Goal: Task Accomplishment & Management: Use online tool/utility

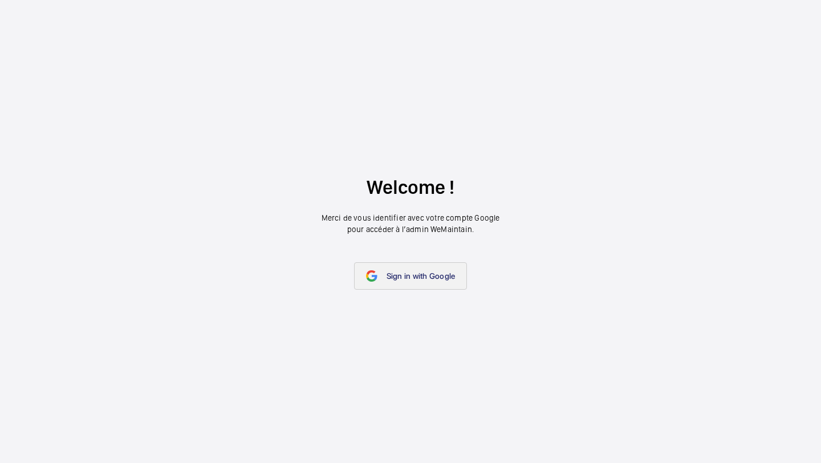
click at [434, 263] on link "Sign in with Google" at bounding box center [410, 275] width 113 height 27
click at [433, 264] on link "Sign in with Google" at bounding box center [410, 275] width 113 height 27
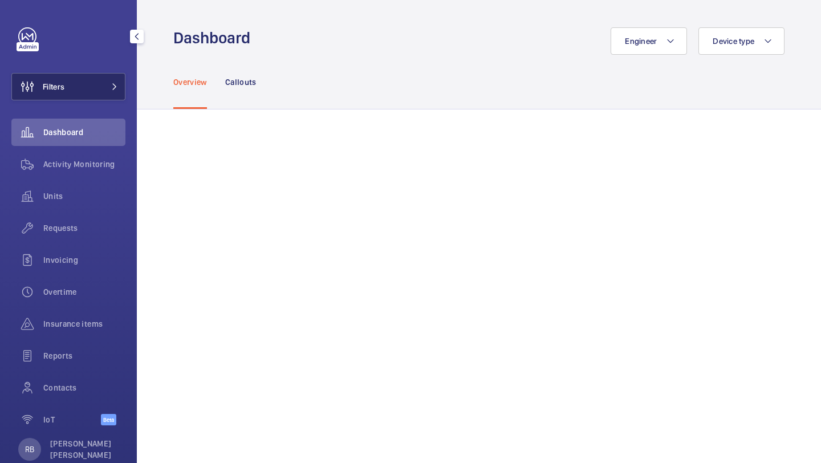
click at [103, 93] on button "Filters" at bounding box center [68, 86] width 114 height 27
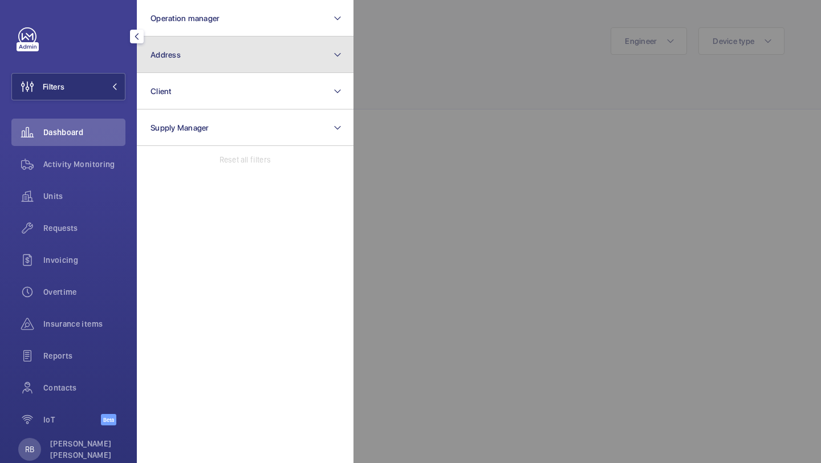
click at [163, 63] on button "Address" at bounding box center [245, 54] width 217 height 36
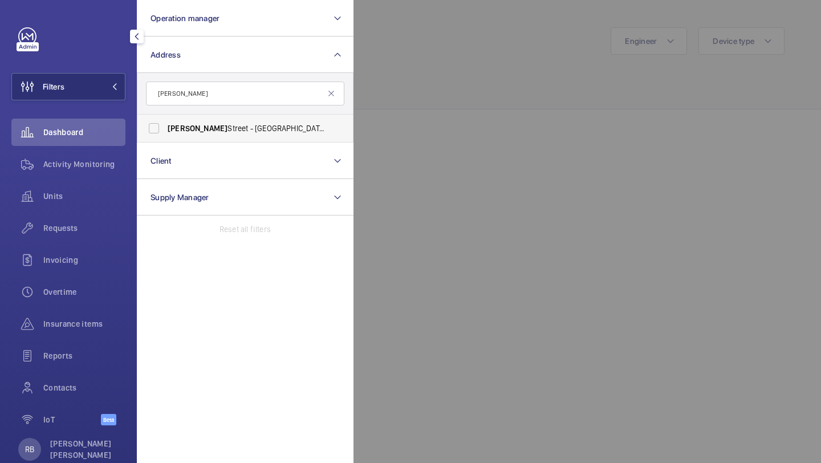
type input "westmoreland"
click at [198, 120] on label "Westmoreland Street - UCLH, 16-18 Westmoreland Street,, LONDON W1G 8PH" at bounding box center [236, 128] width 198 height 27
click at [165, 120] on input "Westmoreland Street - UCLH, 16-18 Westmoreland Street,, LONDON W1G 8PH" at bounding box center [154, 128] width 23 height 23
checkbox input "true"
click at [529, 88] on div at bounding box center [763, 231] width 821 height 463
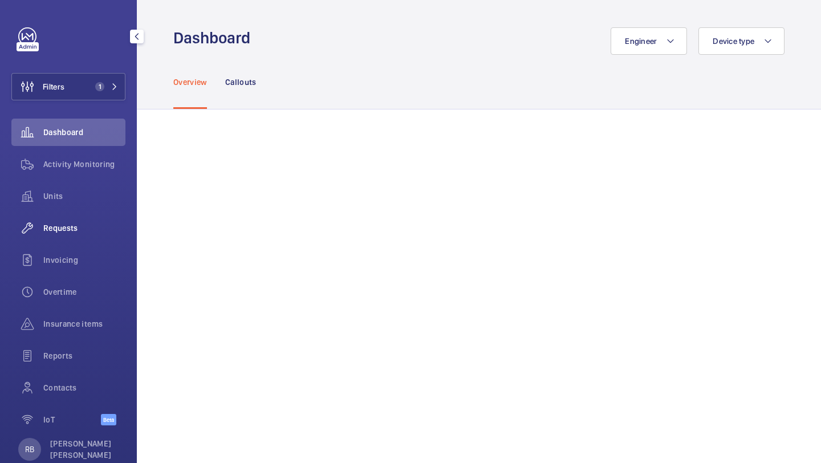
click at [86, 235] on div "Requests" at bounding box center [68, 227] width 114 height 27
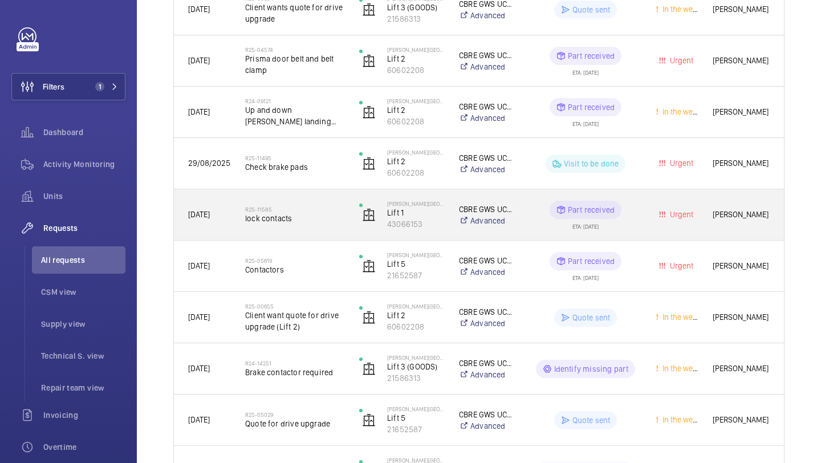
scroll to position [243, 0]
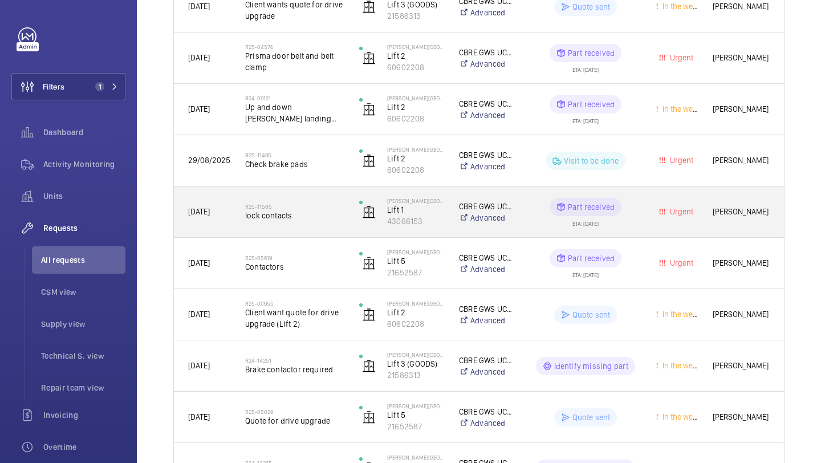
click at [327, 221] on div "R25-11585 lock contacts" at bounding box center [294, 212] width 99 height 33
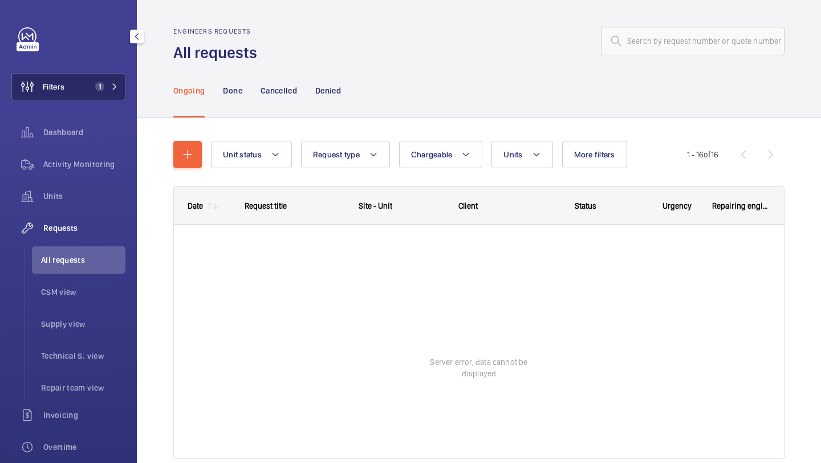
click at [75, 76] on button "Filters 1" at bounding box center [68, 86] width 114 height 27
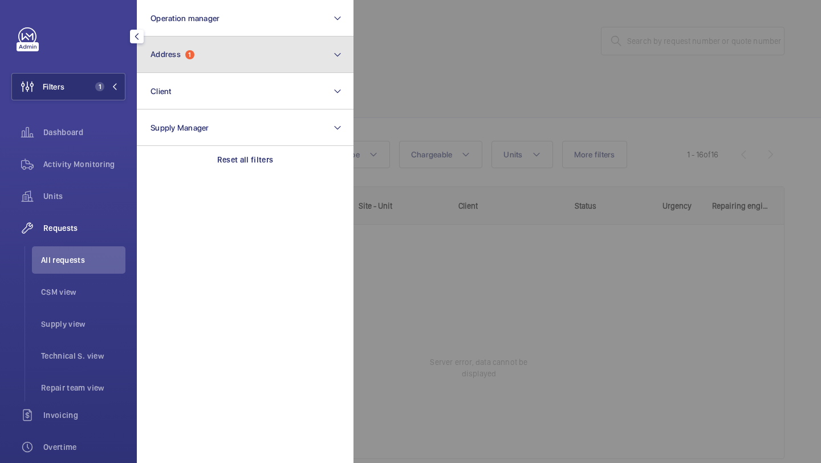
click at [216, 37] on button "Address 1" at bounding box center [245, 54] width 217 height 36
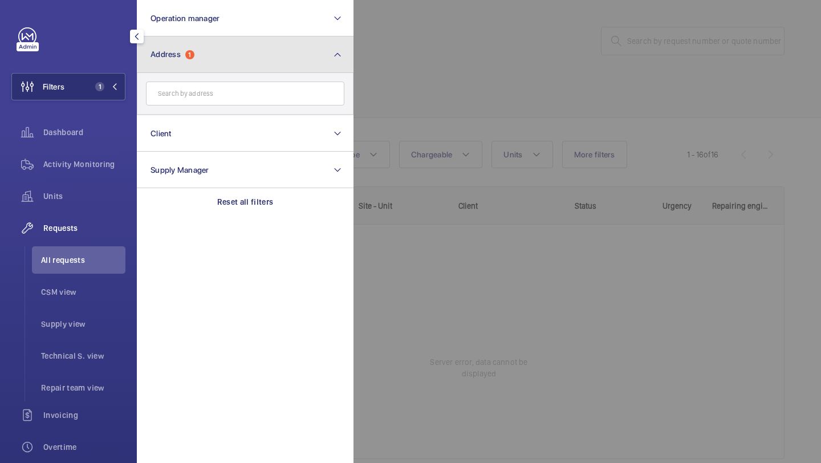
click at [233, 69] on button "Address 1" at bounding box center [245, 54] width 217 height 36
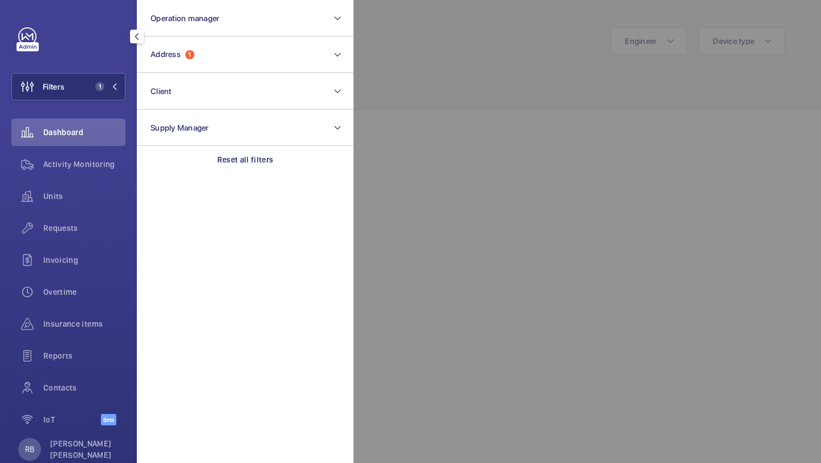
click at [388, 80] on div at bounding box center [763, 231] width 821 height 463
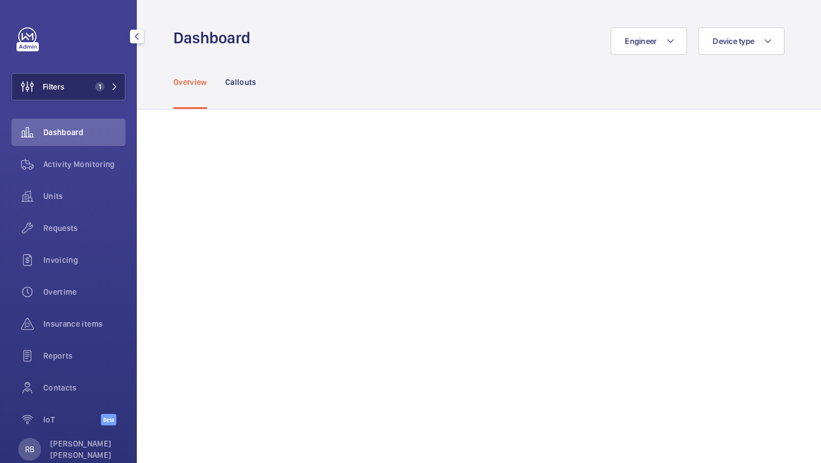
click at [104, 87] on span "1" at bounding box center [104, 86] width 27 height 9
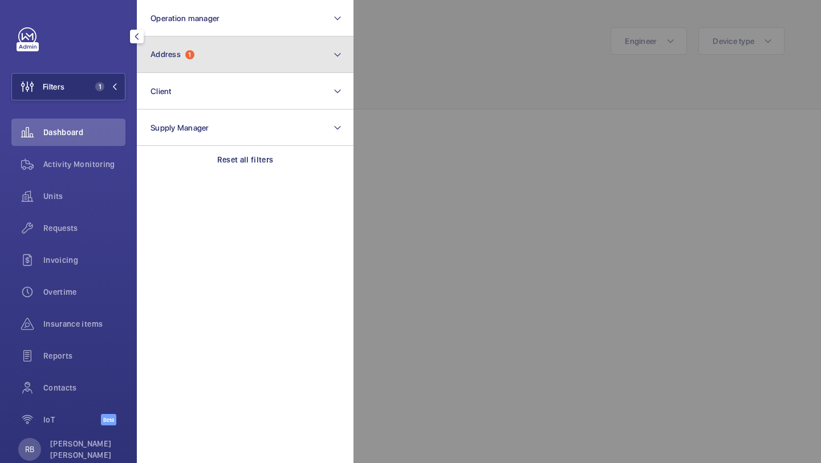
click at [168, 71] on button "Address 1" at bounding box center [245, 54] width 217 height 36
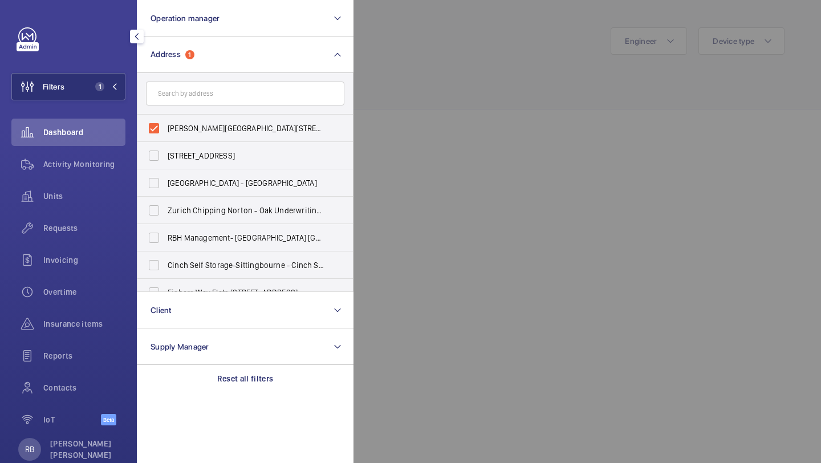
click at [228, 99] on input "text" at bounding box center [245, 94] width 198 height 24
click at [463, 58] on div at bounding box center [763, 231] width 821 height 463
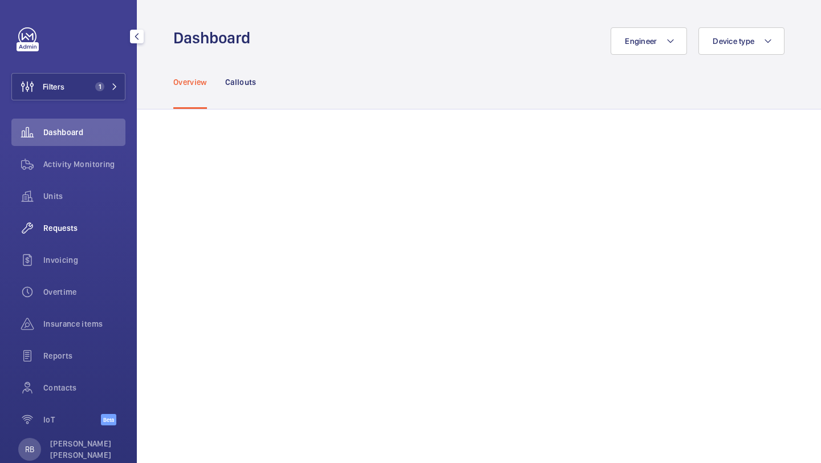
click at [80, 224] on span "Requests" at bounding box center [84, 227] width 82 height 11
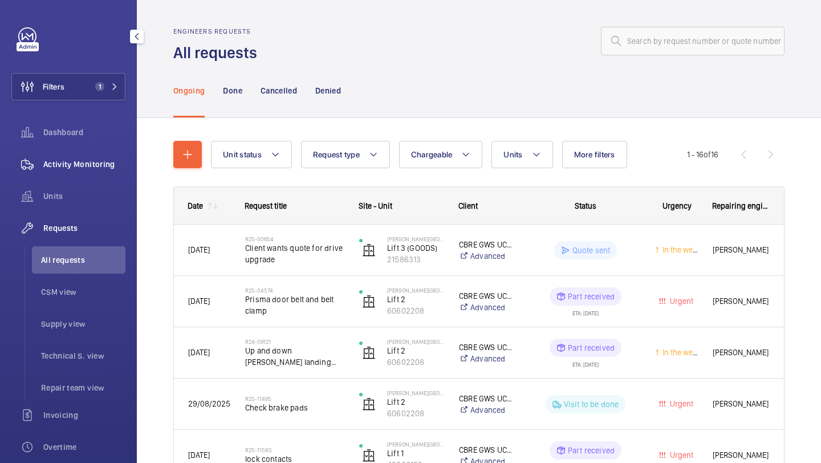
click at [90, 167] on span "Activity Monitoring" at bounding box center [84, 163] width 82 height 11
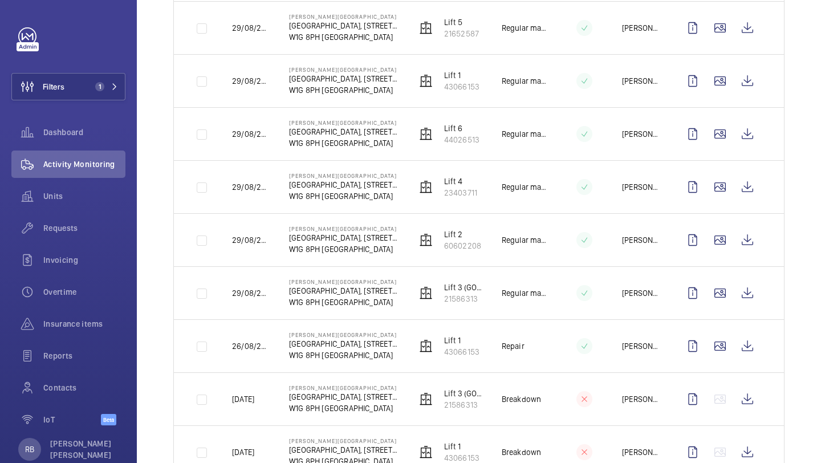
scroll to position [276, 0]
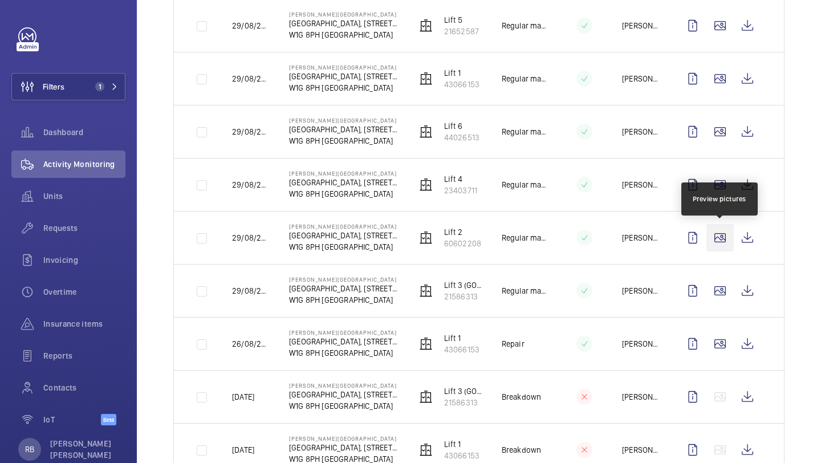
click at [727, 237] on wm-front-icon-button at bounding box center [719, 237] width 27 height 27
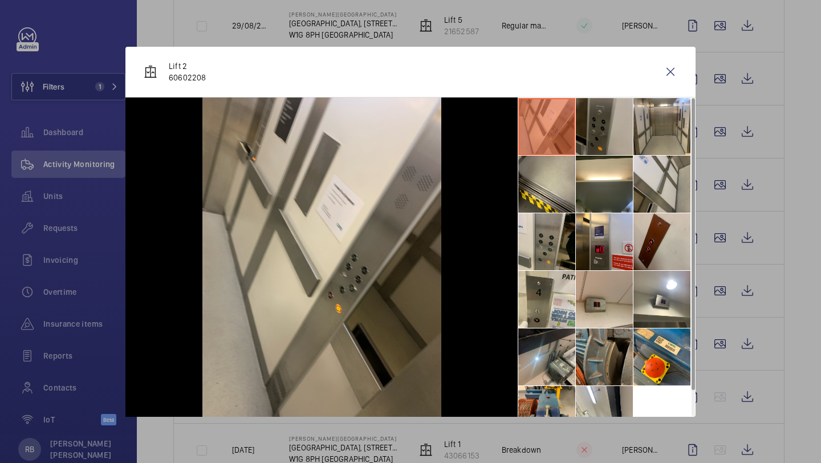
scroll to position [27, 0]
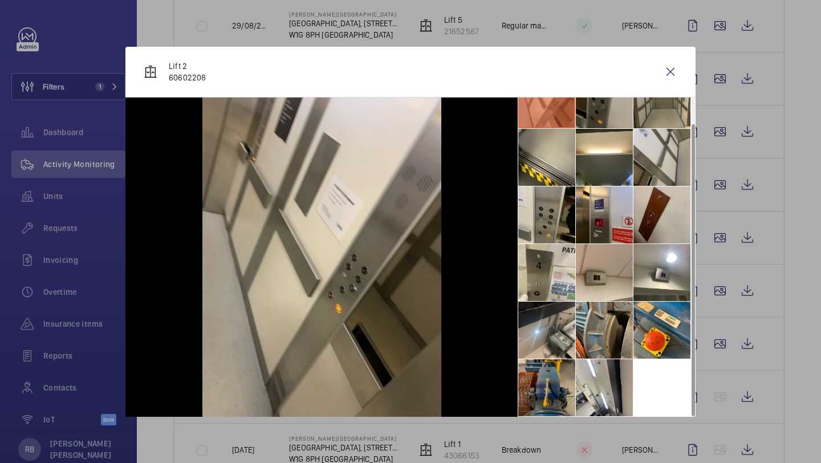
click at [535, 381] on li at bounding box center [546, 387] width 57 height 57
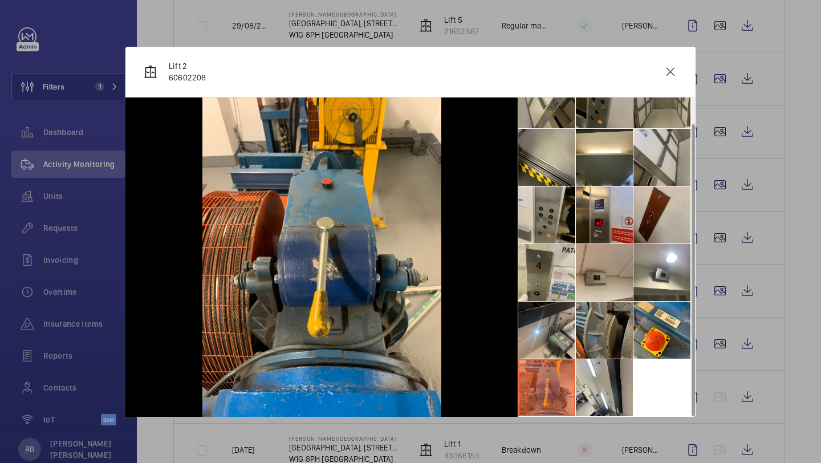
click at [604, 326] on li at bounding box center [604, 330] width 57 height 57
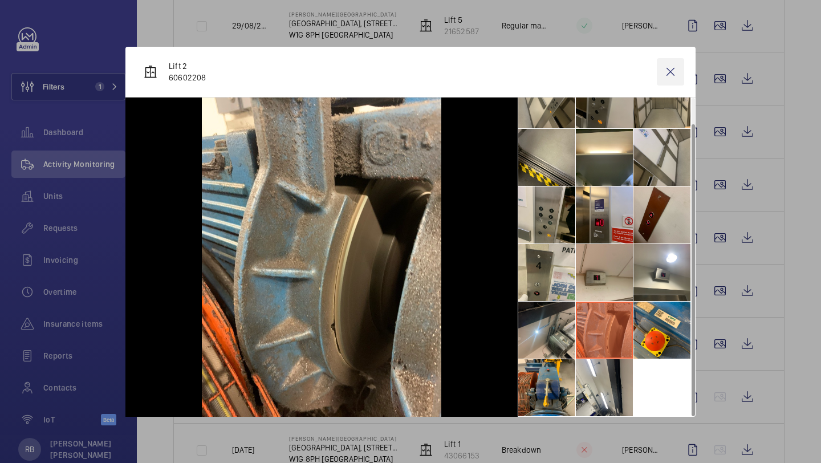
click at [672, 71] on wm-front-icon-button at bounding box center [670, 71] width 27 height 27
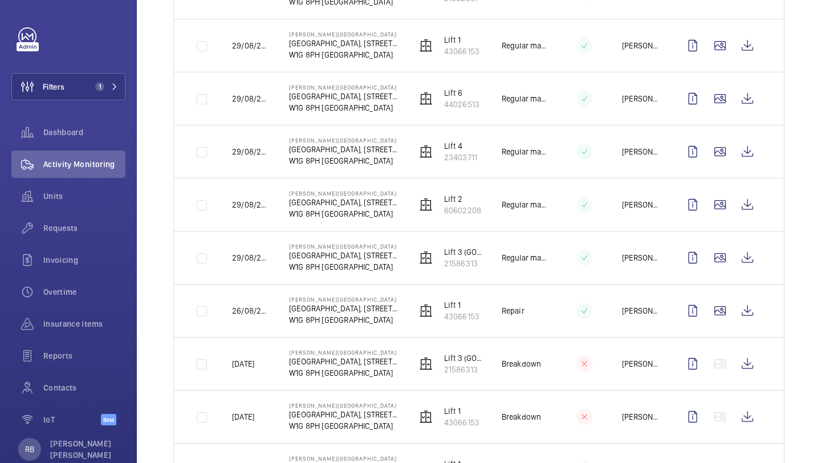
scroll to position [0, 0]
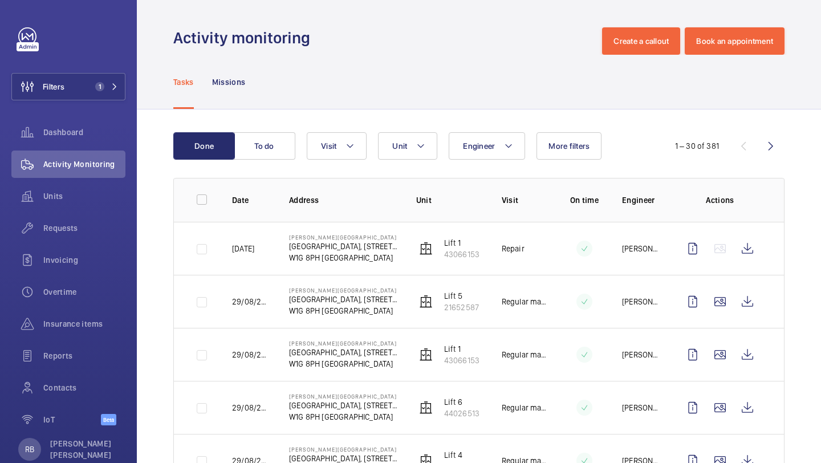
click at [134, 82] on div "Filters 1 Dashboard Activity Monitoring Units Requests Invoicing Overtime Insur…" at bounding box center [68, 231] width 137 height 463
click at [118, 82] on button "Filters 1" at bounding box center [68, 86] width 114 height 27
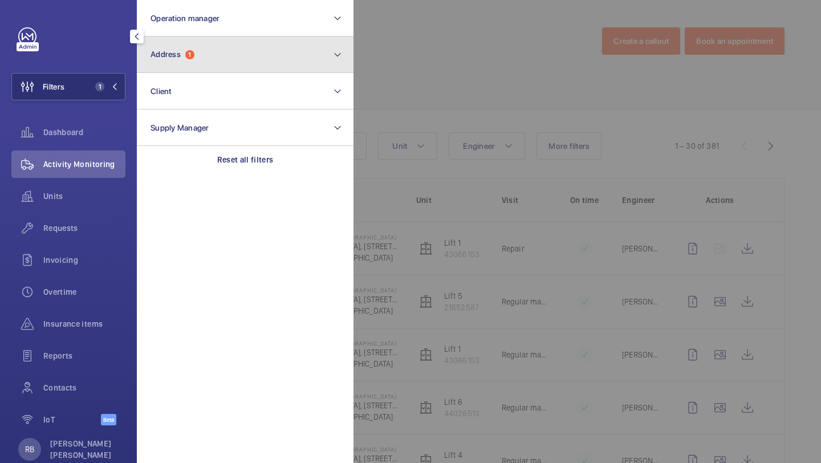
click at [180, 52] on span "Address" at bounding box center [166, 54] width 30 height 9
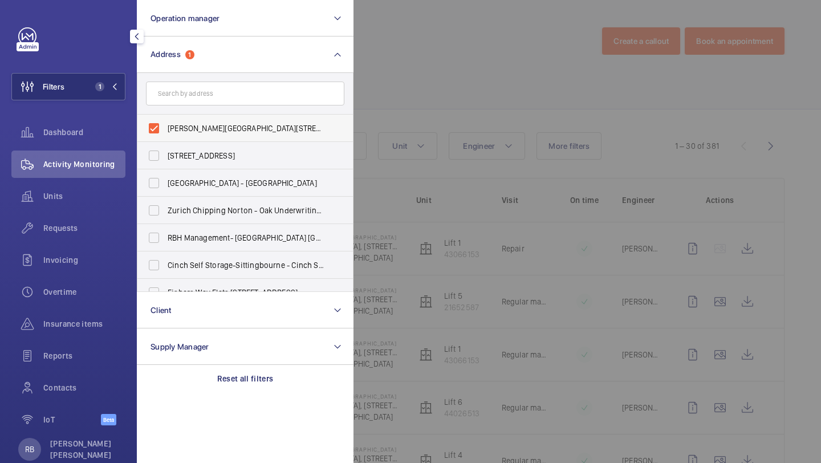
click at [208, 124] on span "Westmoreland Street - UCLH, 16-18 Westmoreland Street,, LONDON W1G 8PH" at bounding box center [246, 128] width 157 height 11
click at [165, 124] on input "Westmoreland Street - UCLH, 16-18 Westmoreland Street,, LONDON W1G 8PH" at bounding box center [154, 128] width 23 height 23
checkbox input "false"
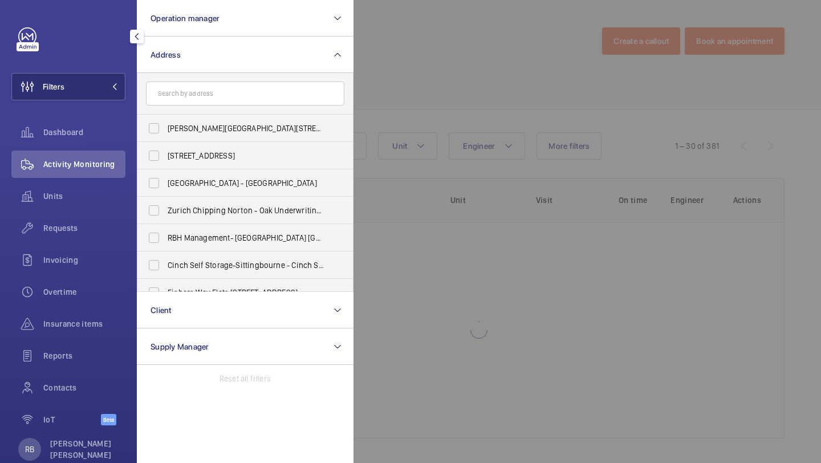
click at [402, 84] on div at bounding box center [763, 231] width 821 height 463
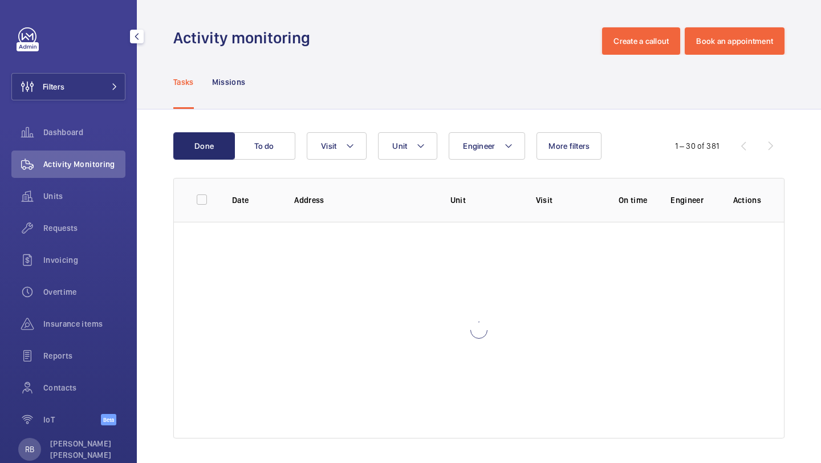
click at [86, 242] on div "Requests" at bounding box center [68, 230] width 114 height 32
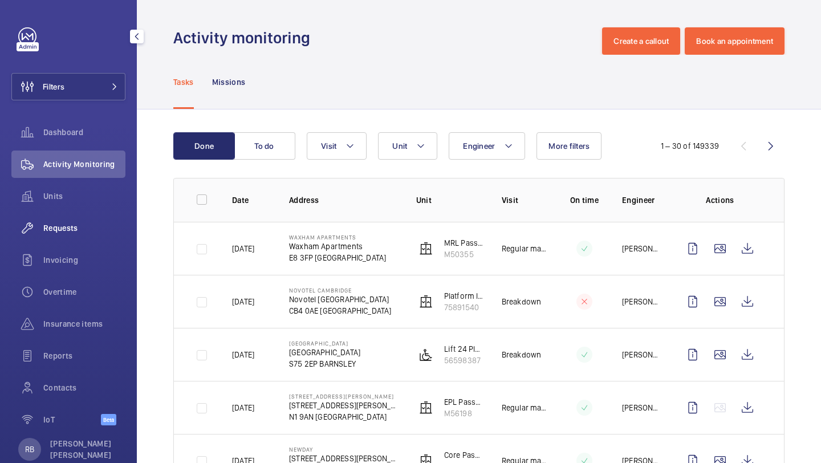
click at [101, 230] on span "Requests" at bounding box center [84, 227] width 82 height 11
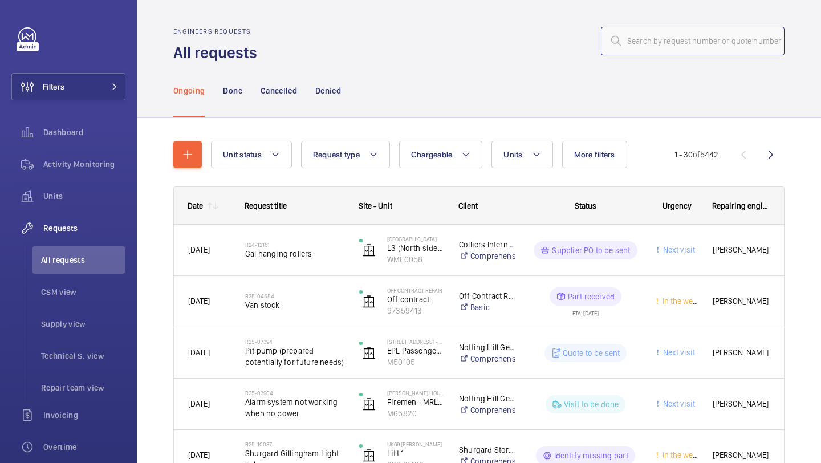
click at [725, 48] on input "text" at bounding box center [693, 41] width 184 height 29
click at [726, 40] on input "text" at bounding box center [693, 41] width 184 height 29
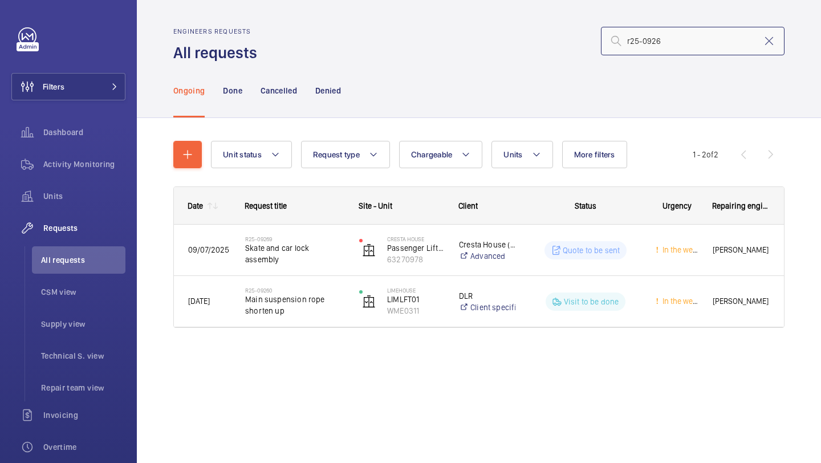
type input "r25-0926"
click at [80, 378] on li "Repair team view" at bounding box center [78, 387] width 93 height 27
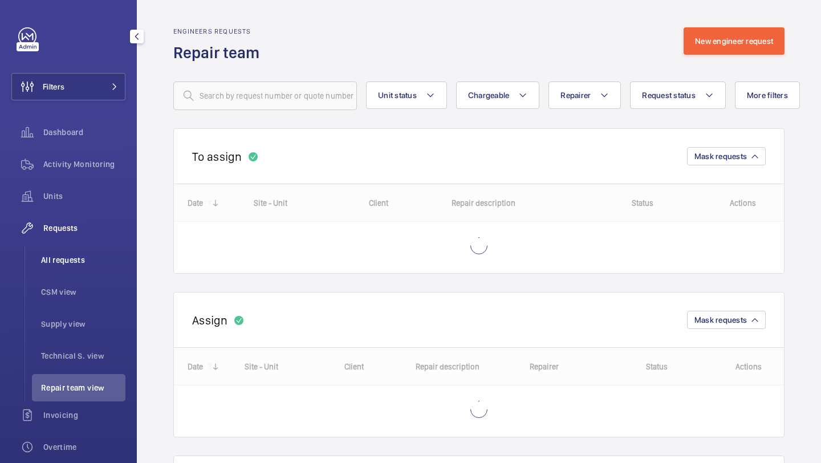
click at [92, 269] on li "All requests" at bounding box center [78, 259] width 93 height 27
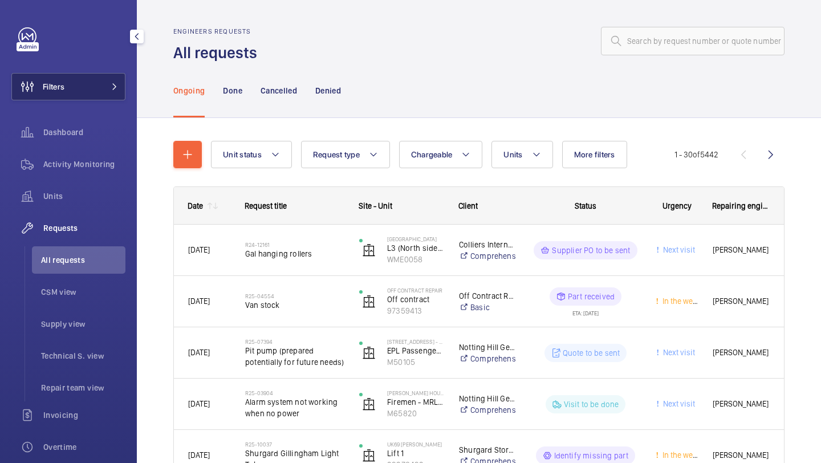
click at [105, 86] on span at bounding box center [111, 86] width 14 height 7
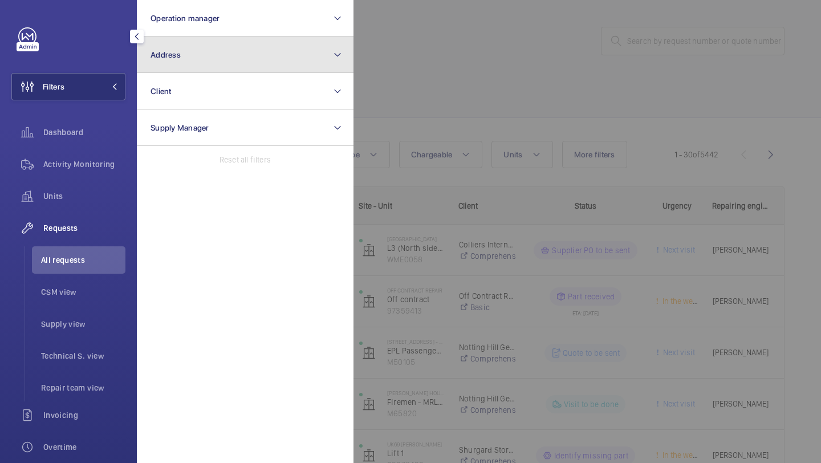
click at [168, 60] on button "Address" at bounding box center [245, 54] width 217 height 36
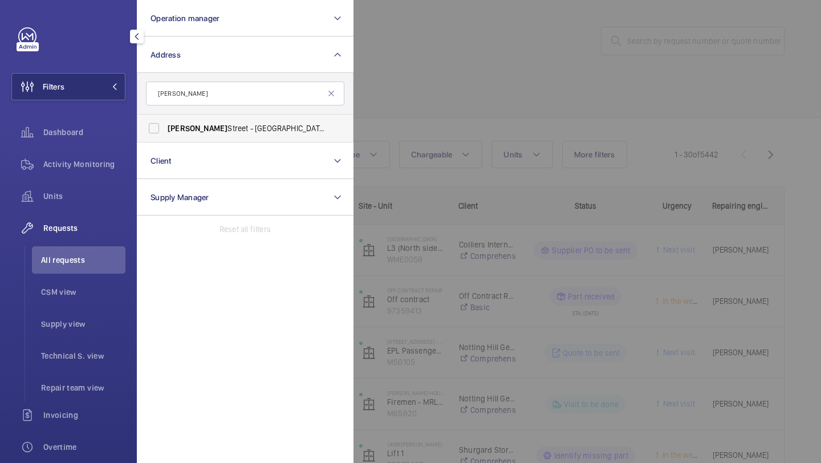
type input "westmoreland"
click at [206, 115] on label "Westmoreland Street - UCLH, 16-18 Westmoreland Street,, LONDON W1G 8PH" at bounding box center [236, 128] width 198 height 27
click at [165, 117] on input "Westmoreland Street - UCLH, 16-18 Westmoreland Street,, LONDON W1G 8PH" at bounding box center [154, 128] width 23 height 23
checkbox input "true"
click at [429, 101] on div at bounding box center [763, 231] width 821 height 463
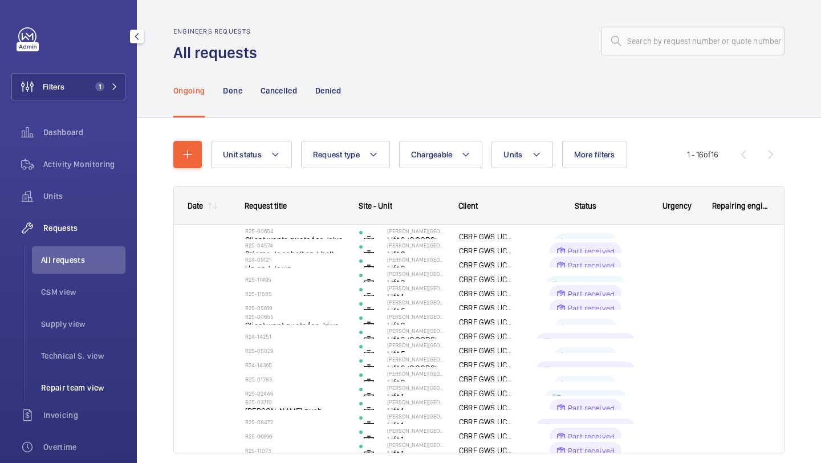
click at [62, 384] on span "Repair team view" at bounding box center [83, 387] width 84 height 11
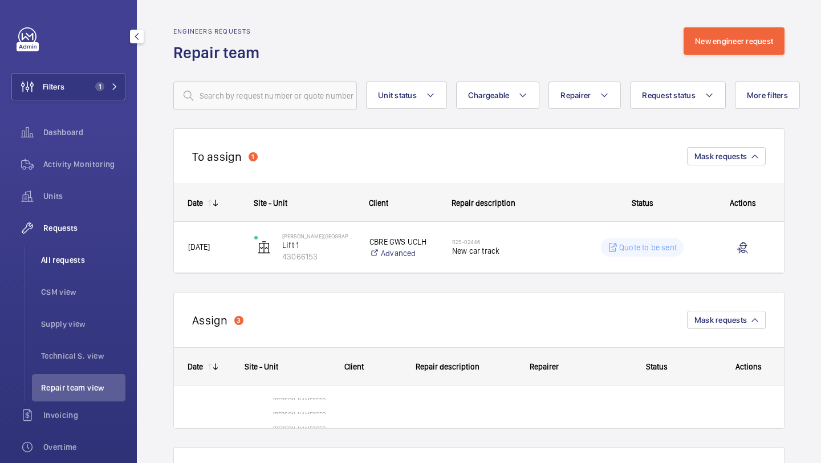
click at [82, 265] on span "All requests" at bounding box center [83, 259] width 84 height 11
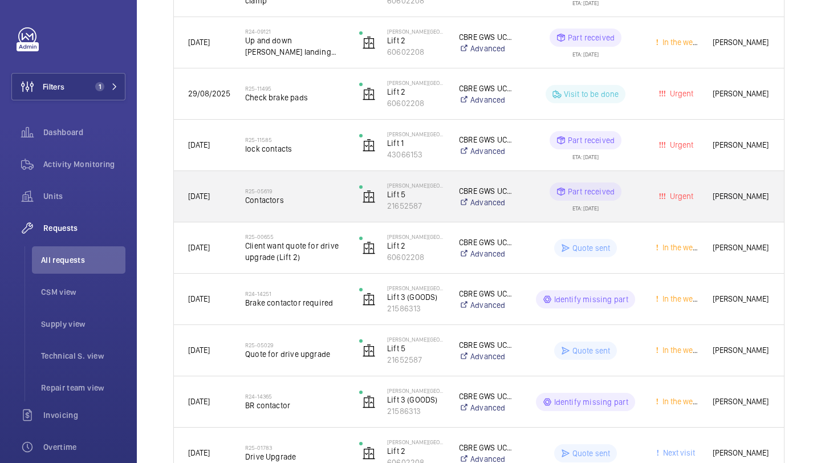
scroll to position [324, 0]
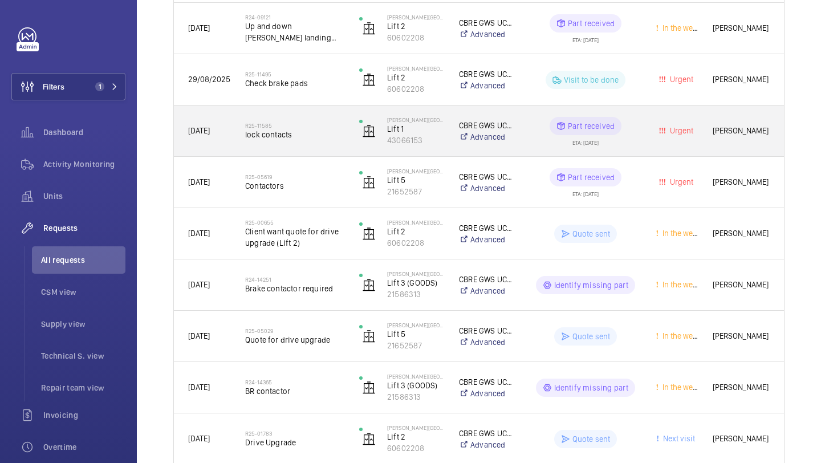
click at [334, 137] on span "lock contacts" at bounding box center [294, 134] width 99 height 11
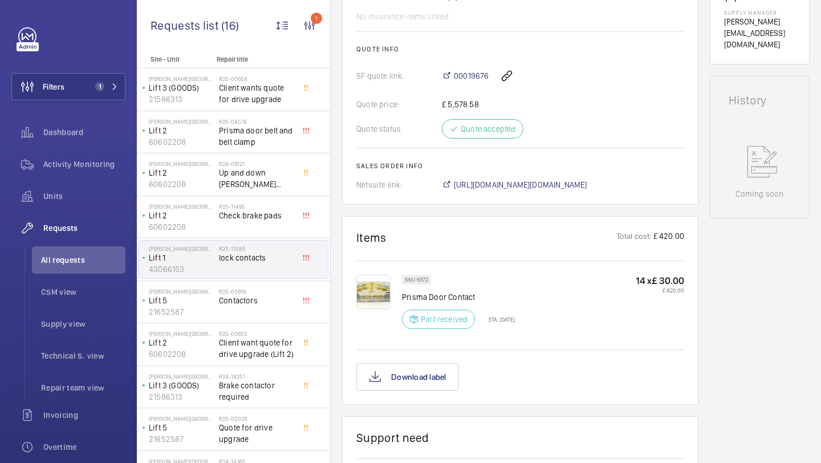
scroll to position [474, 0]
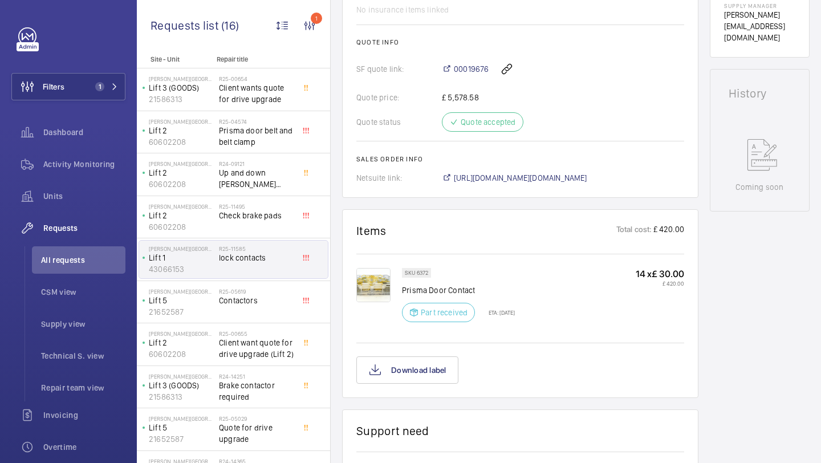
click at [362, 295] on img at bounding box center [373, 285] width 34 height 34
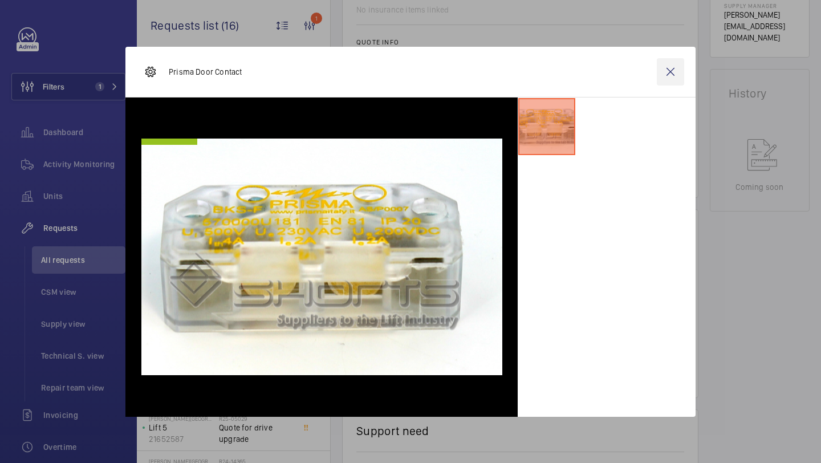
click at [679, 69] on wm-front-icon-button at bounding box center [670, 71] width 27 height 27
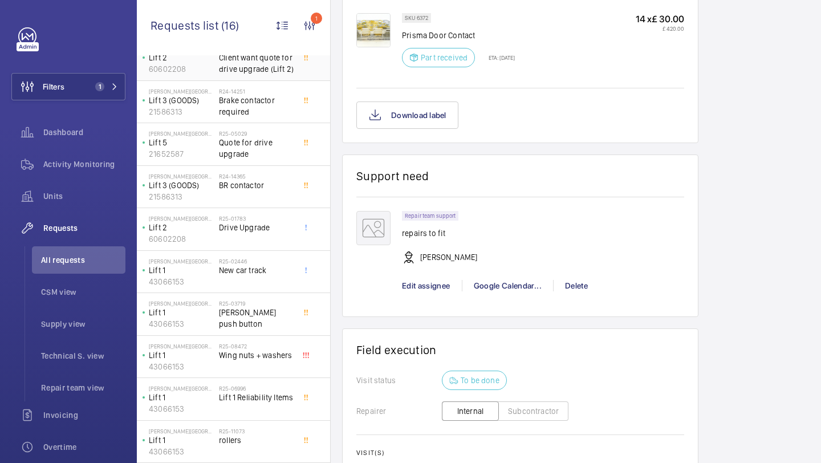
scroll to position [0, 0]
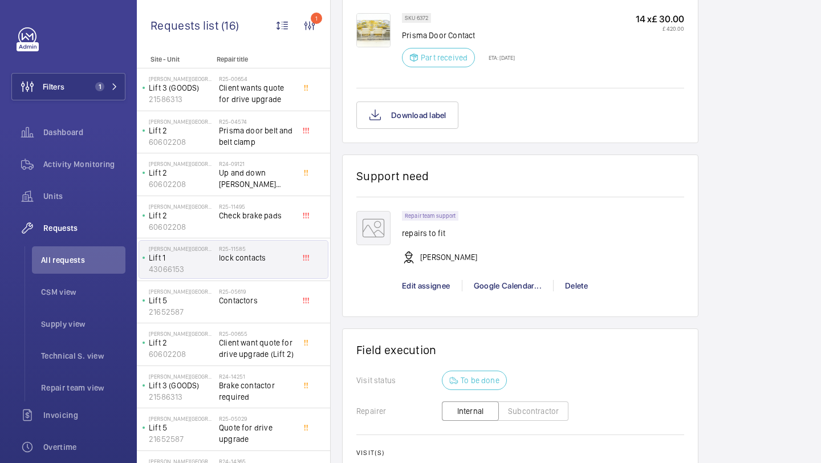
click at [379, 45] on img at bounding box center [373, 30] width 34 height 34
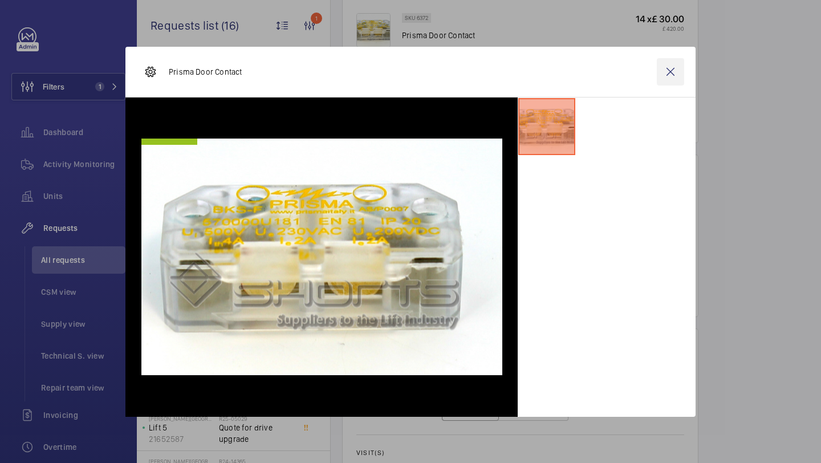
click at [676, 83] on wm-front-icon-button at bounding box center [670, 71] width 27 height 27
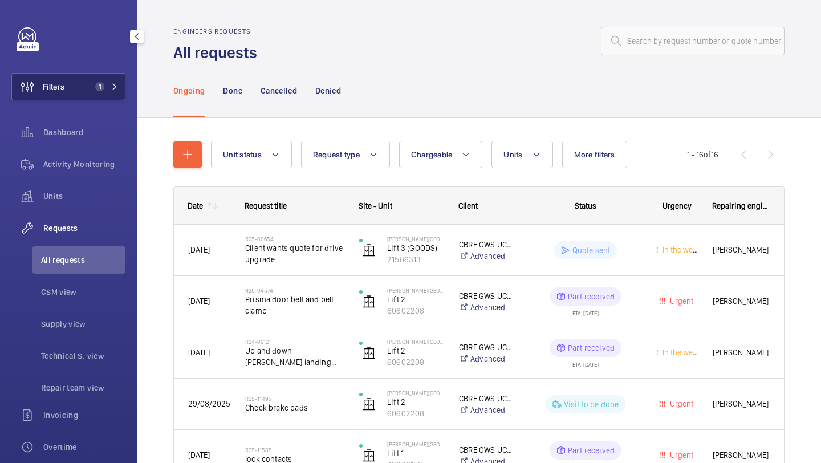
click at [111, 91] on span "1" at bounding box center [104, 86] width 27 height 9
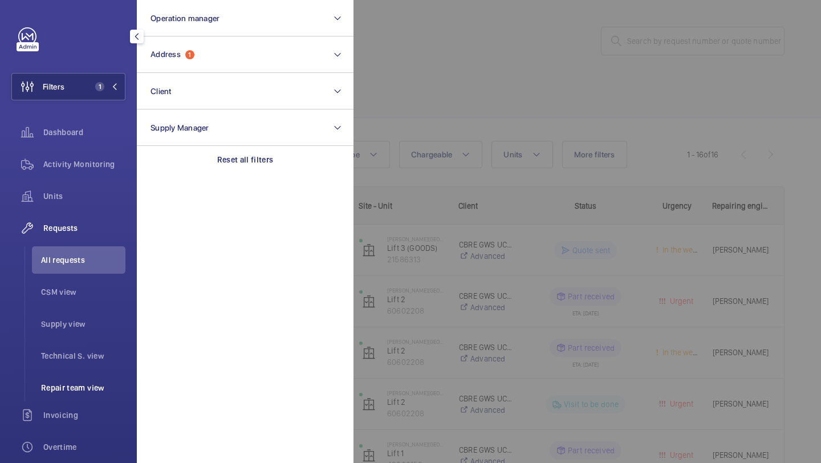
click at [76, 397] on li "Repair team view" at bounding box center [78, 387] width 93 height 27
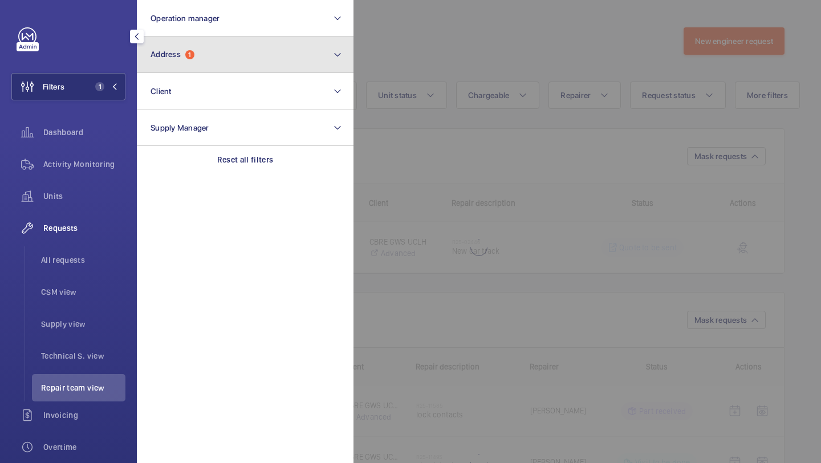
click at [212, 61] on button "Address 1" at bounding box center [245, 54] width 217 height 36
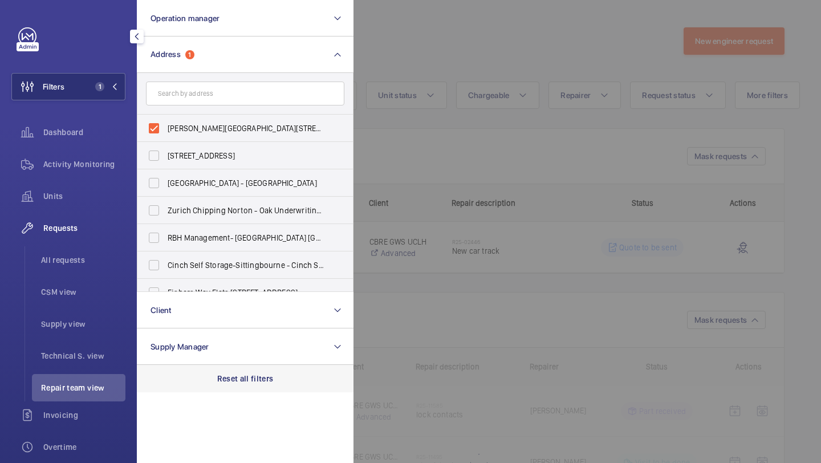
click at [236, 385] on div "Reset all filters" at bounding box center [245, 378] width 217 height 27
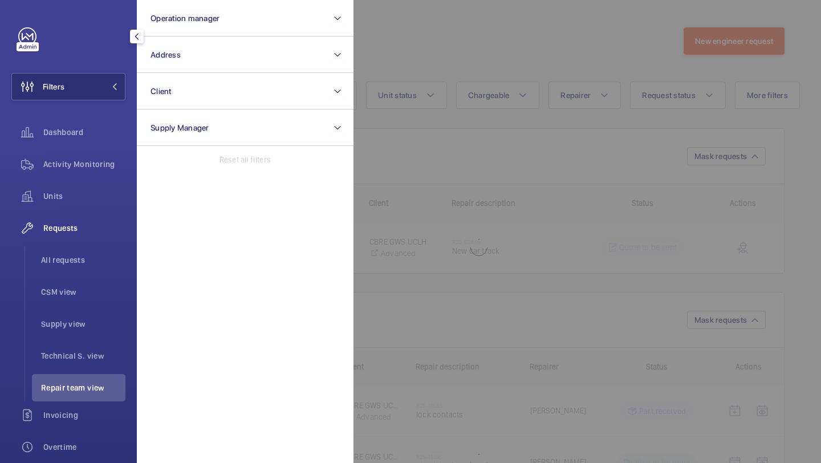
click at [436, 39] on div at bounding box center [763, 231] width 821 height 463
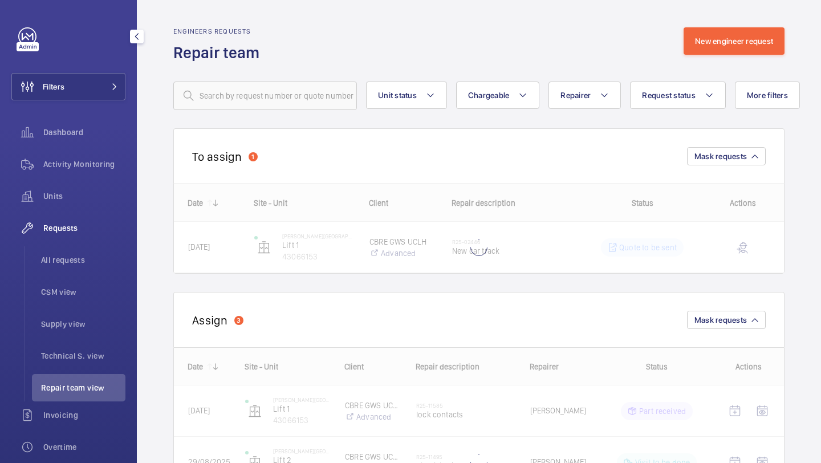
click at [86, 387] on span "Repair team view" at bounding box center [83, 387] width 84 height 11
click at [733, 84] on div "Unit status Chargeable Repairer Request status More filters Device type Reset a…" at bounding box center [478, 96] width 611 height 29
click at [705, 92] on mat-icon at bounding box center [709, 95] width 9 height 14
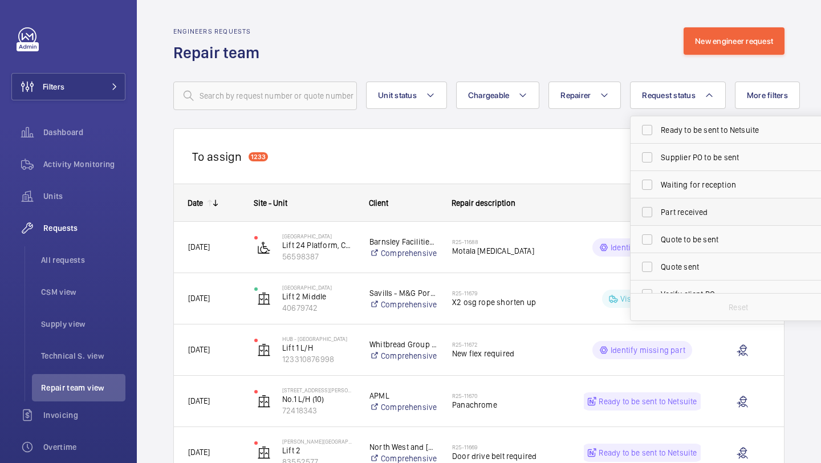
click at [692, 209] on span "Part received" at bounding box center [739, 211] width 157 height 11
click at [658, 209] on input "Part received" at bounding box center [647, 212] width 23 height 23
checkbox input "true"
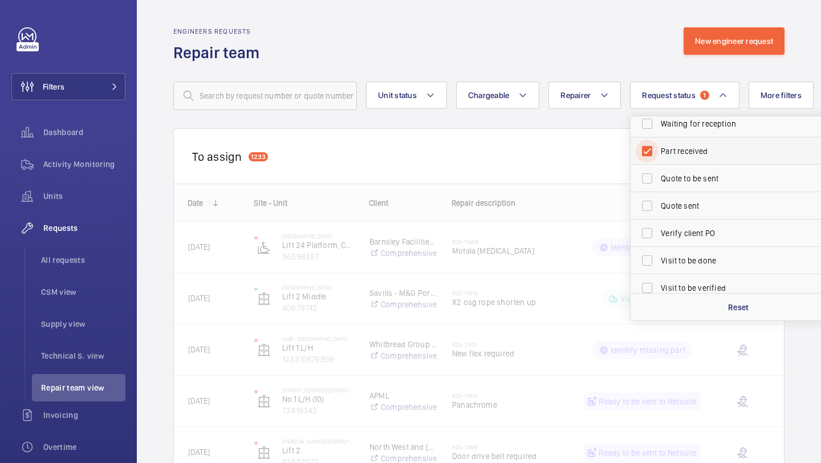
scroll to position [152, 0]
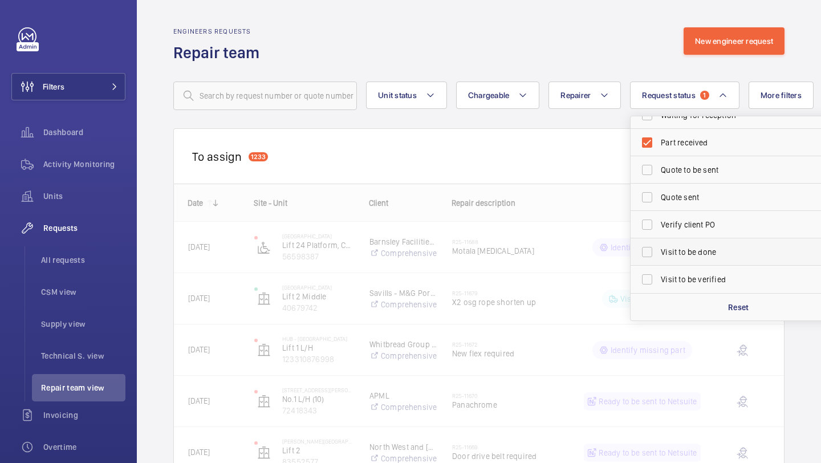
click at [686, 254] on span "Visit to be done" at bounding box center [739, 251] width 157 height 11
click at [658, 254] on input "Visit to be done" at bounding box center [647, 252] width 23 height 23
checkbox input "true"
click at [522, 54] on div "Engineers requests Repair team New engineer request" at bounding box center [478, 45] width 611 height 36
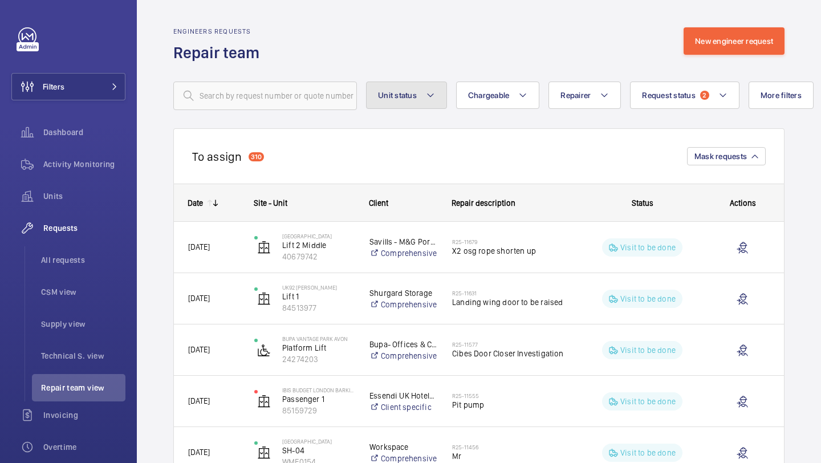
click at [409, 88] on button "Unit status" at bounding box center [406, 95] width 81 height 27
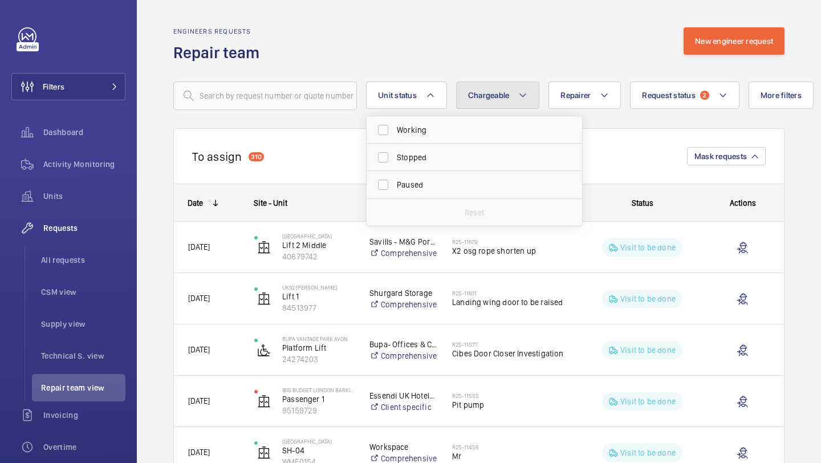
click at [507, 84] on button "Chargeable" at bounding box center [498, 95] width 84 height 27
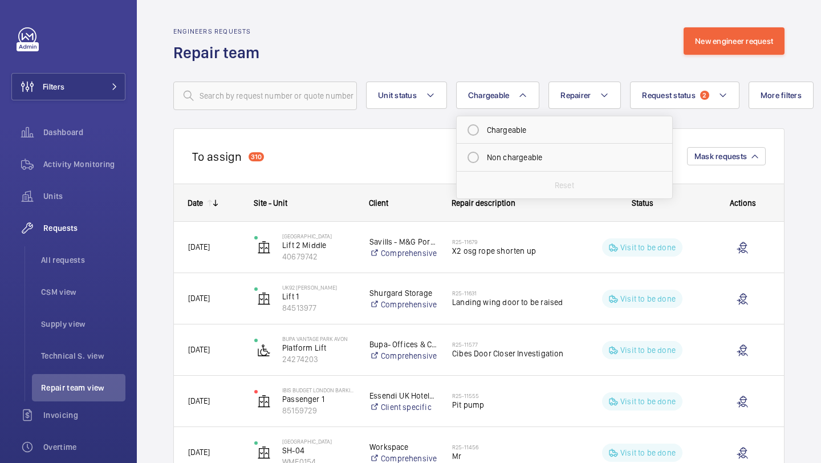
click at [497, 130] on div "To assign 310 Mask requests" at bounding box center [478, 155] width 611 height 55
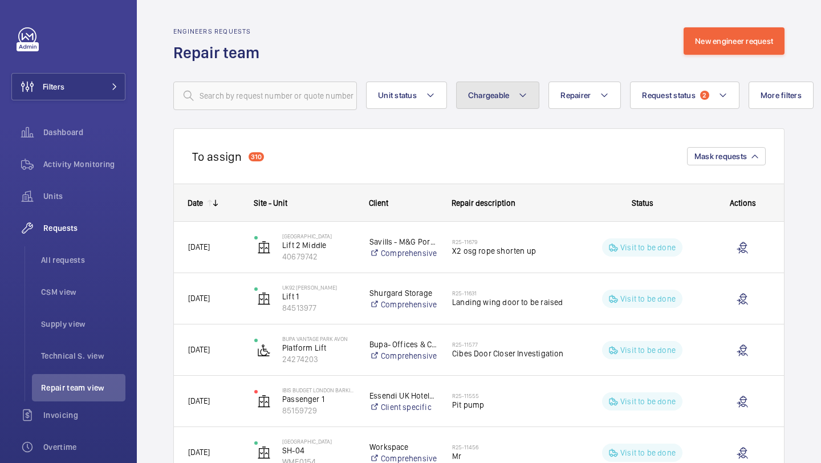
click at [497, 88] on button "Chargeable" at bounding box center [498, 95] width 84 height 27
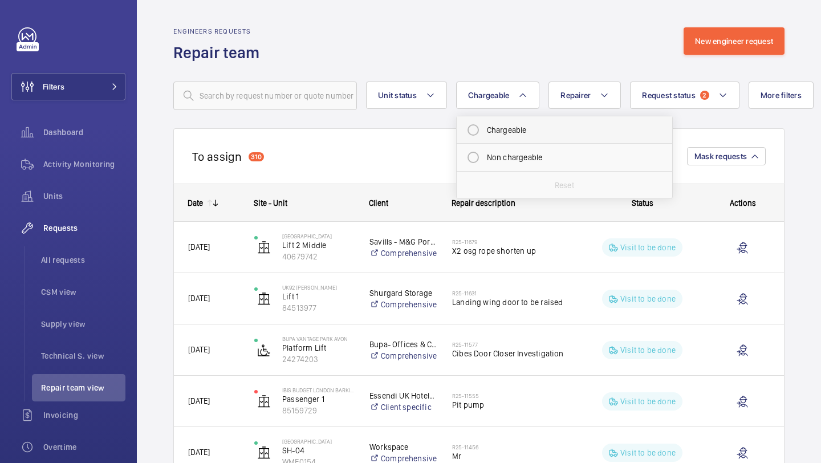
click at [485, 137] on mat-radio-button "Chargeable" at bounding box center [564, 130] width 205 height 23
radio input "true"
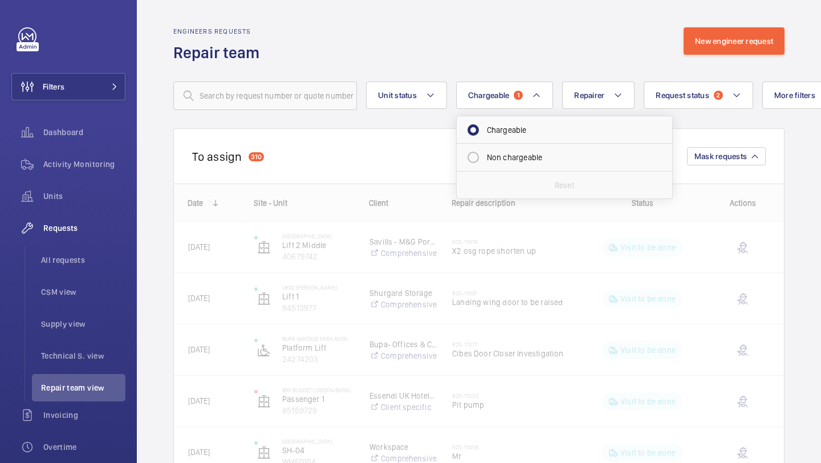
click at [501, 52] on div "Engineers requests Repair team New engineer request" at bounding box center [478, 45] width 611 height 36
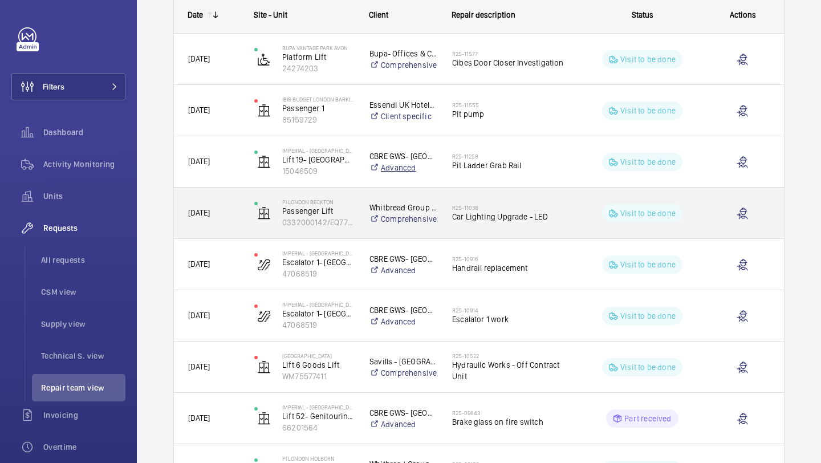
scroll to position [198, 0]
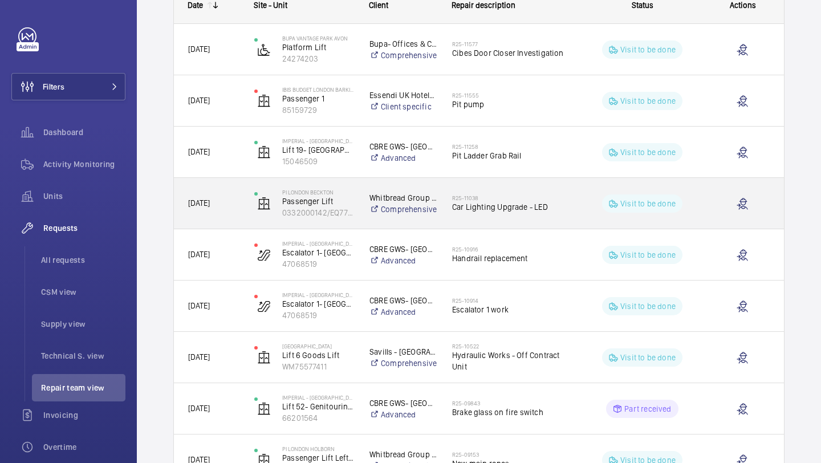
click at [479, 194] on h2 "R25-11038" at bounding box center [510, 197] width 117 height 7
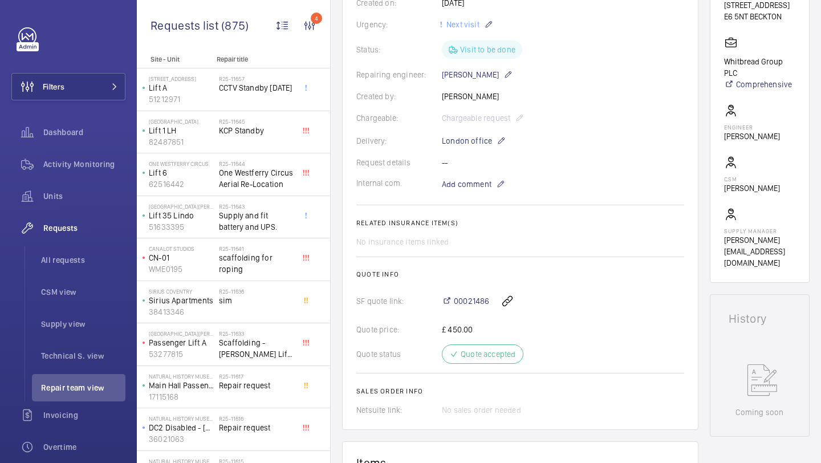
scroll to position [222, 0]
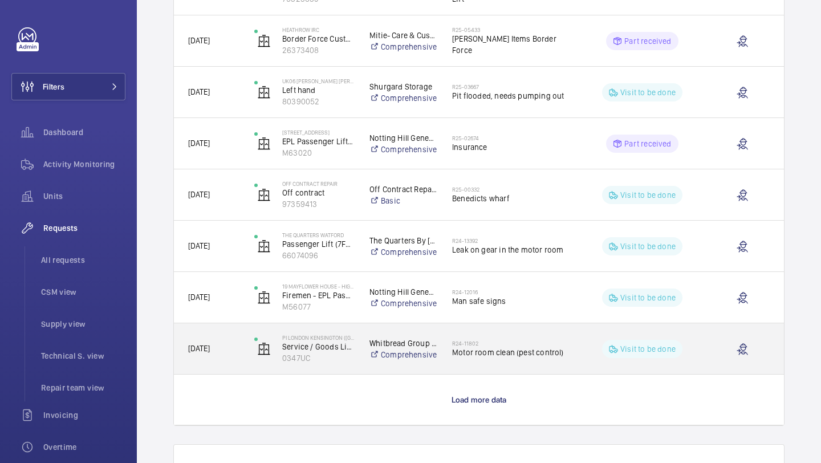
scroll to position [908, 0]
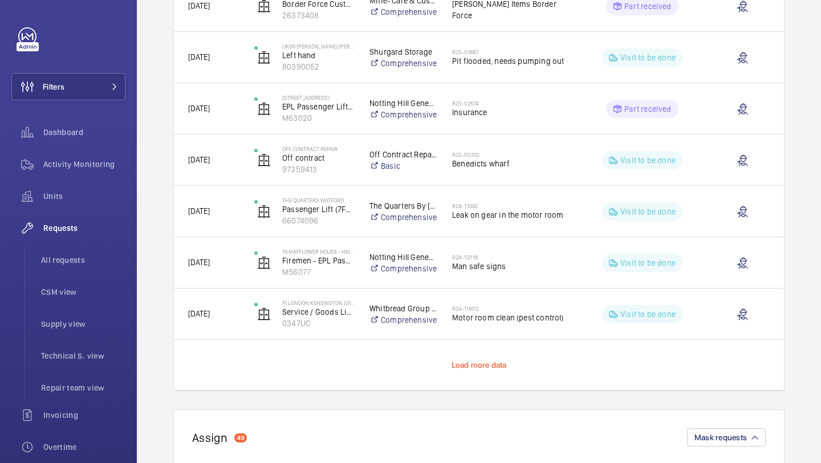
click at [477, 362] on span "Load more data" at bounding box center [479, 364] width 55 height 9
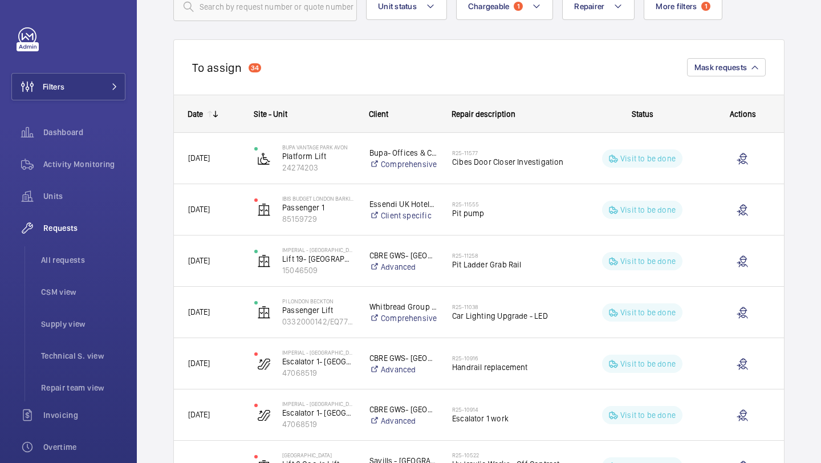
scroll to position [0, 0]
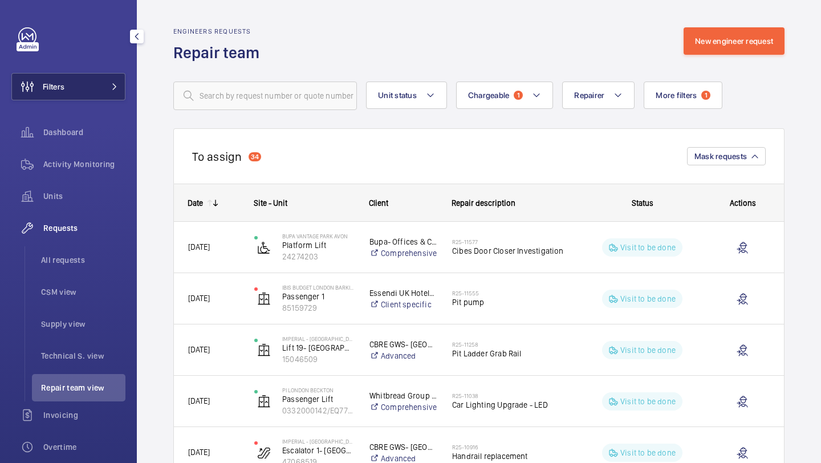
click at [79, 88] on button "Filters" at bounding box center [68, 86] width 114 height 27
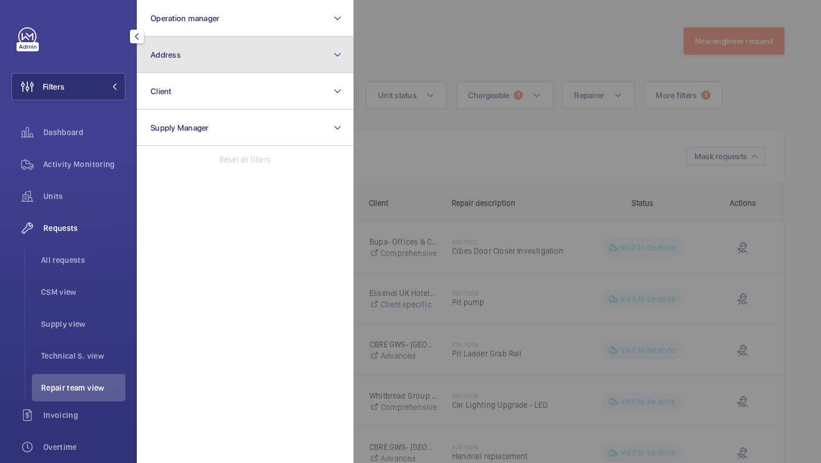
click at [186, 62] on button "Address" at bounding box center [245, 54] width 217 height 36
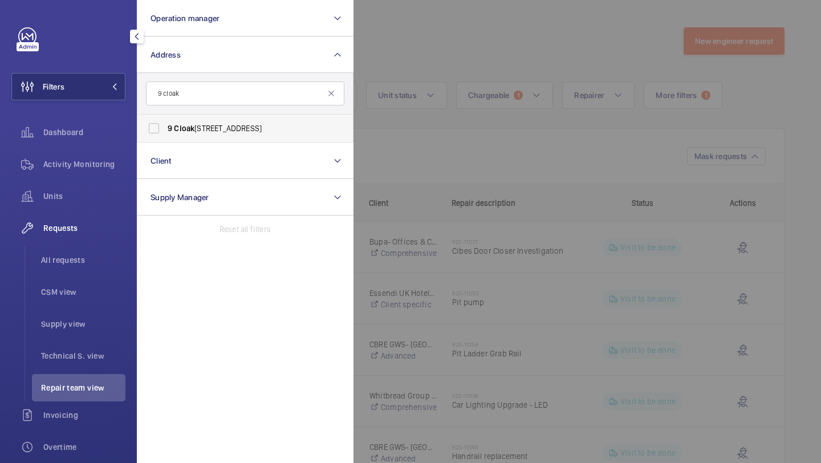
type input "9 cloak"
click at [213, 135] on label "9 Cloak Lane - Pellipar House, LONDON EC4R 2RU" at bounding box center [236, 128] width 198 height 27
click at [165, 135] on input "9 Cloak Lane - Pellipar House, LONDON EC4R 2RU" at bounding box center [154, 128] width 23 height 23
checkbox input "true"
click at [532, 30] on div at bounding box center [763, 231] width 821 height 463
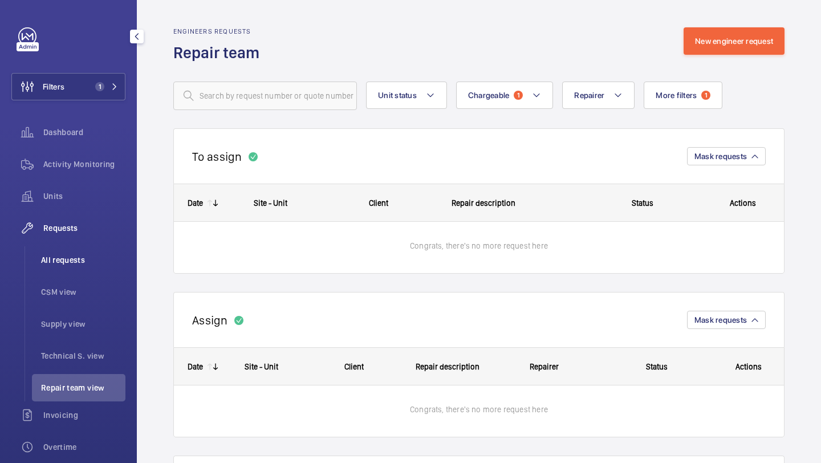
click at [67, 270] on li "All requests" at bounding box center [78, 259] width 93 height 27
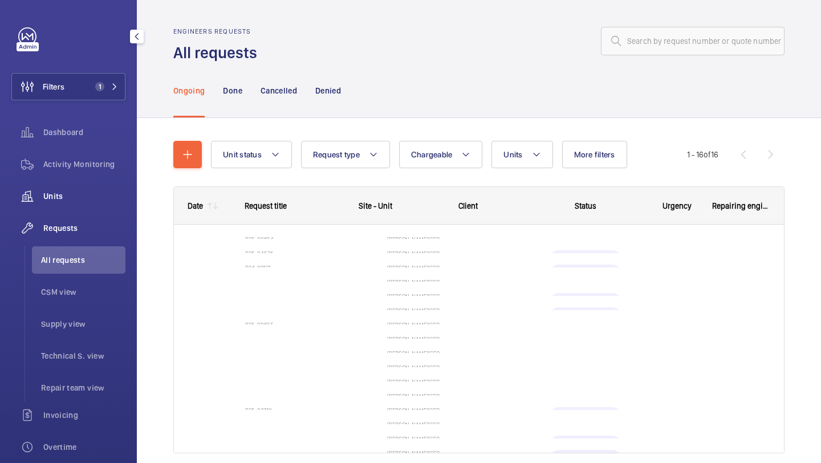
click at [71, 190] on span "Units" at bounding box center [84, 195] width 82 height 11
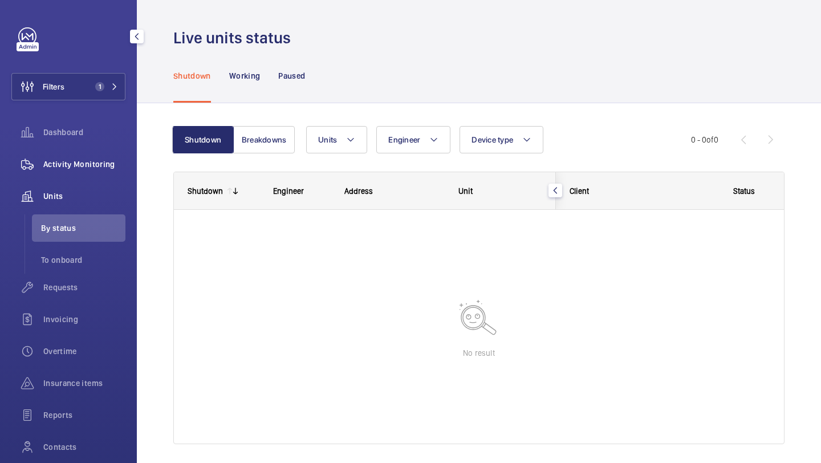
click at [88, 168] on span "Activity Monitoring" at bounding box center [84, 163] width 82 height 11
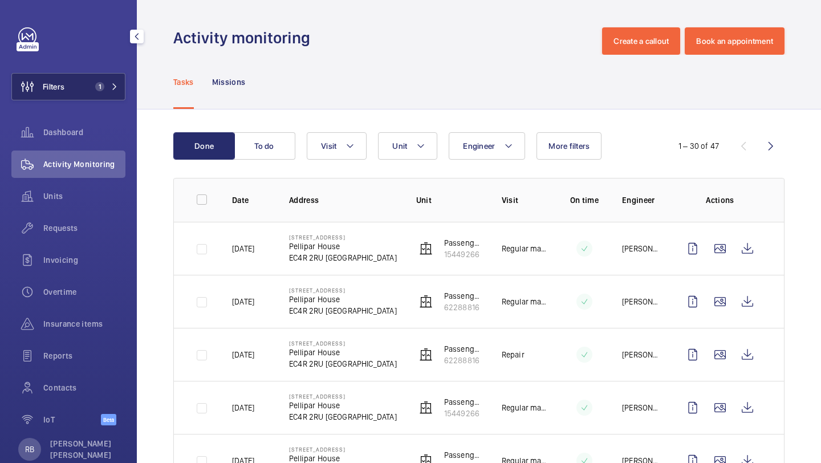
click at [68, 87] on button "Filters 1" at bounding box center [68, 86] width 114 height 27
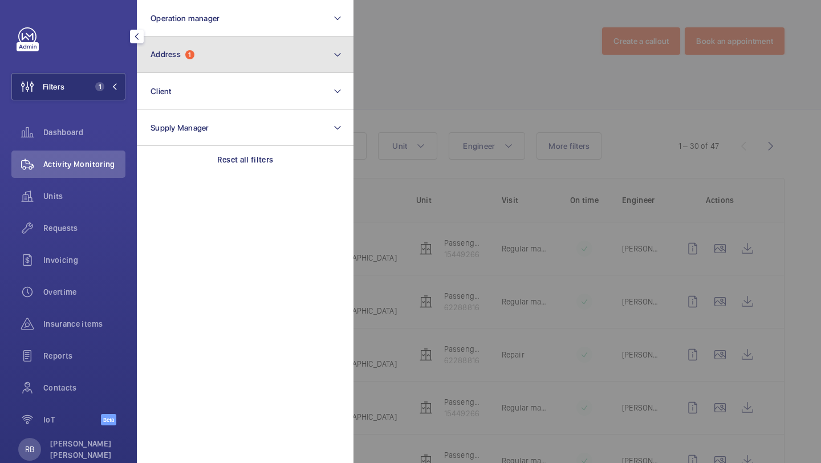
click at [169, 54] on span "Address" at bounding box center [166, 54] width 30 height 9
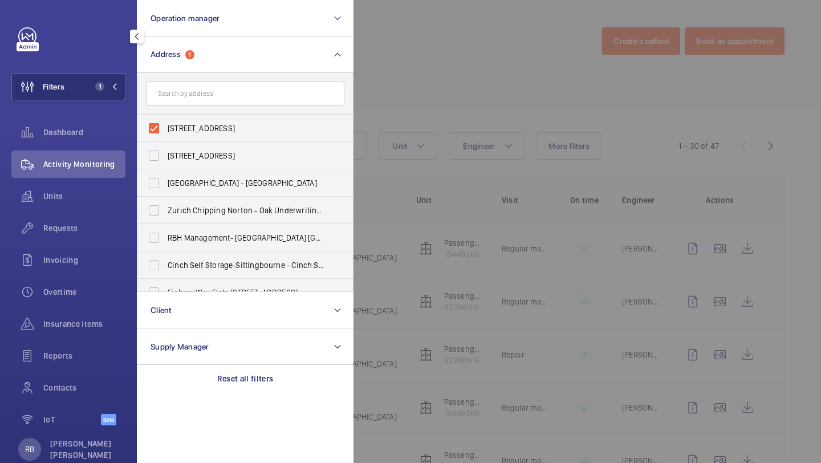
click at [184, 121] on label "9 Cloak Lane - Pellipar House, LONDON EC4R 2RU" at bounding box center [236, 128] width 198 height 27
click at [165, 121] on input "9 Cloak Lane - Pellipar House, LONDON EC4R 2RU" at bounding box center [154, 128] width 23 height 23
checkbox input "false"
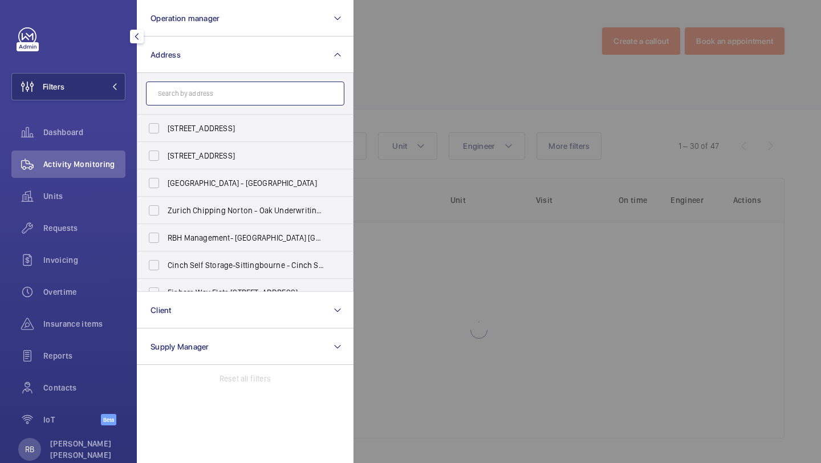
click at [196, 103] on input "text" at bounding box center [245, 94] width 198 height 24
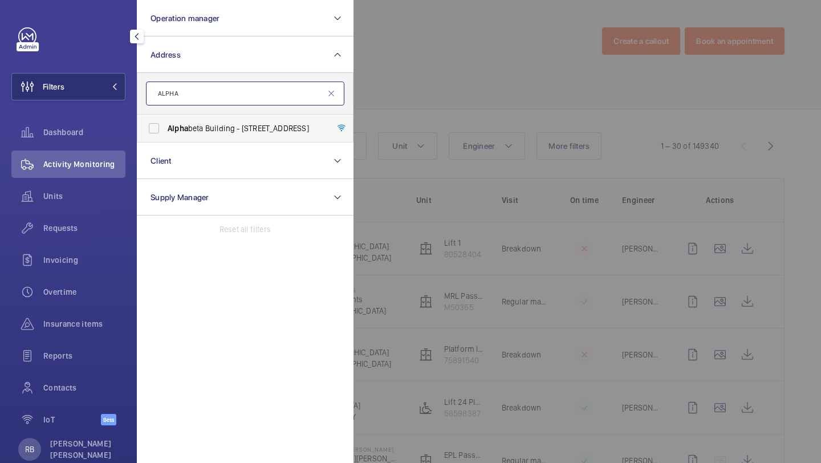
type input "ALPHA"
click at [194, 124] on span "Alpha beta Building - 14 - 18 Finsbury Square, LONDON EC2A 1AH" at bounding box center [246, 128] width 157 height 11
click at [165, 124] on input "Alpha beta Building - 14 - 18 Finsbury Square, LONDON EC2A 1AH" at bounding box center [154, 128] width 23 height 23
checkbox input "true"
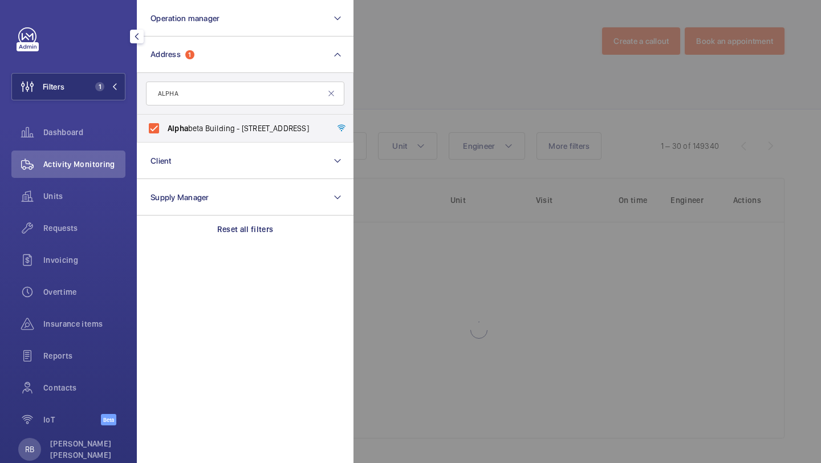
click at [490, 99] on div at bounding box center [763, 231] width 821 height 463
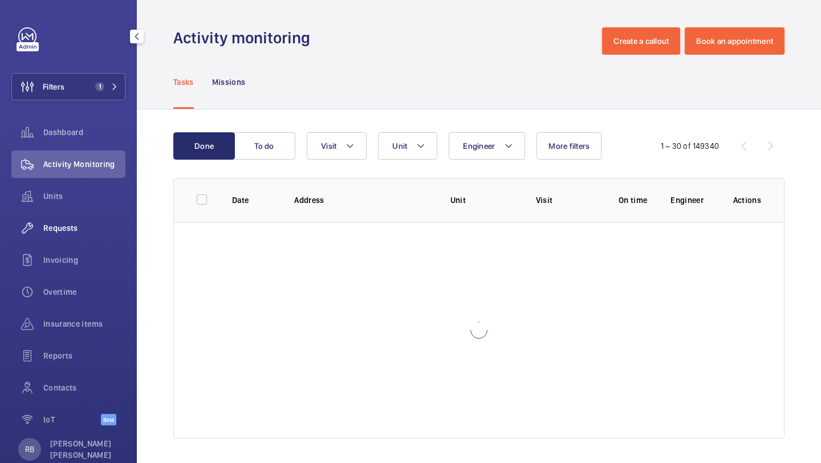
click at [71, 237] on div "Requests" at bounding box center [68, 227] width 114 height 27
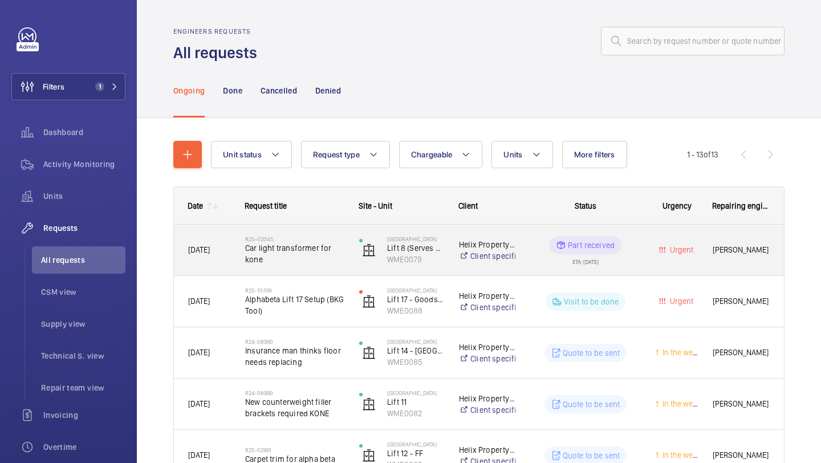
click at [326, 259] on span "Car light transformer for kone" at bounding box center [294, 253] width 99 height 23
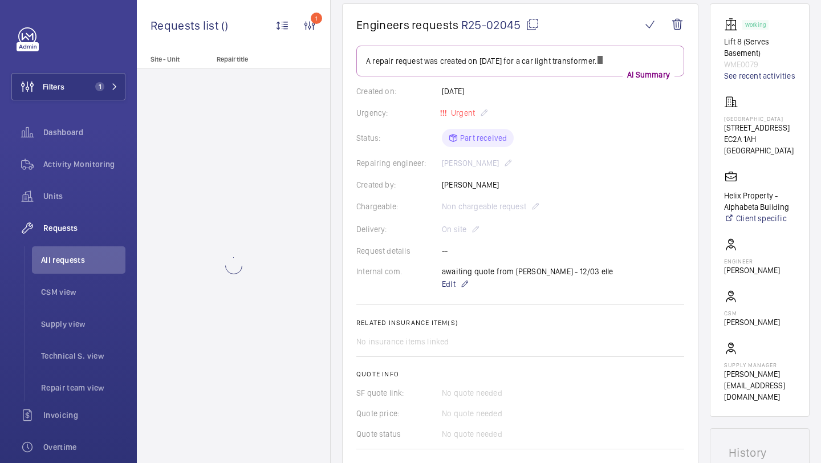
scroll to position [112, 0]
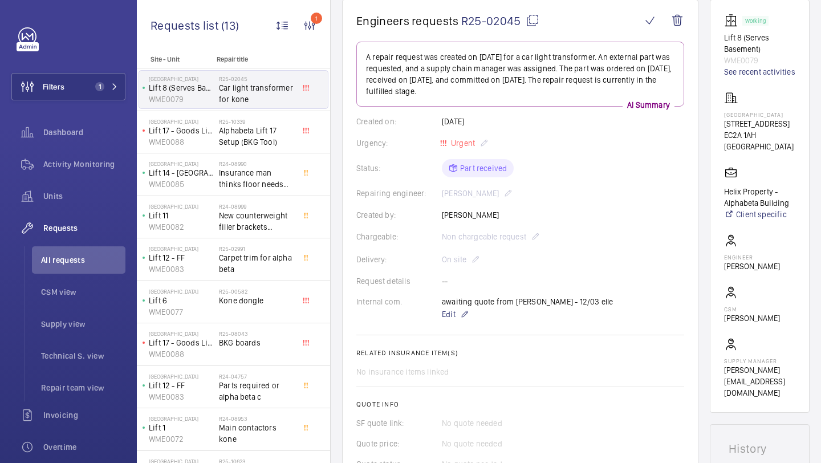
click at [742, 271] on p "[PERSON_NAME]" at bounding box center [752, 266] width 56 height 11
click at [742, 272] on p "[PERSON_NAME]" at bounding box center [752, 266] width 56 height 11
click at [743, 272] on p "[PERSON_NAME]" at bounding box center [752, 266] width 56 height 11
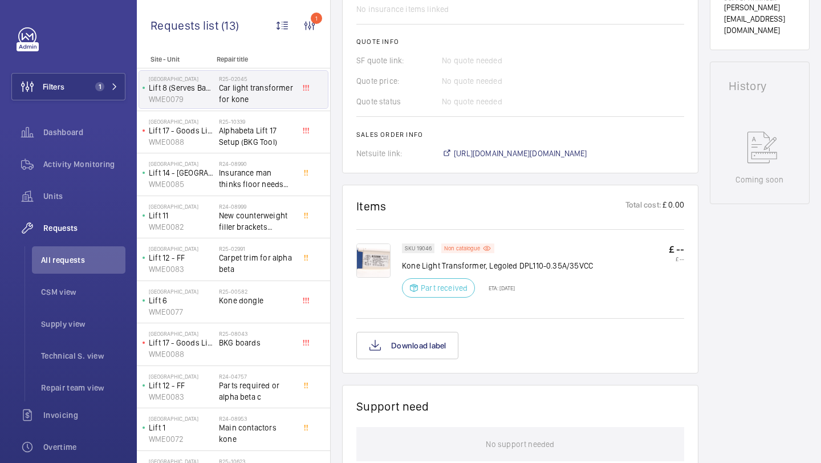
scroll to position [476, 0]
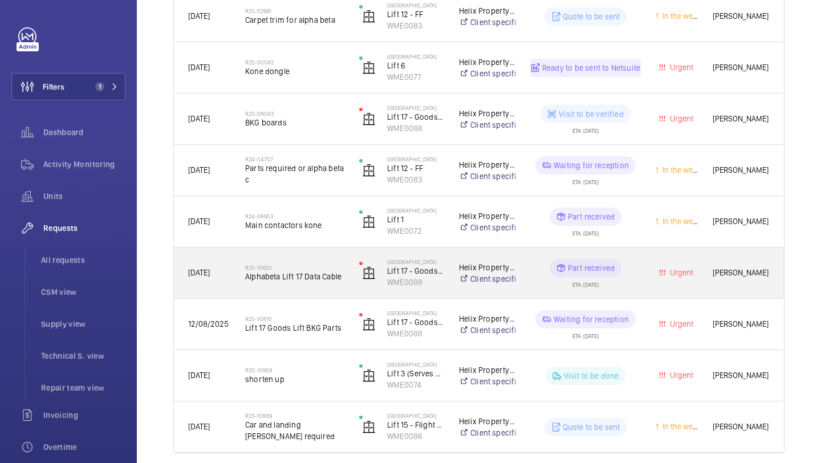
scroll to position [440, 0]
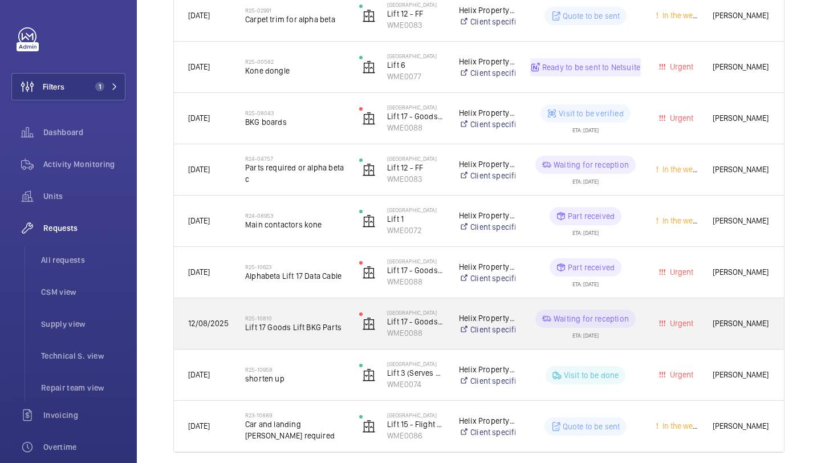
click at [328, 328] on span "Lift 17 Goods Lift BKG Parts" at bounding box center [294, 327] width 99 height 11
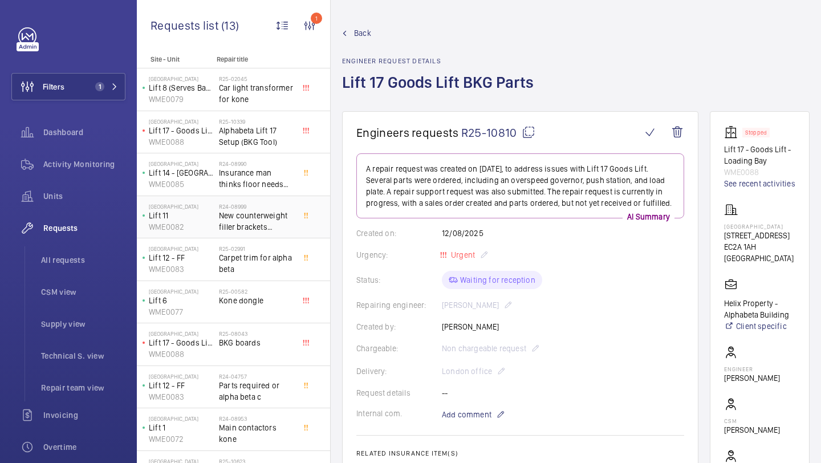
scroll to position [158, 0]
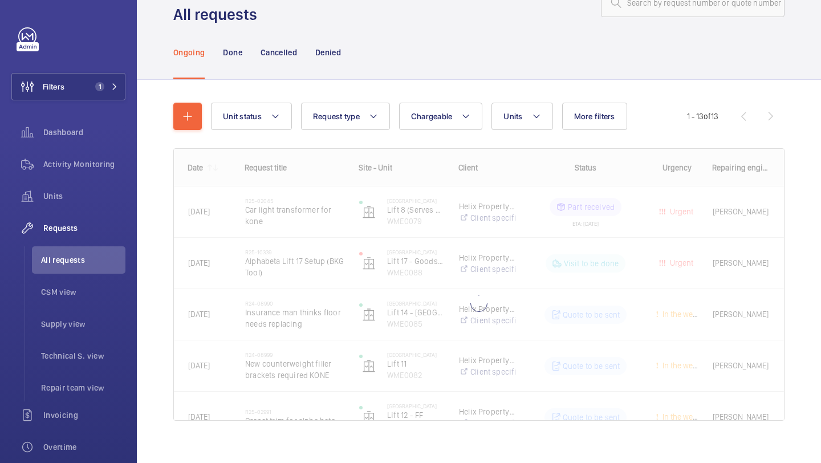
scroll to position [51, 0]
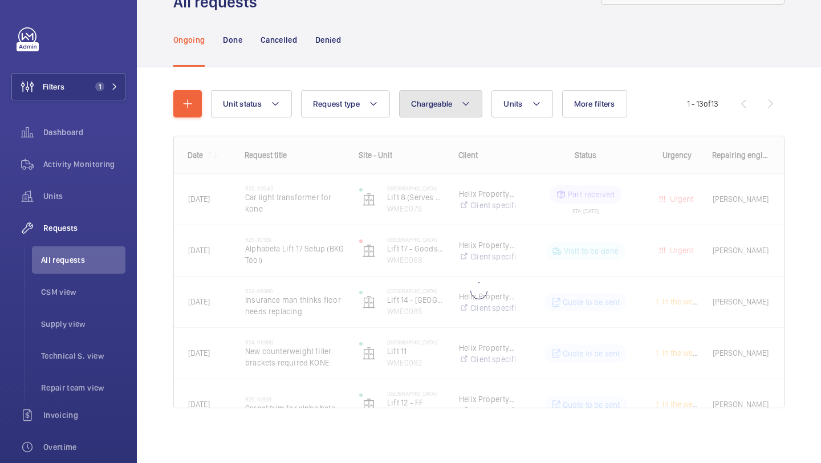
click at [455, 106] on button "Chargeable" at bounding box center [441, 103] width 84 height 27
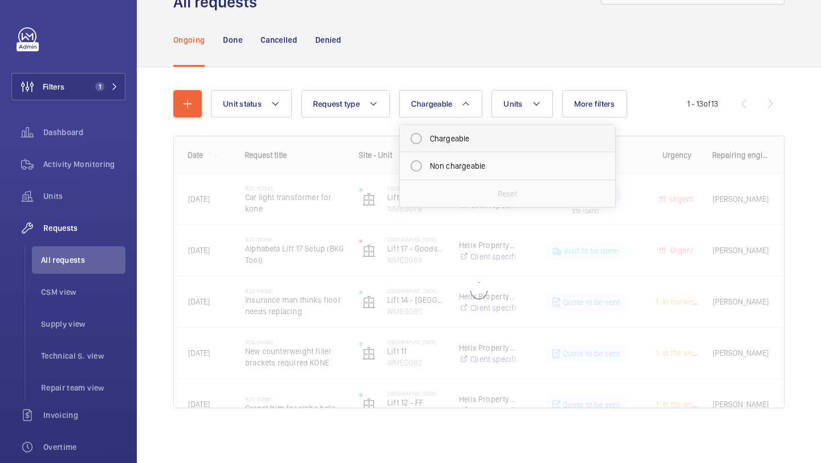
click at [463, 143] on mat-radio-button "Chargeable" at bounding box center [507, 138] width 205 height 23
radio input "true"
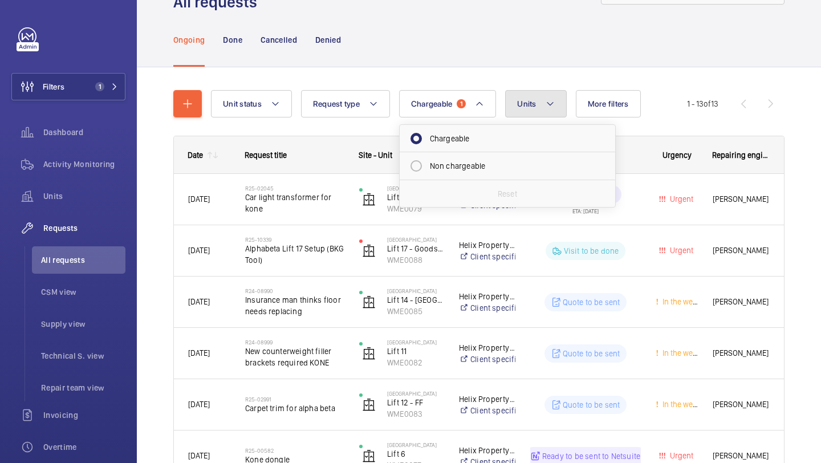
click at [527, 108] on span "Units" at bounding box center [526, 103] width 19 height 9
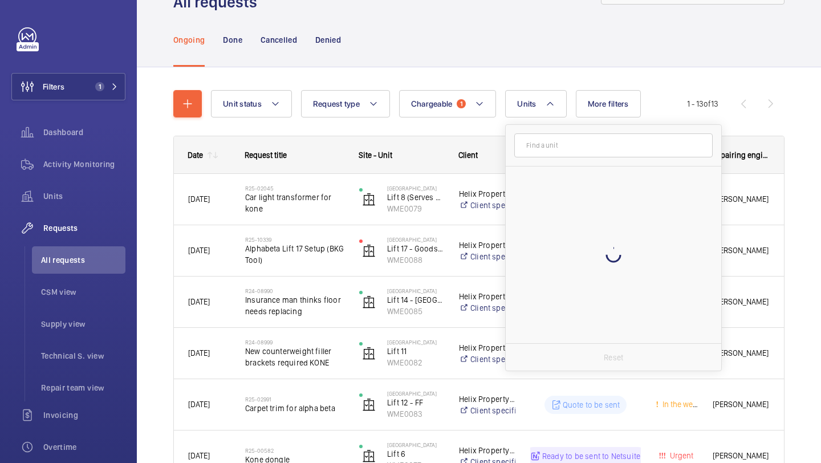
click at [535, 72] on div "Unit status Request type Chargeable 1 Units Reset More filters Request status U…" at bounding box center [478, 470] width 611 height 797
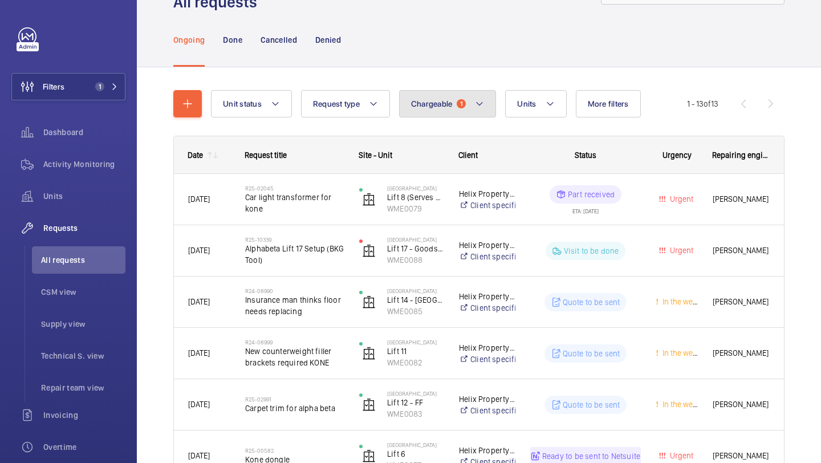
click at [432, 103] on span "Chargeable" at bounding box center [432, 103] width 42 height 9
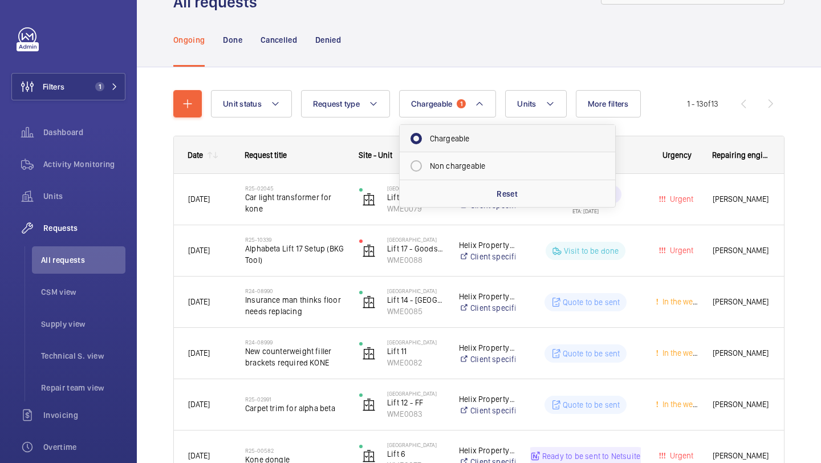
click at [432, 131] on mat-radio-button "Chargeable" at bounding box center [507, 138] width 205 height 23
radio input "false"
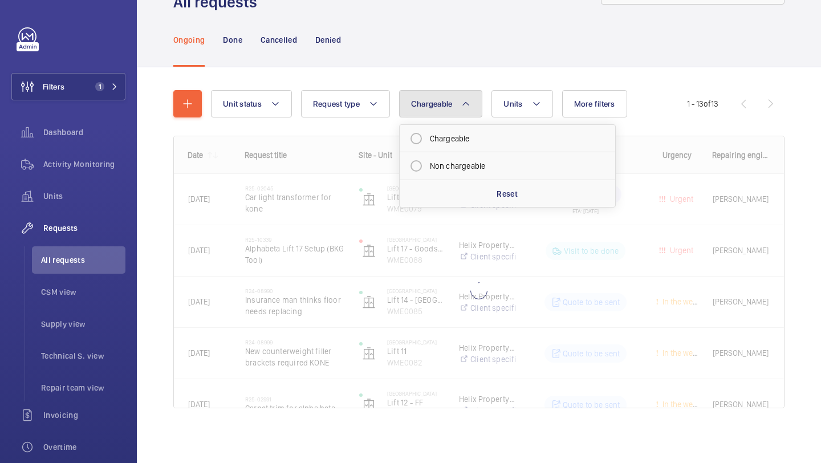
click at [433, 113] on button "Chargeable" at bounding box center [441, 103] width 84 height 27
click at [433, 114] on button "Chargeable" at bounding box center [441, 103] width 84 height 27
click at [532, 108] on mat-icon at bounding box center [536, 104] width 9 height 14
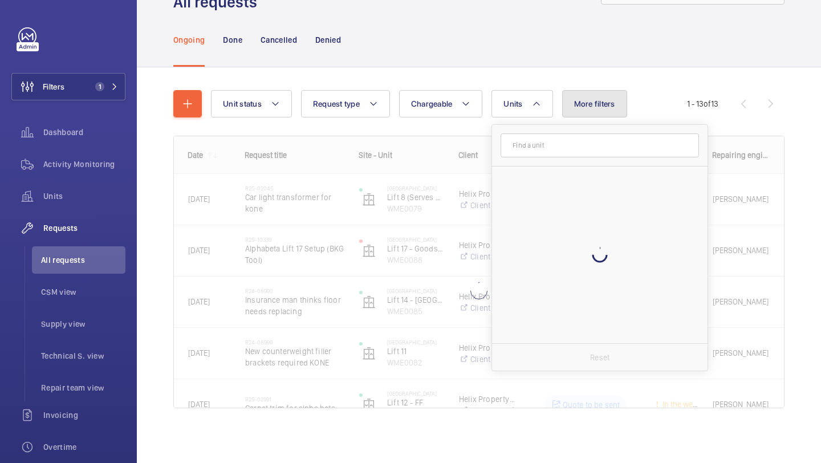
click at [613, 100] on span "More filters" at bounding box center [594, 103] width 41 height 9
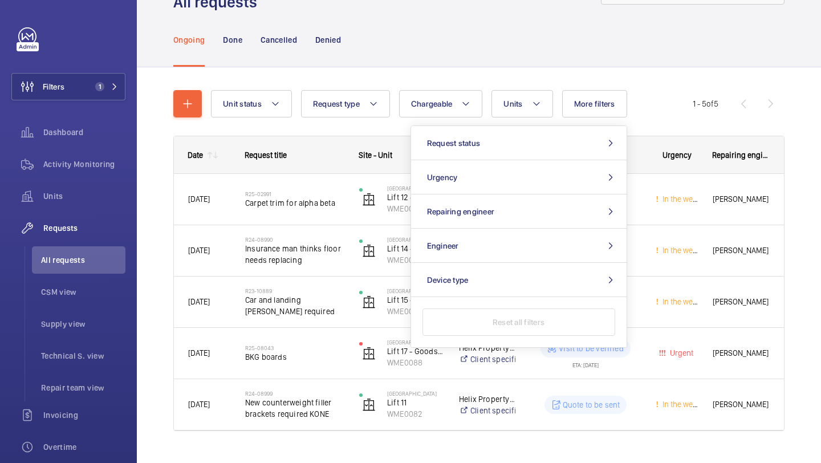
click at [572, 82] on div "Unit status Request type Chargeable Units More filters Request status Urgency R…" at bounding box center [478, 265] width 611 height 387
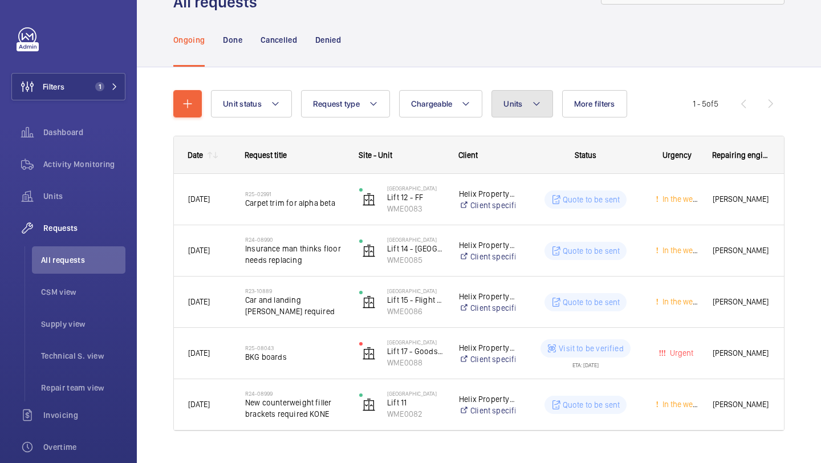
click at [551, 92] on button "Units" at bounding box center [521, 103] width 61 height 27
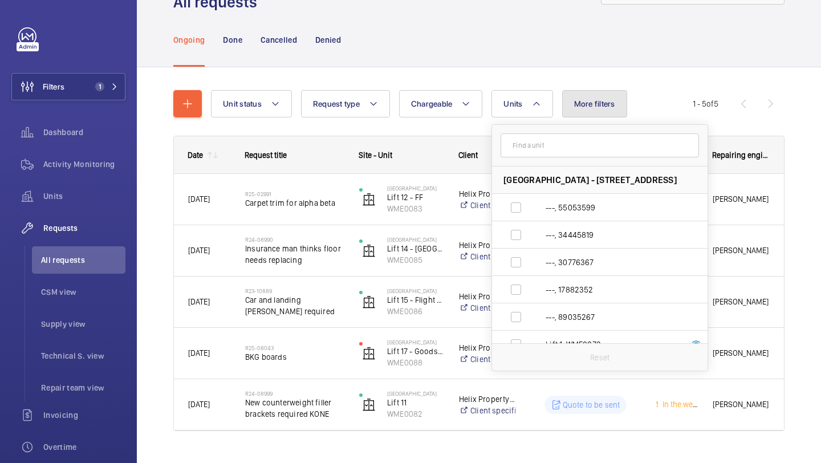
click at [606, 93] on button "More filters" at bounding box center [594, 103] width 65 height 27
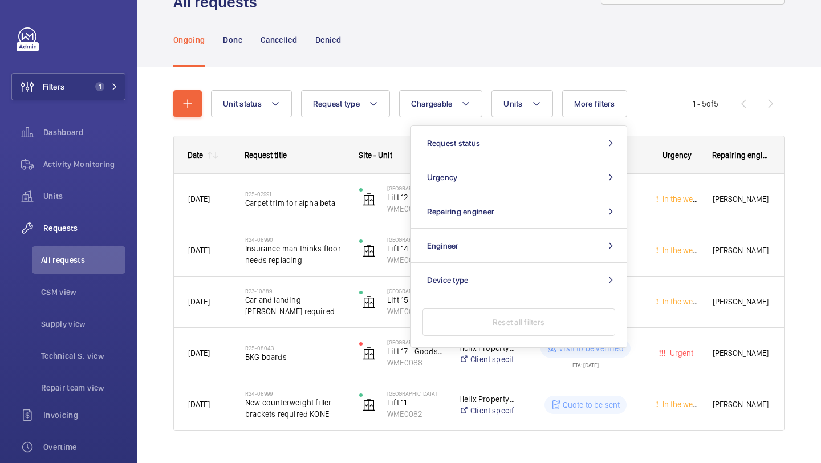
click at [621, 82] on div "Unit status Request type Chargeable Units More filters Request status Urgency R…" at bounding box center [478, 265] width 611 height 387
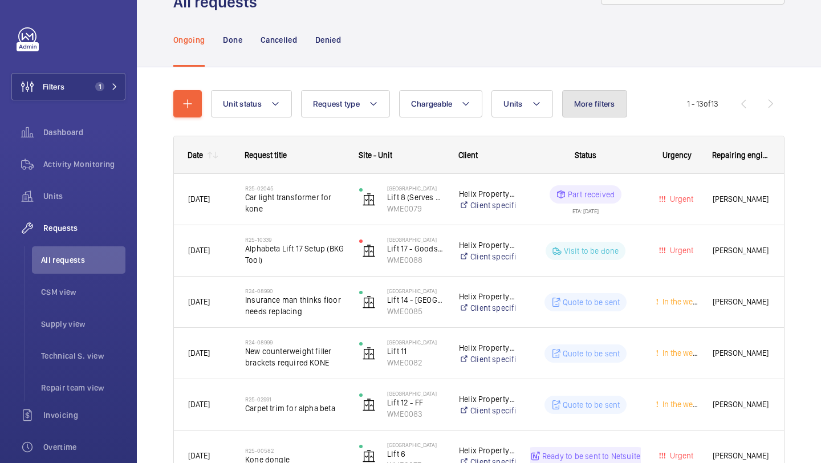
click at [592, 101] on span "More filters" at bounding box center [594, 103] width 41 height 9
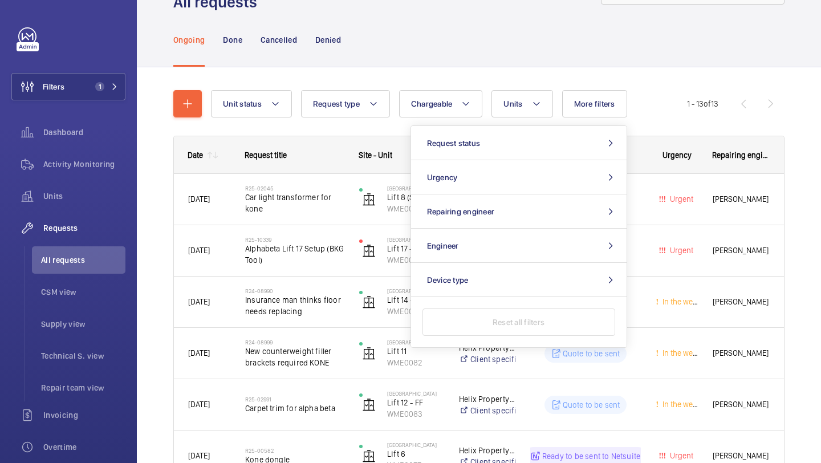
click at [599, 51] on div "Ongoing Done Cancelled Denied" at bounding box center [478, 40] width 611 height 54
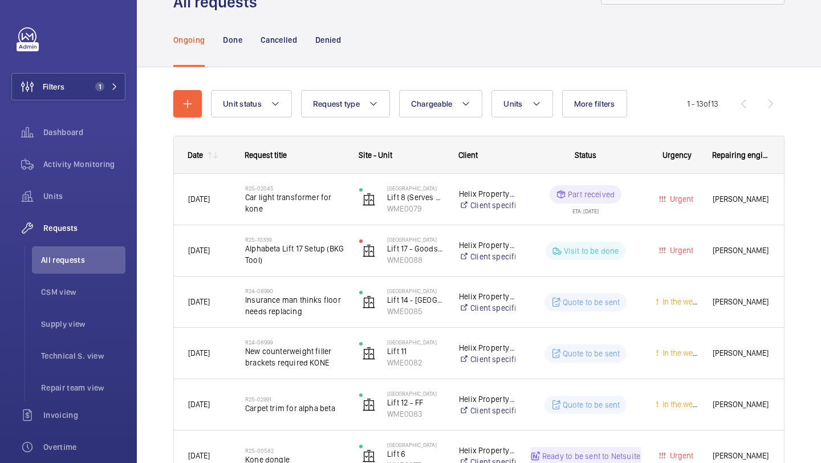
click at [528, 113] on button "Units" at bounding box center [521, 103] width 61 height 27
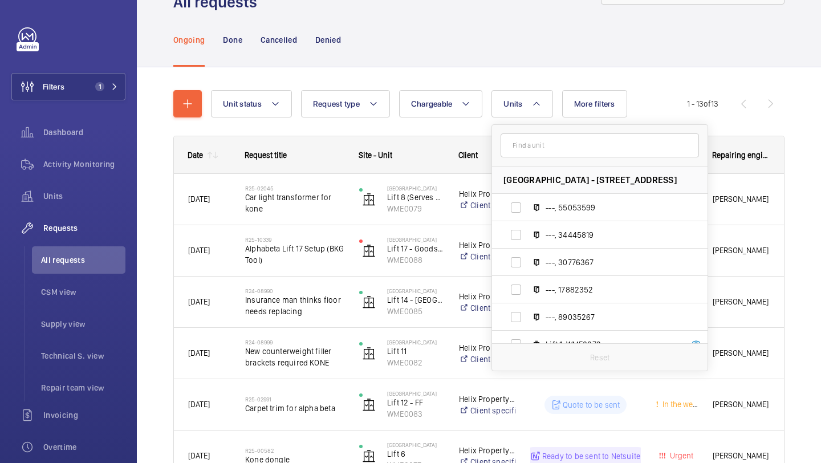
click at [710, 89] on div "Unit status Request type Chargeable Units Alphabeta Building - 14 - 18 Finsbury…" at bounding box center [478, 470] width 611 height 797
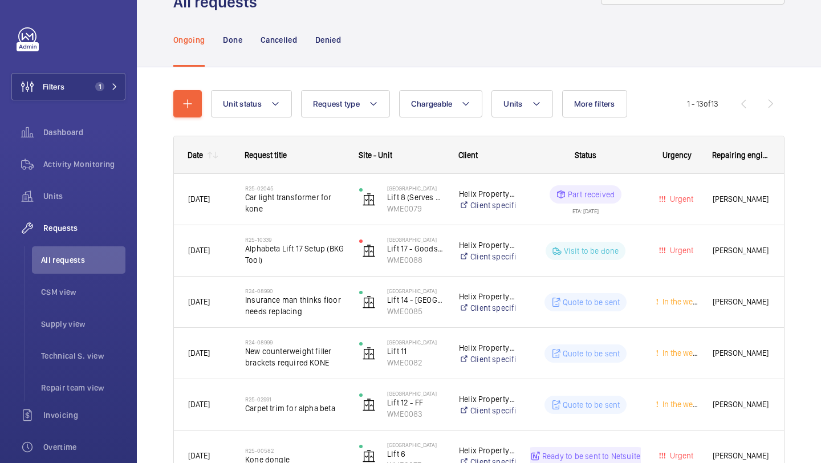
click at [518, 115] on button "Units" at bounding box center [521, 103] width 61 height 27
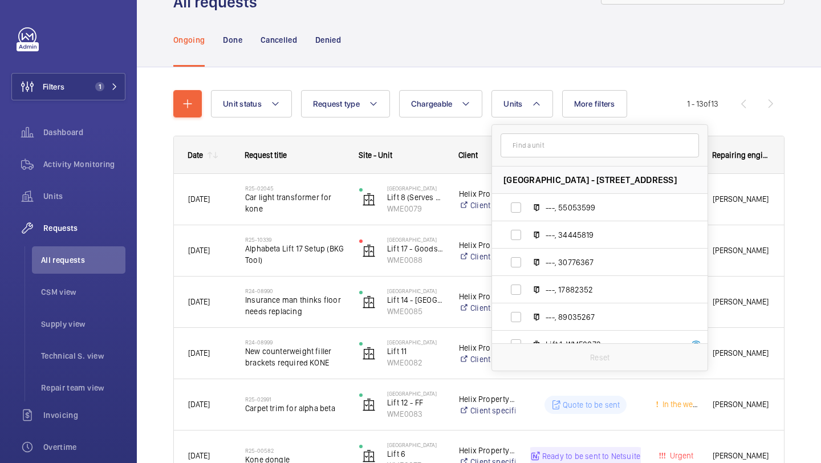
click at [555, 145] on input "text" at bounding box center [600, 145] width 198 height 24
click at [540, 90] on button "Units" at bounding box center [521, 103] width 61 height 27
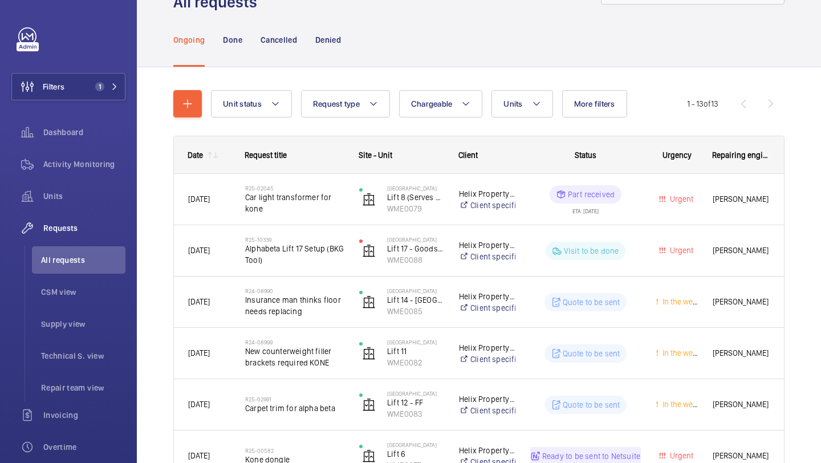
click at [539, 81] on div "Unit status Request type Chargeable Units More filters Request status Urgency R…" at bounding box center [478, 470] width 611 height 797
click at [522, 99] on span "Units" at bounding box center [512, 103] width 19 height 9
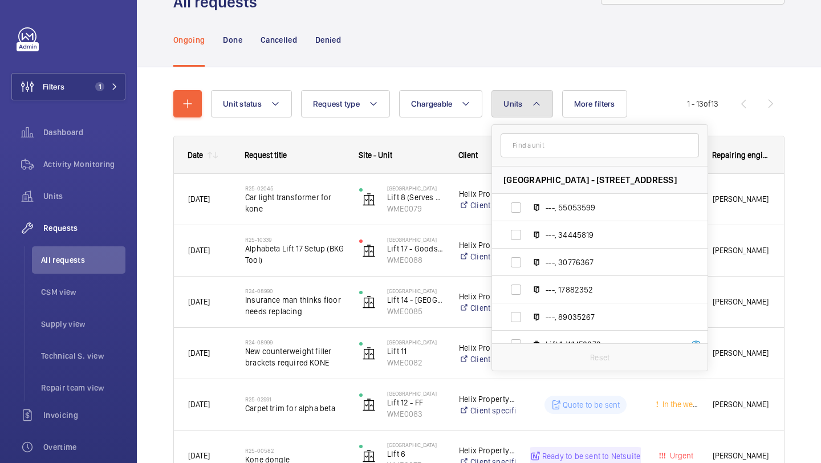
click at [544, 99] on button "Units" at bounding box center [521, 103] width 61 height 27
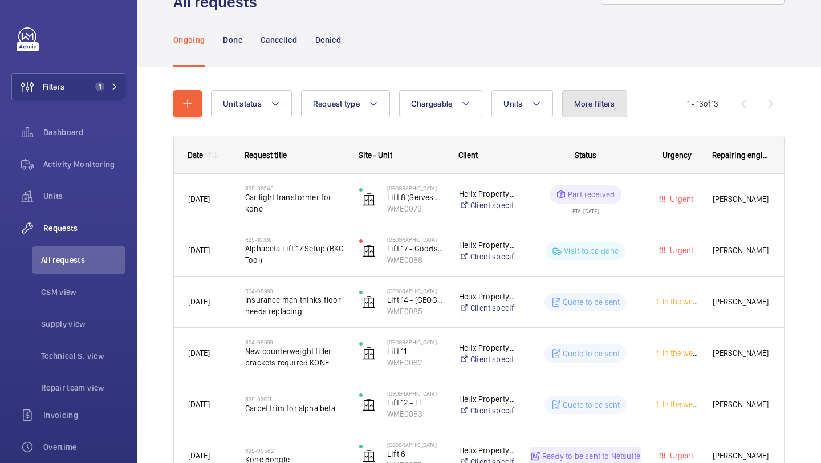
click at [596, 107] on span "More filters" at bounding box center [594, 103] width 41 height 9
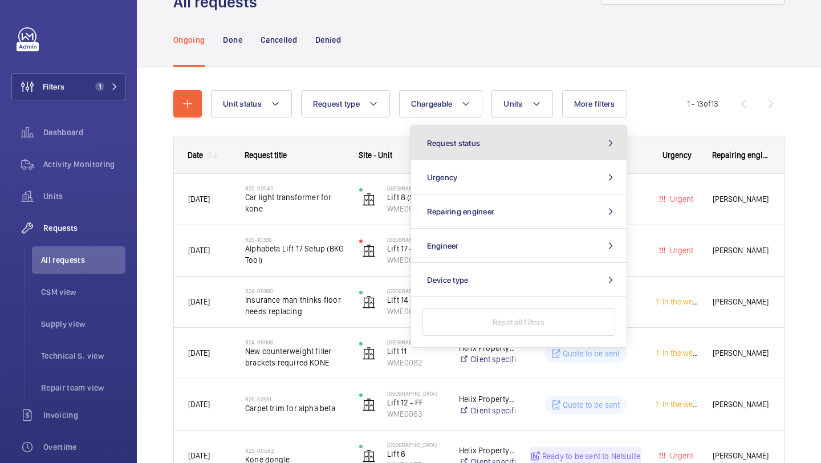
click at [551, 146] on button "Request status" at bounding box center [518, 143] width 215 height 34
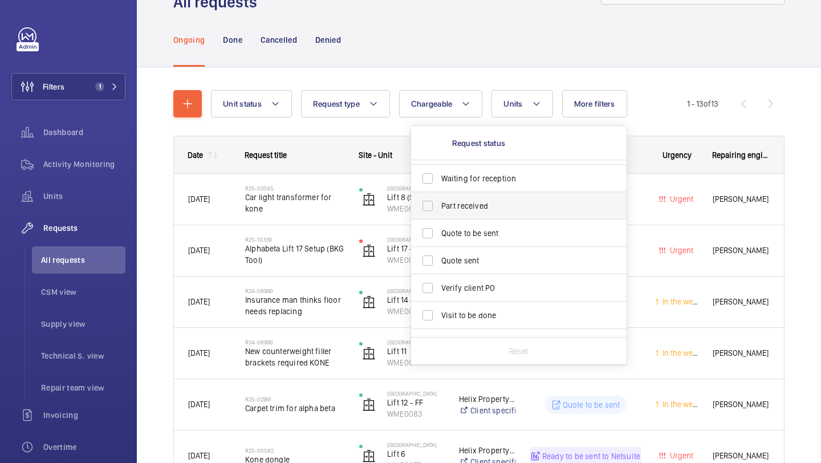
scroll to position [152, 0]
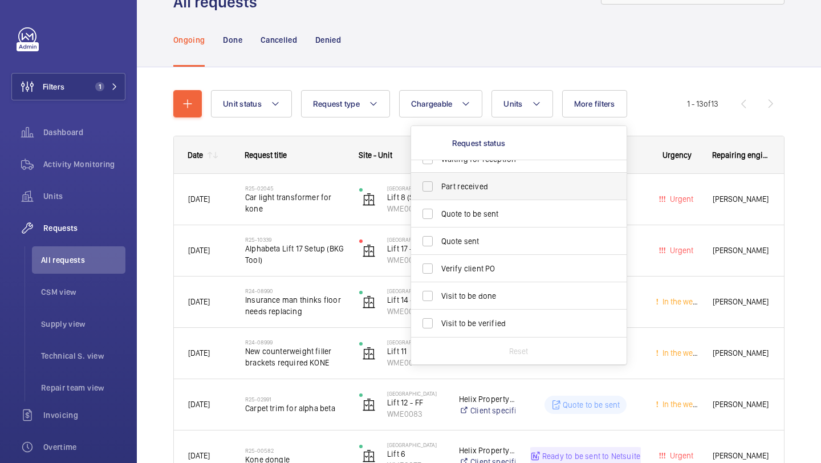
click at [509, 189] on span "Part received" at bounding box center [519, 186] width 157 height 11
click at [439, 189] on input "Part received" at bounding box center [427, 186] width 23 height 23
checkbox input "true"
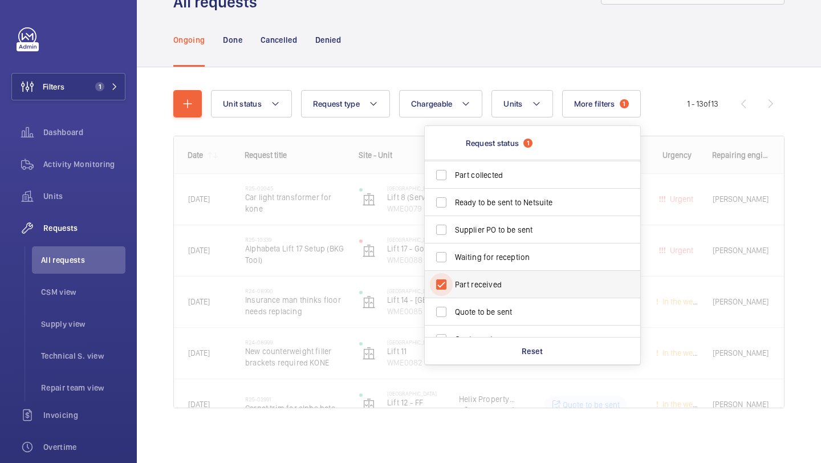
scroll to position [152, 0]
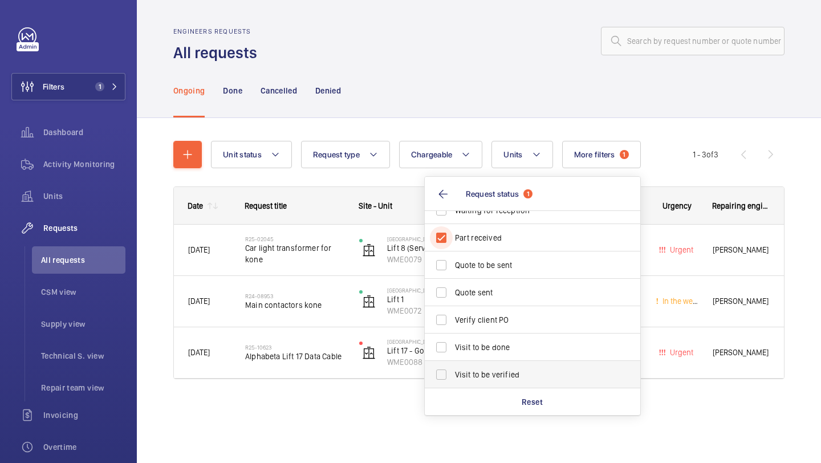
scroll to position [152, 0]
click at [507, 358] on label "Visit to be done" at bounding box center [524, 346] width 198 height 27
click at [453, 358] on input "Visit to be done" at bounding box center [441, 346] width 23 height 23
checkbox input "true"
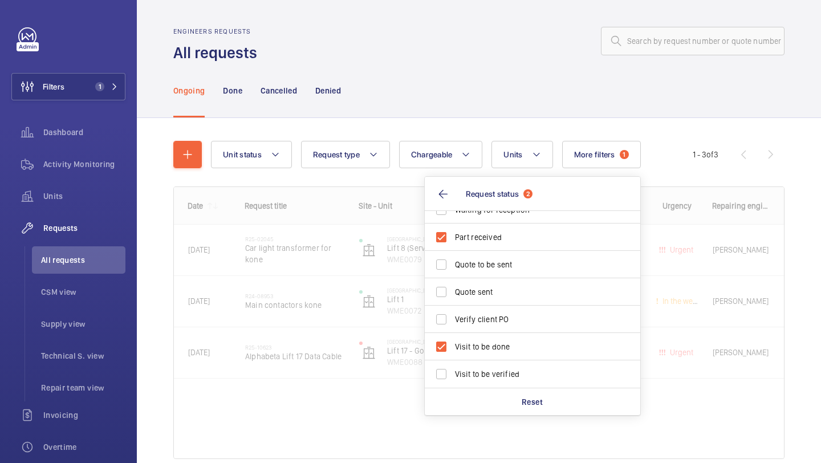
click at [812, 189] on div "Unit status Request type Chargeable Units More filters 1 Request status 2 Cost …" at bounding box center [479, 316] width 684 height 396
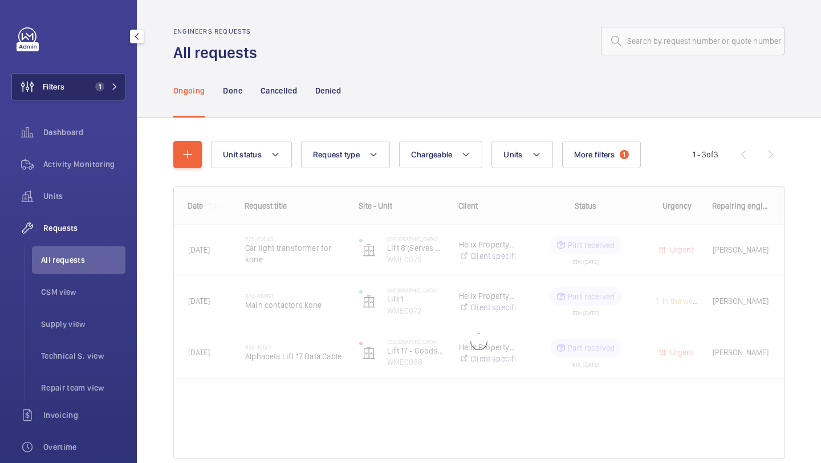
click at [60, 90] on span "Filters" at bounding box center [54, 86] width 22 height 11
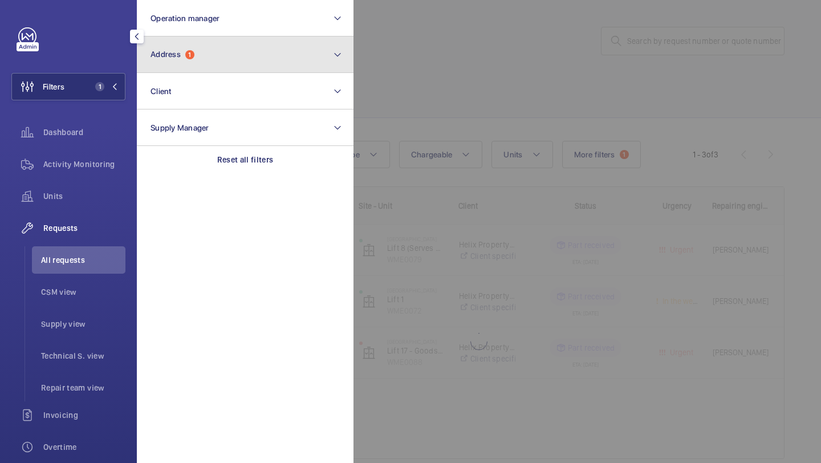
click at [177, 64] on button "Address 1" at bounding box center [245, 54] width 217 height 36
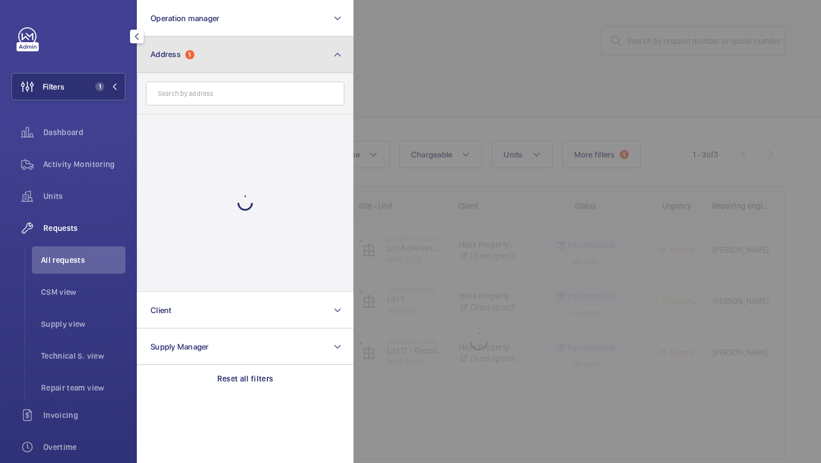
click at [254, 52] on button "Address 1" at bounding box center [245, 54] width 217 height 36
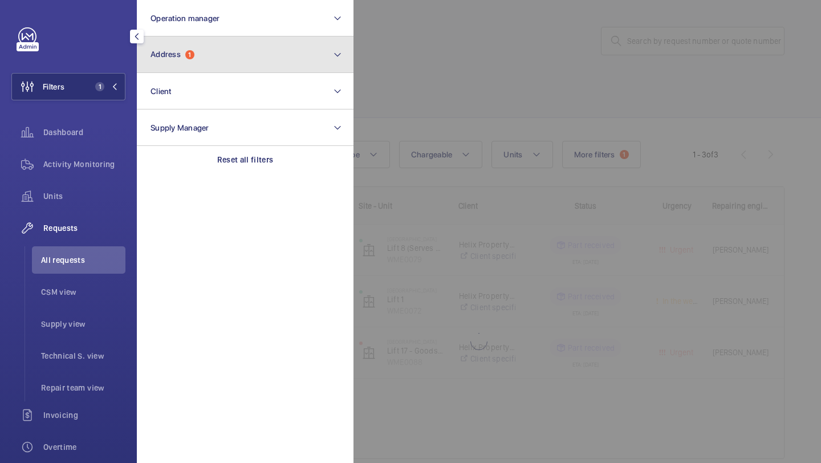
click at [269, 53] on button "Address 1" at bounding box center [245, 54] width 217 height 36
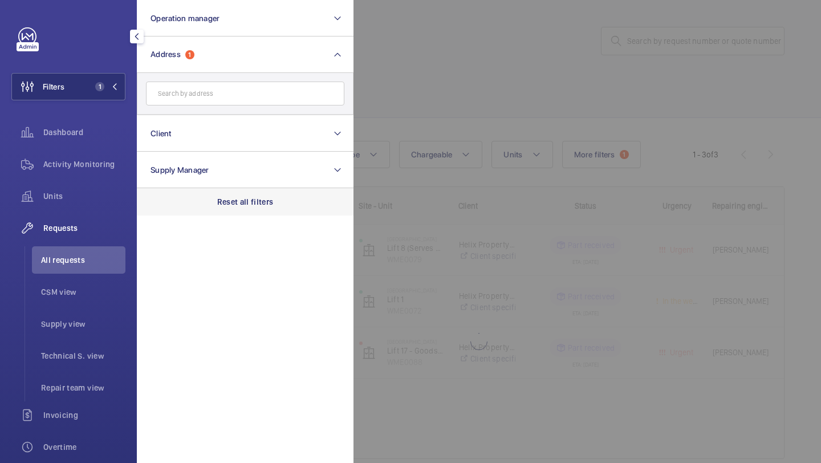
click at [237, 194] on div "Reset all filters" at bounding box center [245, 201] width 217 height 27
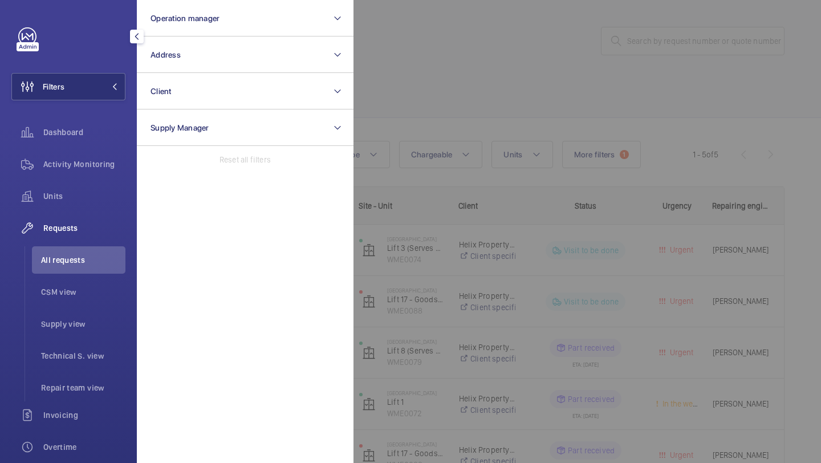
click at [472, 93] on div at bounding box center [763, 231] width 821 height 463
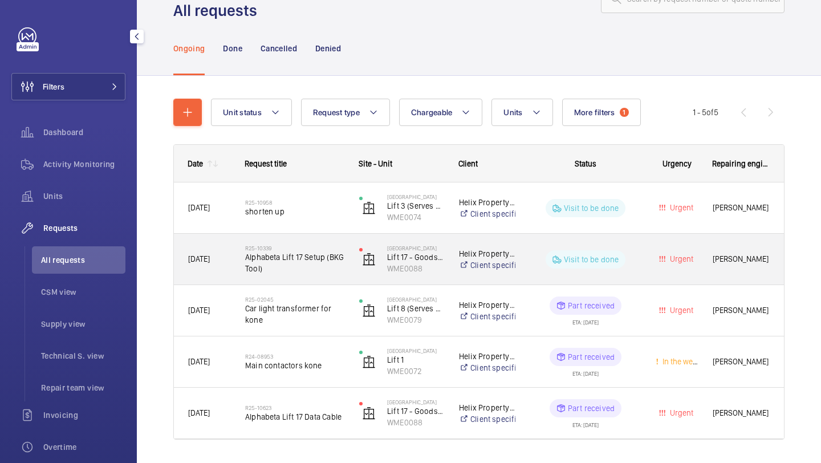
scroll to position [74, 0]
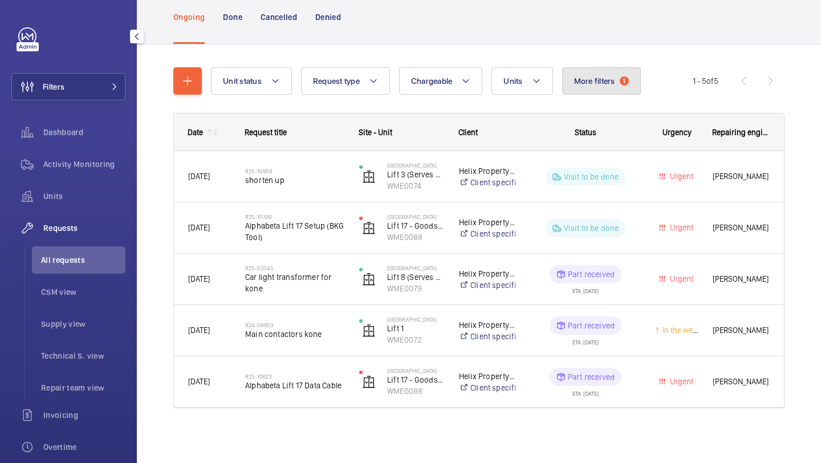
click at [600, 79] on span "More filters" at bounding box center [594, 80] width 41 height 9
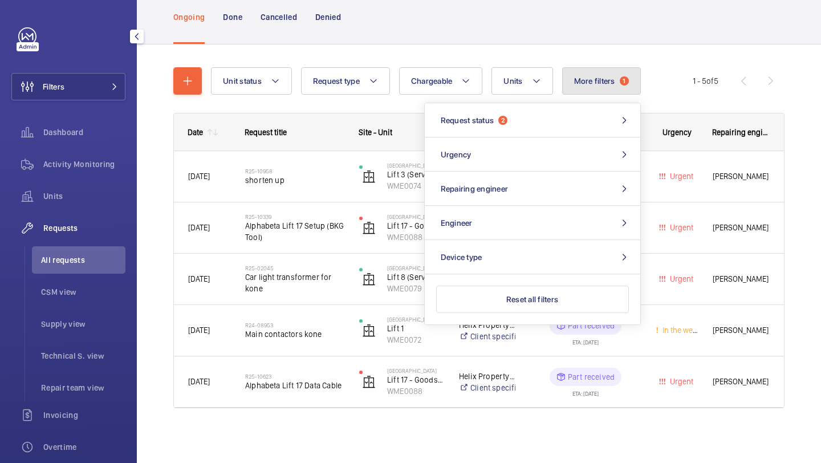
click at [600, 79] on span "More filters" at bounding box center [594, 80] width 41 height 9
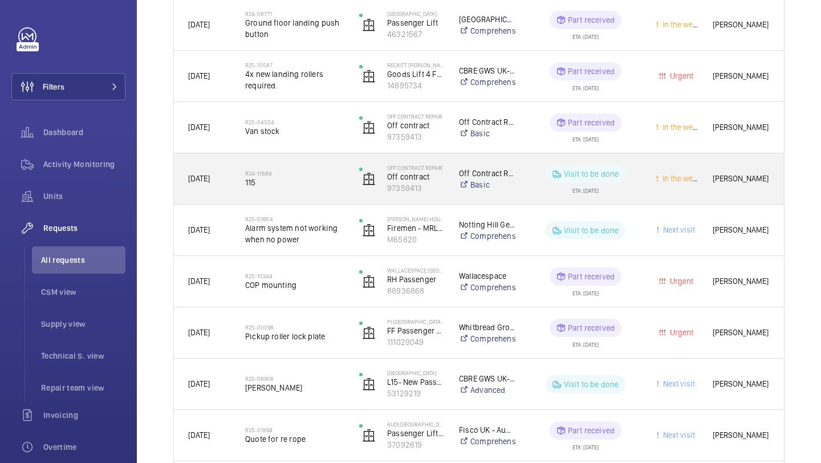
scroll to position [235, 0]
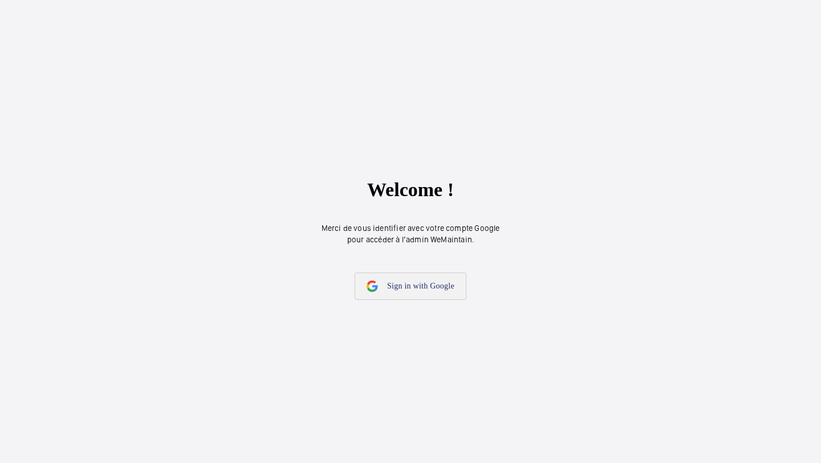
click at [396, 281] on link "Sign in with Google" at bounding box center [410, 275] width 113 height 27
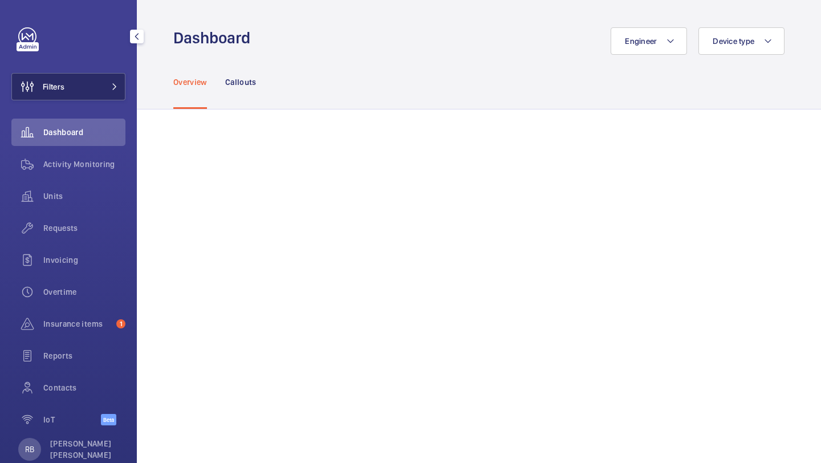
click at [100, 87] on button "Filters" at bounding box center [68, 86] width 114 height 27
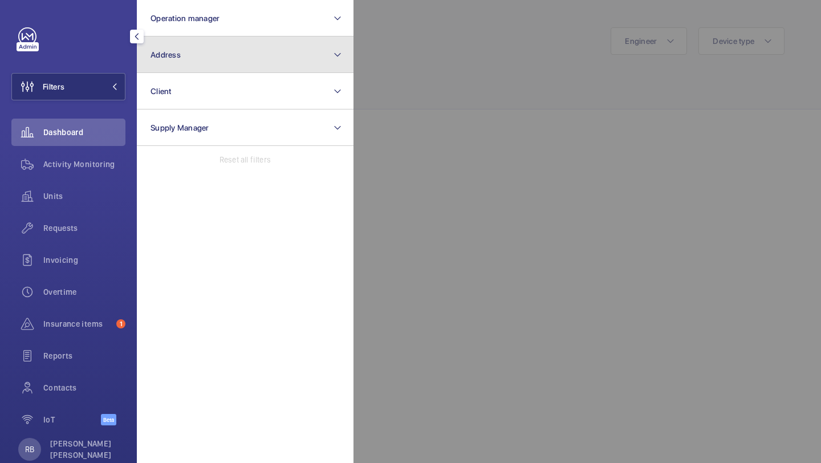
click at [191, 49] on button "Address" at bounding box center [245, 54] width 217 height 36
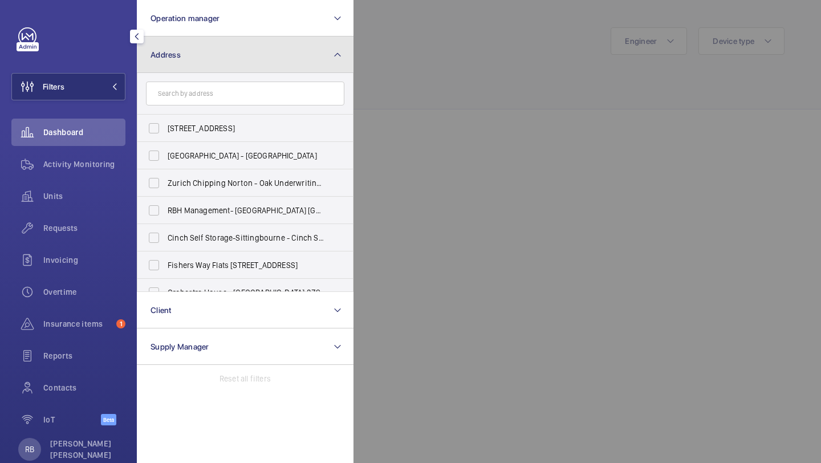
click at [191, 49] on button "Address" at bounding box center [245, 54] width 217 height 36
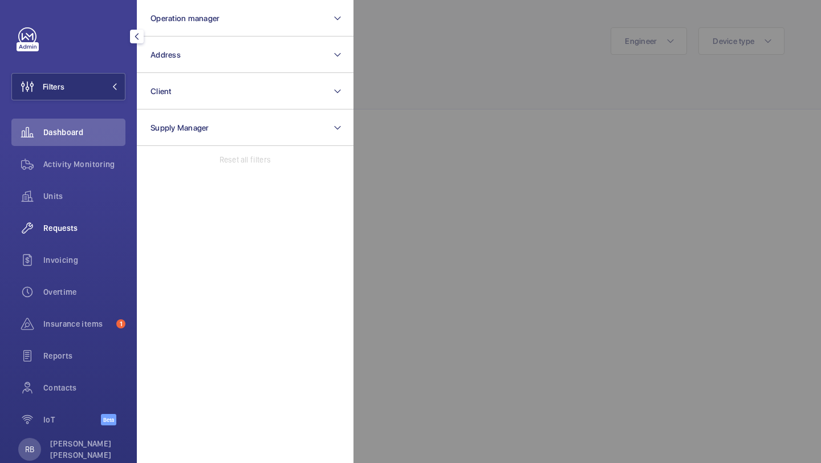
click at [54, 219] on div "Requests" at bounding box center [68, 227] width 114 height 27
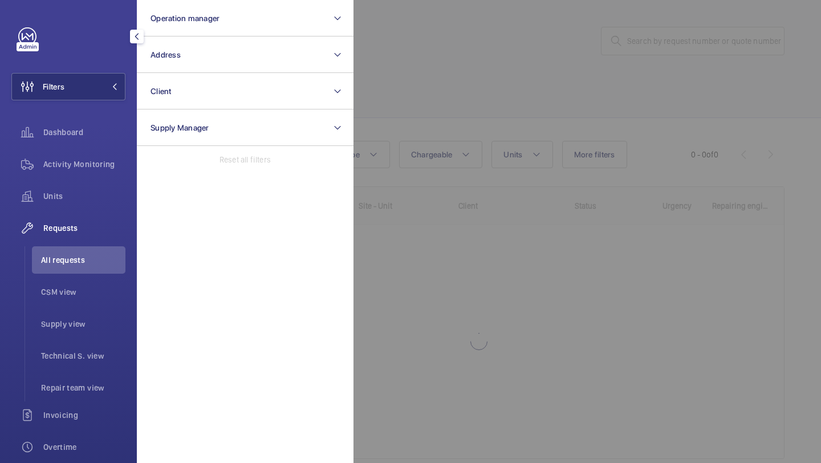
click at [571, 98] on div at bounding box center [763, 231] width 821 height 463
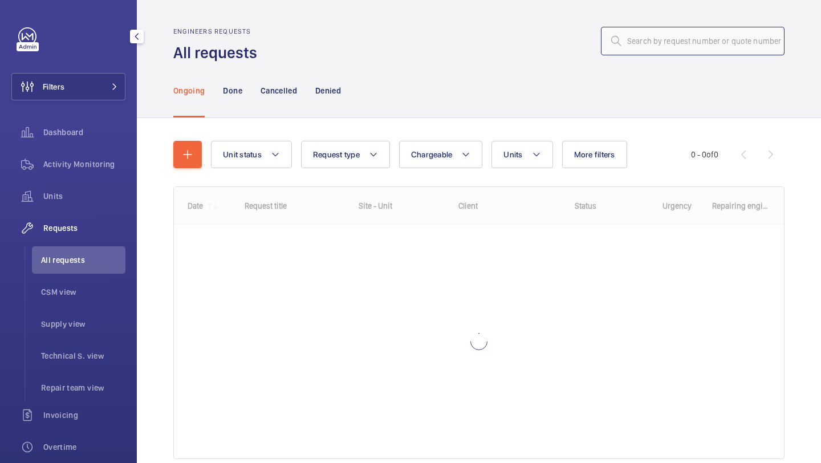
click at [667, 30] on input "text" at bounding box center [693, 41] width 184 height 29
click at [669, 29] on input "text" at bounding box center [693, 41] width 184 height 29
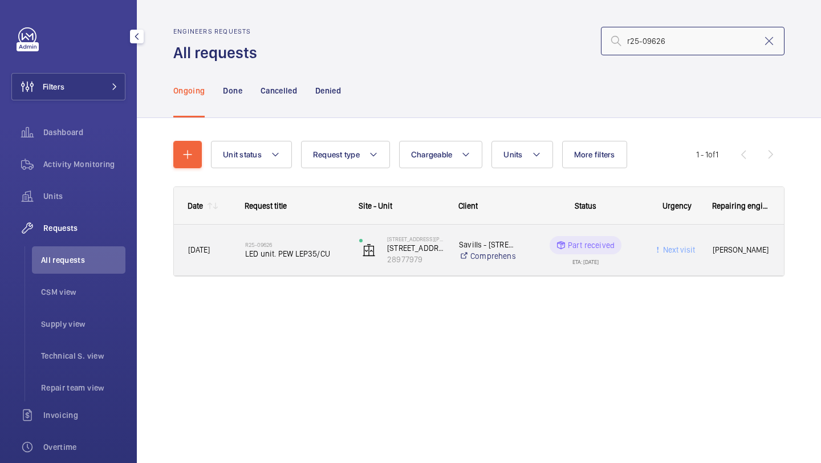
type input "r25-09626"
click at [314, 247] on h2 "R25-09626" at bounding box center [294, 244] width 99 height 7
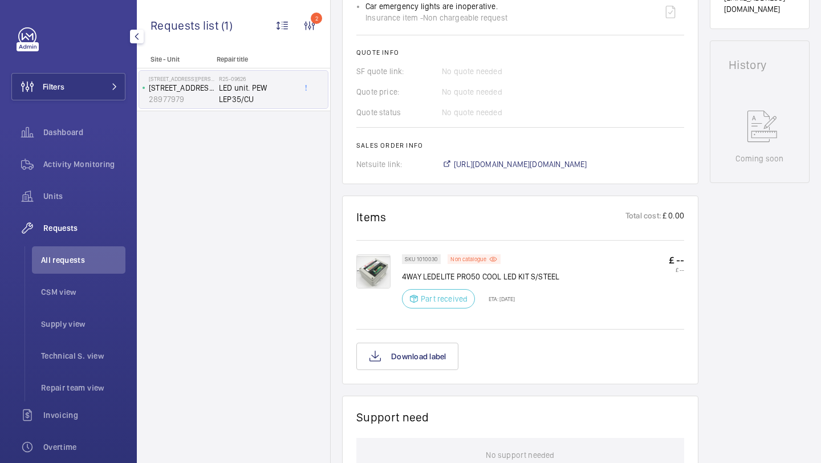
scroll to position [409, 0]
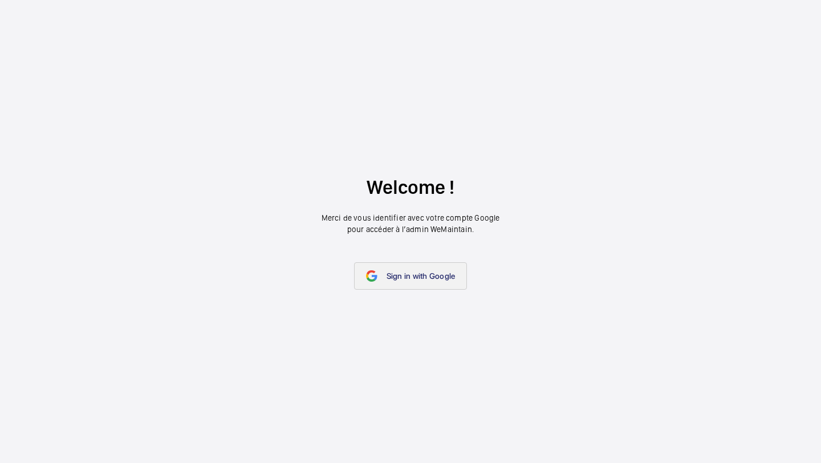
click at [396, 287] on link "Sign in with Google" at bounding box center [410, 275] width 113 height 27
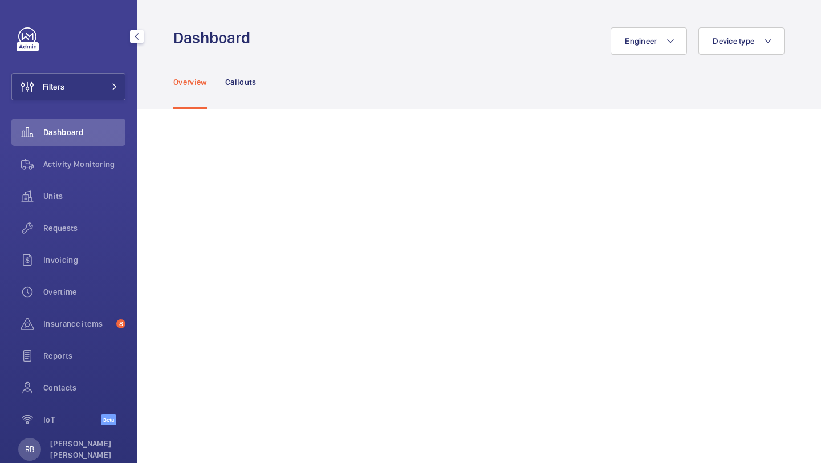
click at [107, 100] on div "Filters Dashboard Activity Monitoring Units Requests Invoicing Overtime Insuran…" at bounding box center [68, 232] width 114 height 410
click at [112, 88] on mat-icon at bounding box center [114, 86] width 7 height 7
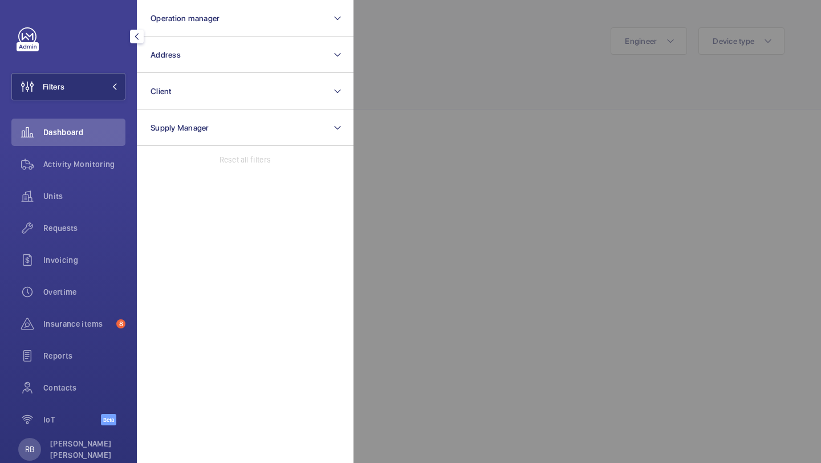
click at [496, 54] on div at bounding box center [763, 231] width 821 height 463
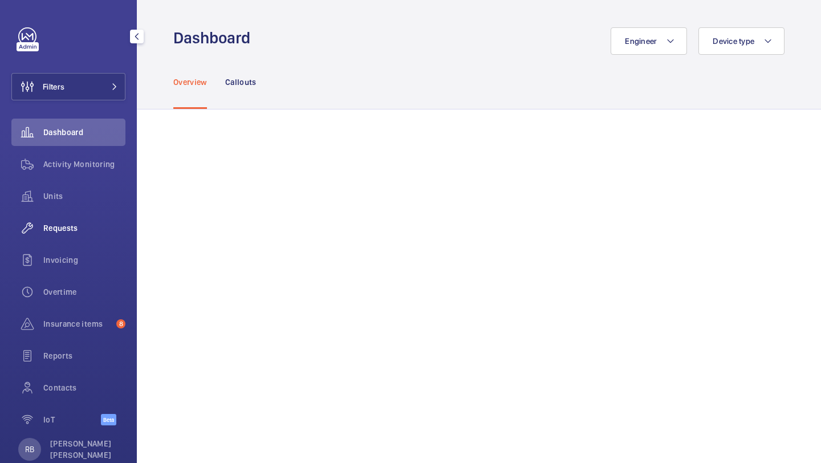
click at [54, 227] on span "Requests" at bounding box center [84, 227] width 82 height 11
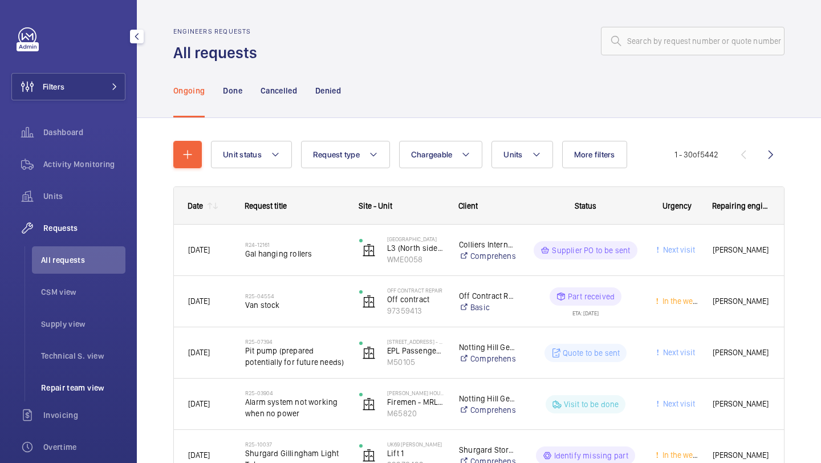
click at [61, 400] on li "Repair team view" at bounding box center [78, 387] width 93 height 27
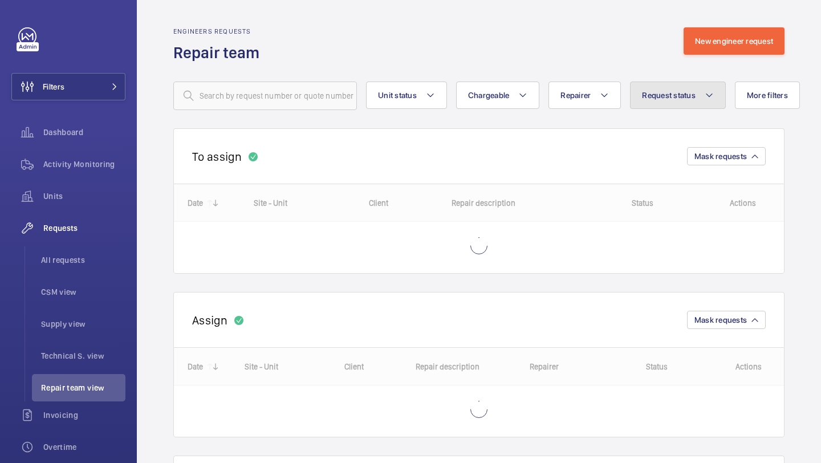
click at [646, 95] on span "Request status" at bounding box center [669, 95] width 54 height 9
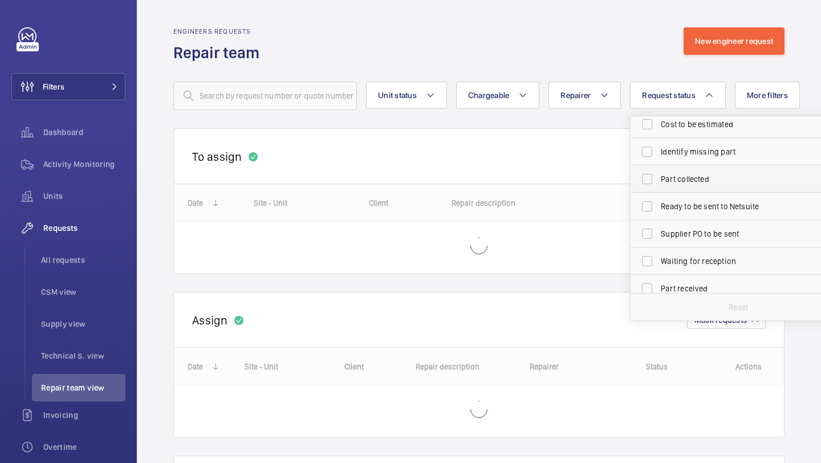
click at [665, 177] on span "Part collected" at bounding box center [739, 178] width 157 height 11
click at [658, 177] on input "Part collected" at bounding box center [647, 179] width 23 height 23
checkbox input "true"
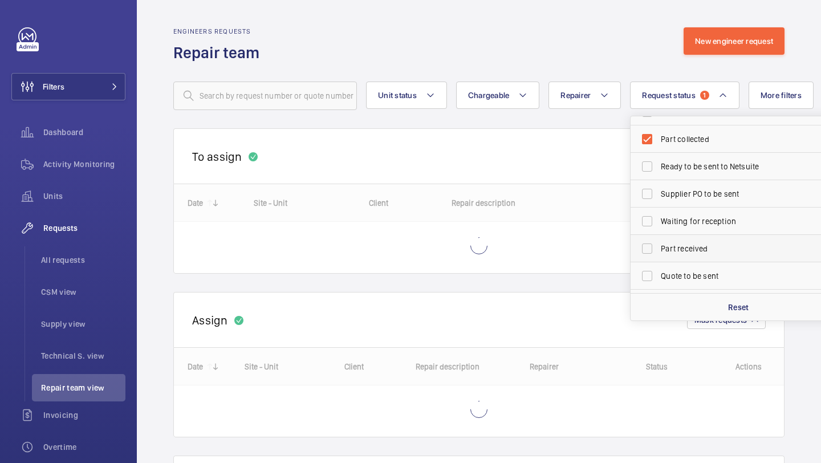
click at [664, 249] on span "Part received" at bounding box center [739, 248] width 157 height 11
click at [658, 249] on input "Part received" at bounding box center [647, 248] width 23 height 23
checkbox input "true"
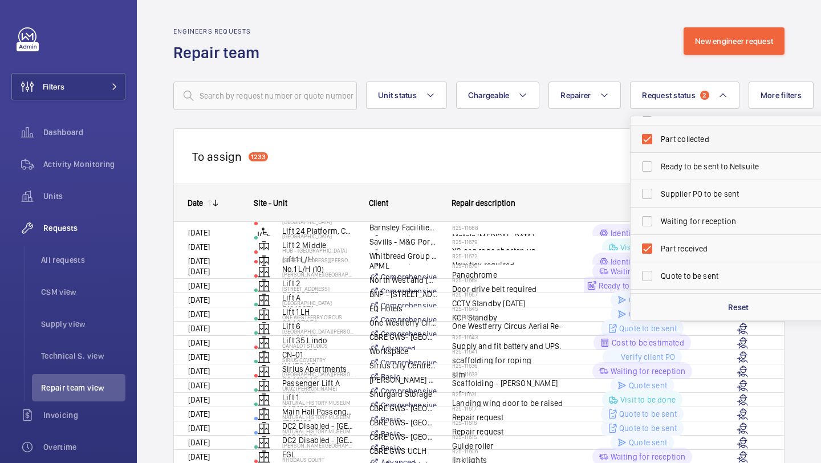
click at [660, 142] on label "Part collected" at bounding box center [730, 138] width 198 height 27
click at [658, 142] on input "Part collected" at bounding box center [647, 139] width 23 height 23
checkbox input "false"
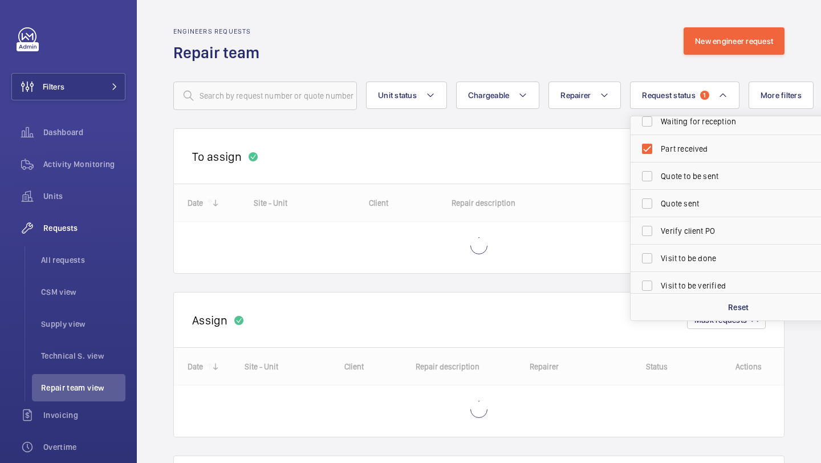
scroll to position [152, 0]
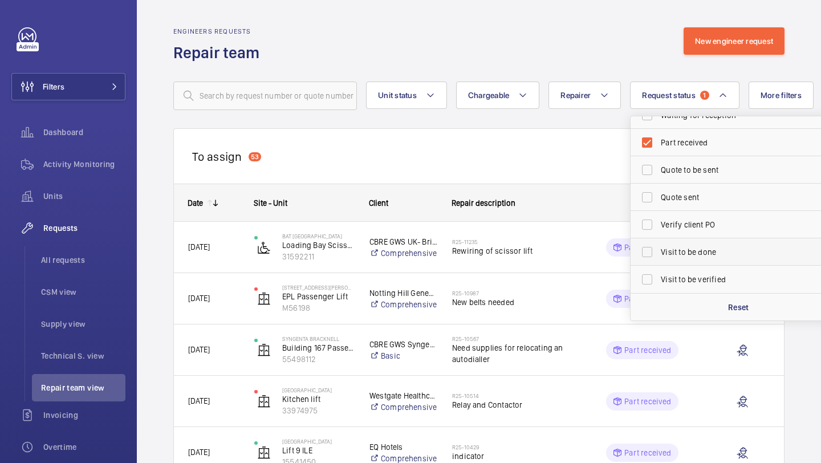
click at [667, 245] on label "Visit to be done" at bounding box center [730, 251] width 198 height 27
click at [658, 245] on input "Visit to be done" at bounding box center [647, 252] width 23 height 23
checkbox input "true"
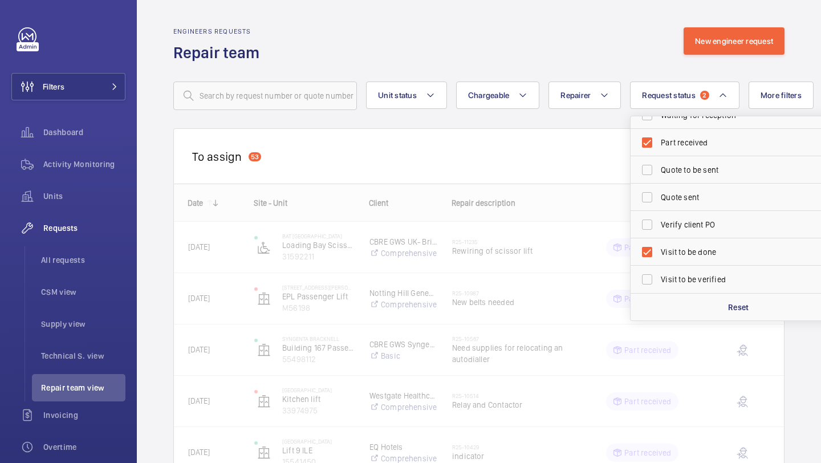
click at [485, 50] on div "Engineers requests Repair team New engineer request" at bounding box center [478, 45] width 611 height 36
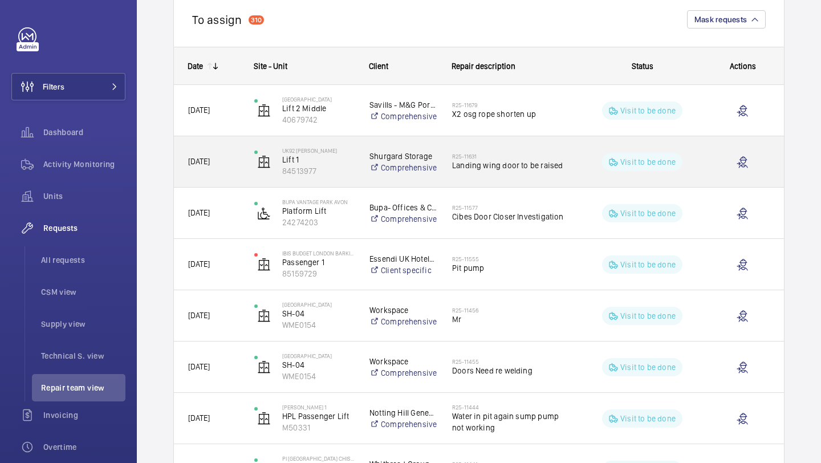
scroll to position [168, 0]
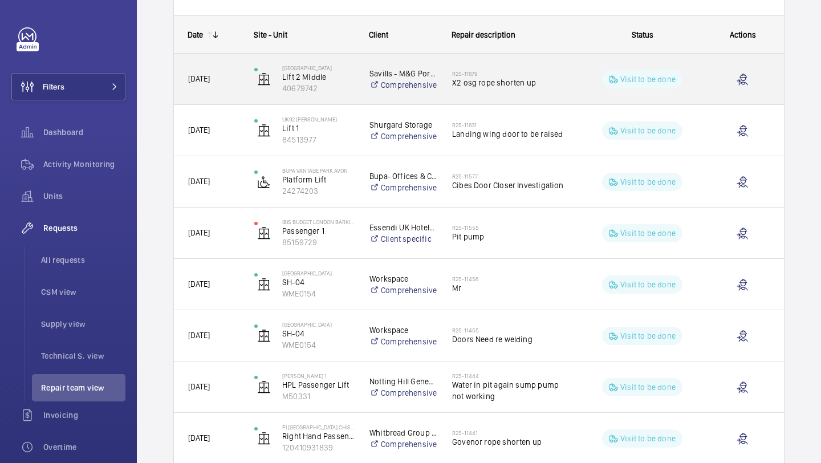
click at [503, 70] on h2 "R25-11679" at bounding box center [510, 73] width 117 height 7
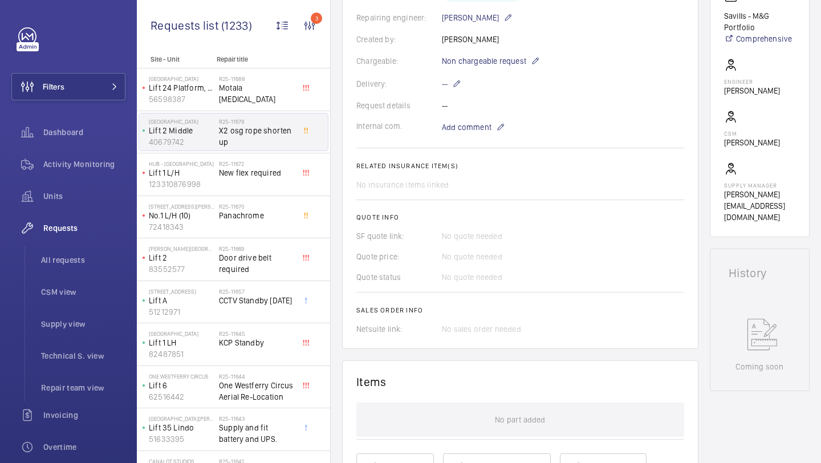
scroll to position [299, 0]
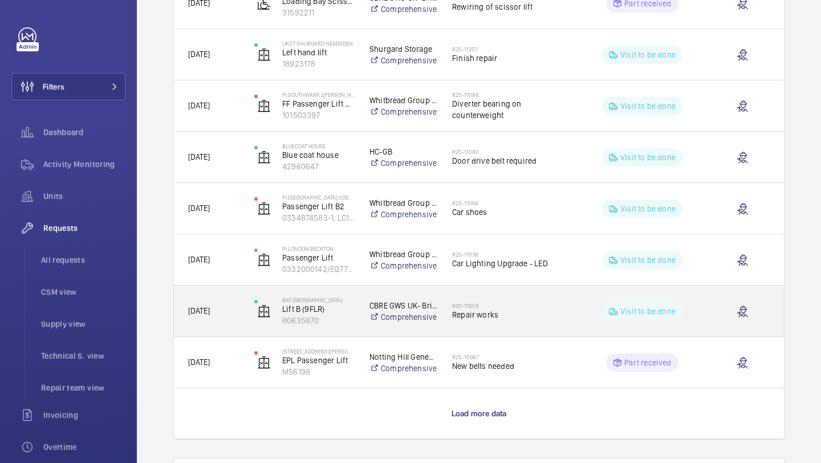
scroll to position [882, 0]
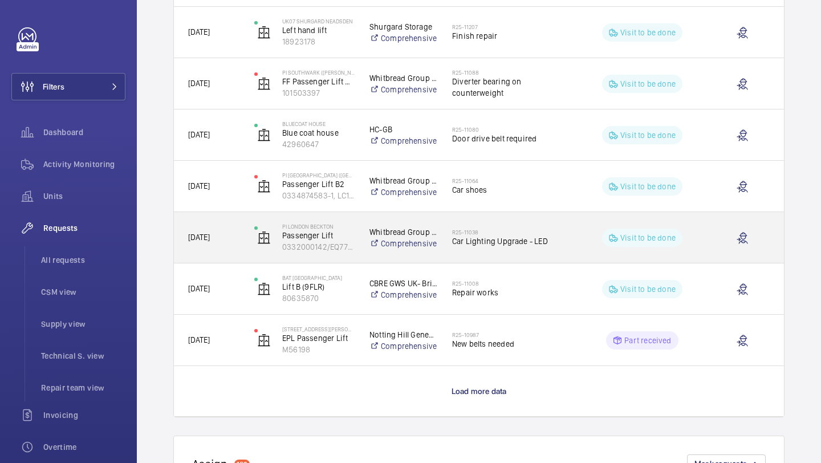
click at [475, 245] on span "Car Lighting Upgrade - LED" at bounding box center [510, 240] width 117 height 11
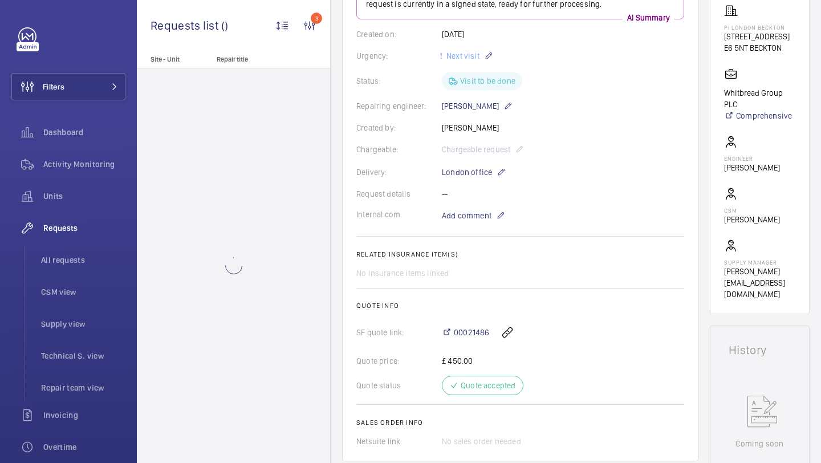
scroll to position [339, 0]
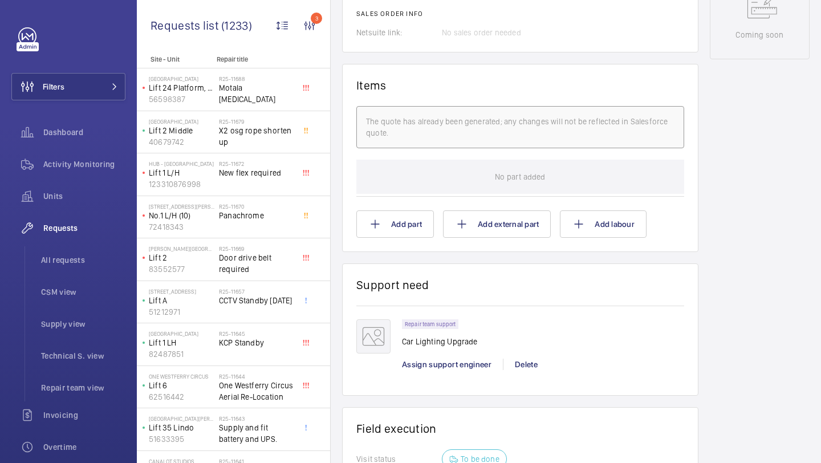
scroll to position [390, 0]
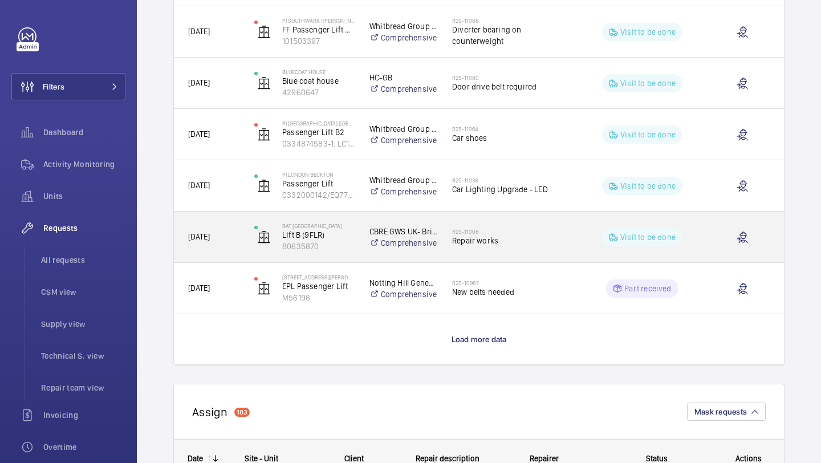
scroll to position [979, 0]
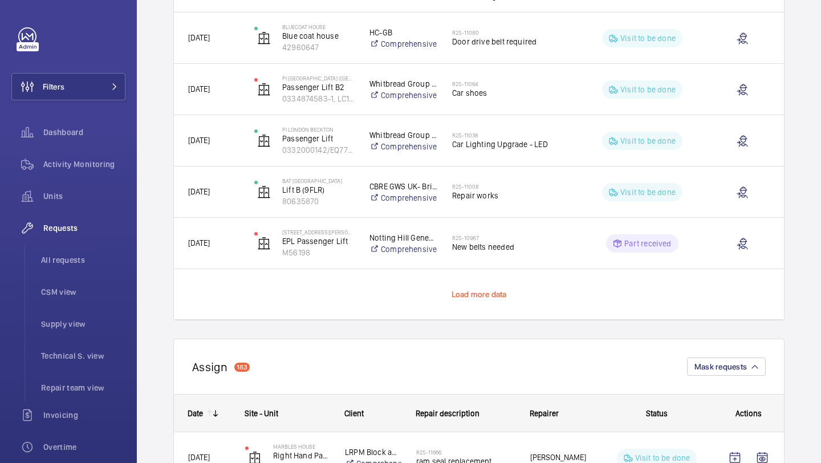
click at [483, 295] on span "Load more data" at bounding box center [479, 294] width 55 height 9
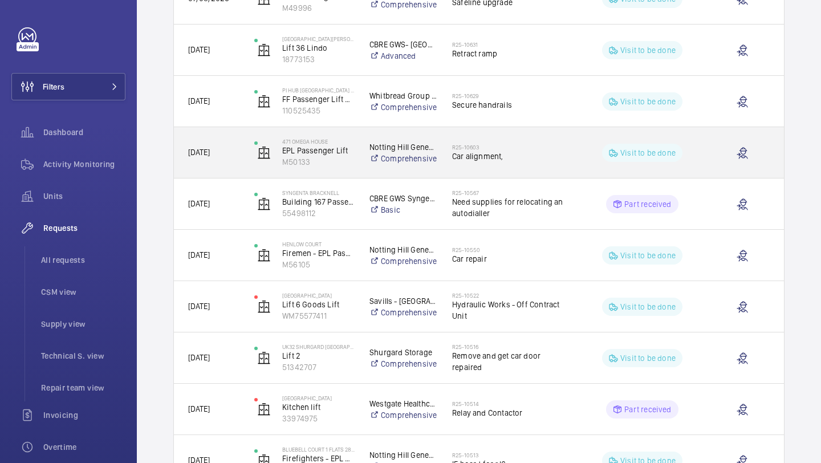
scroll to position [1562, 0]
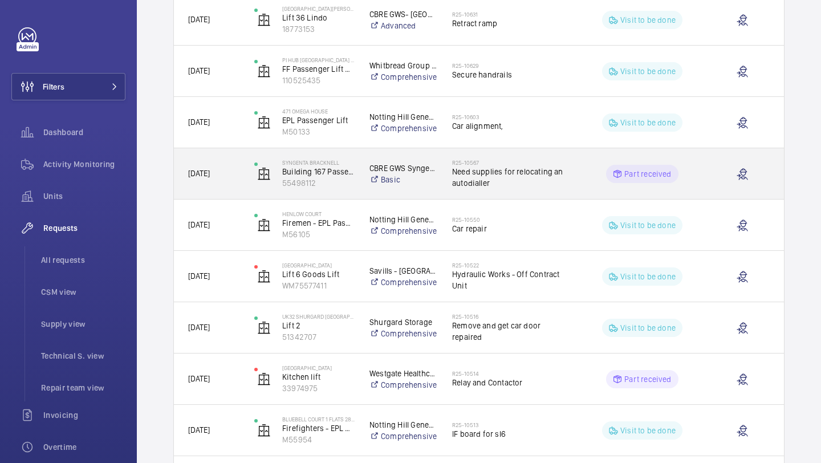
click at [494, 177] on span "Need supplies for relocating an autodialler" at bounding box center [510, 177] width 117 height 23
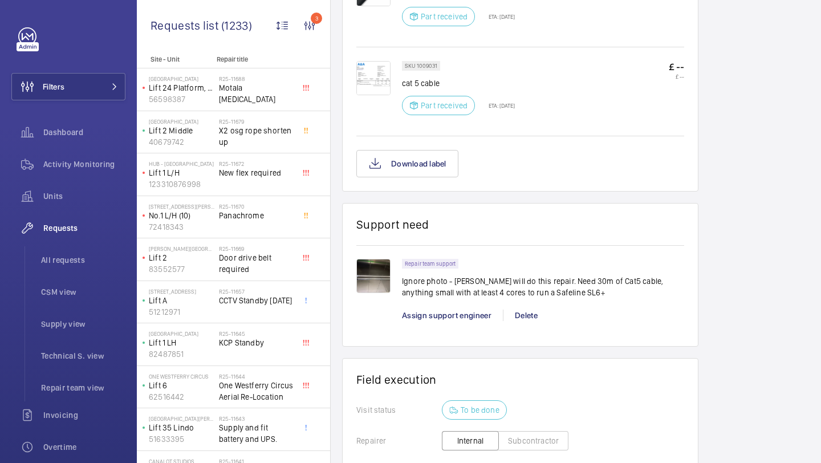
scroll to position [849, 0]
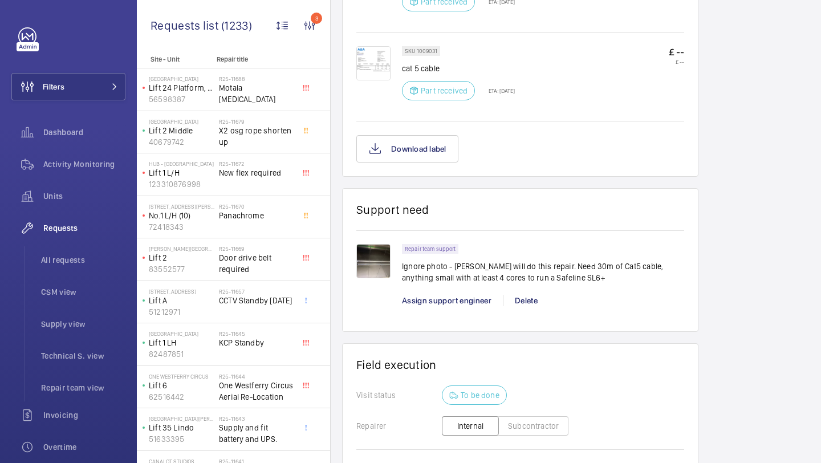
click at [371, 265] on img at bounding box center [373, 261] width 34 height 34
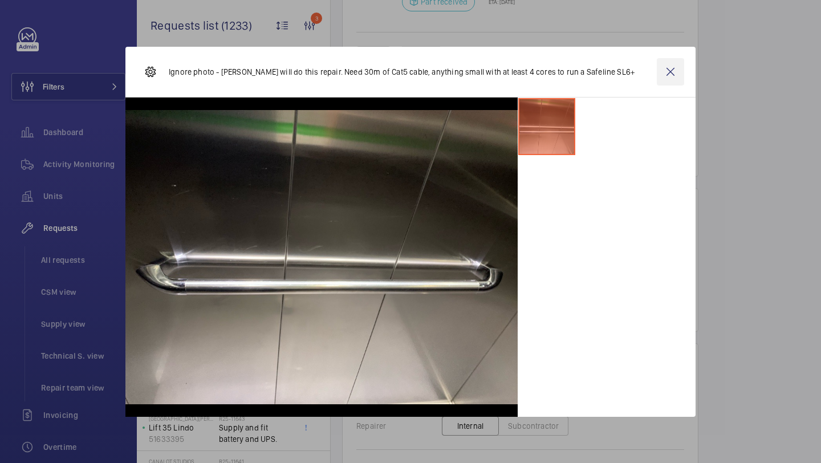
click at [676, 75] on wm-front-icon-button at bounding box center [670, 71] width 27 height 27
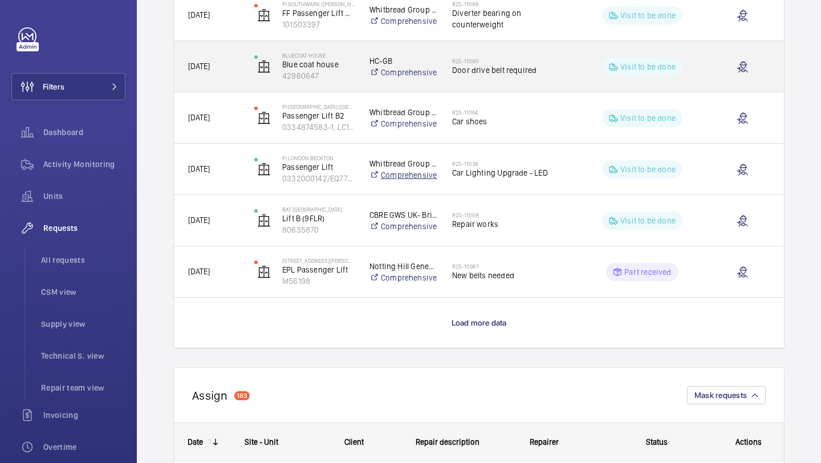
scroll to position [827, 0]
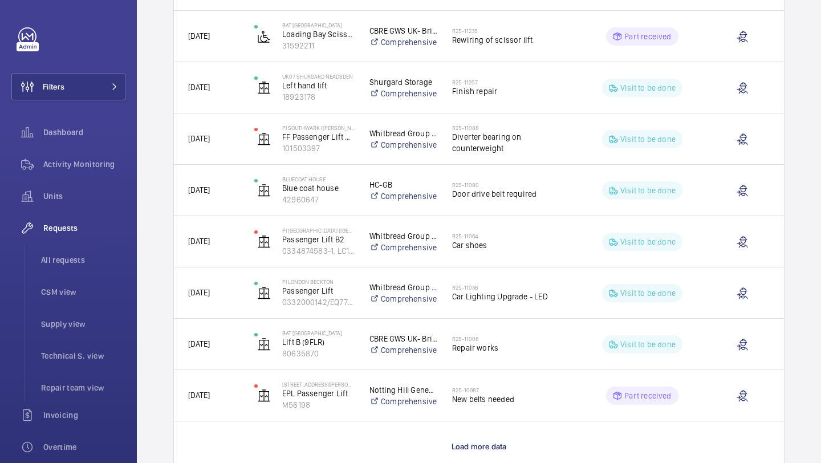
click at [482, 452] on p "Load more data" at bounding box center [479, 446] width 55 height 11
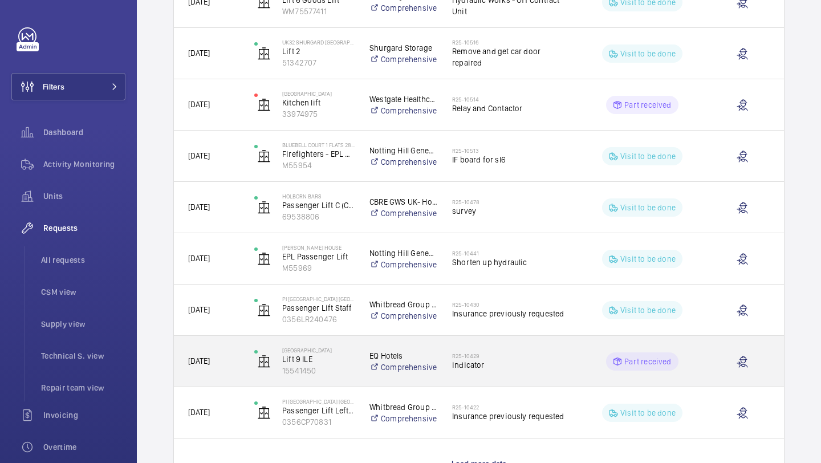
scroll to position [1925, 0]
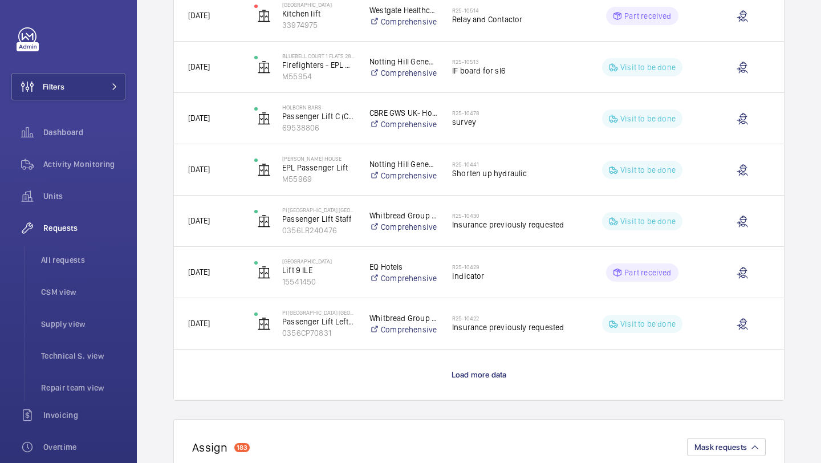
click at [469, 367] on wm-front-load-more-cell "Load more data" at bounding box center [479, 374] width 610 height 50
click at [469, 376] on span "Load more data" at bounding box center [479, 374] width 55 height 9
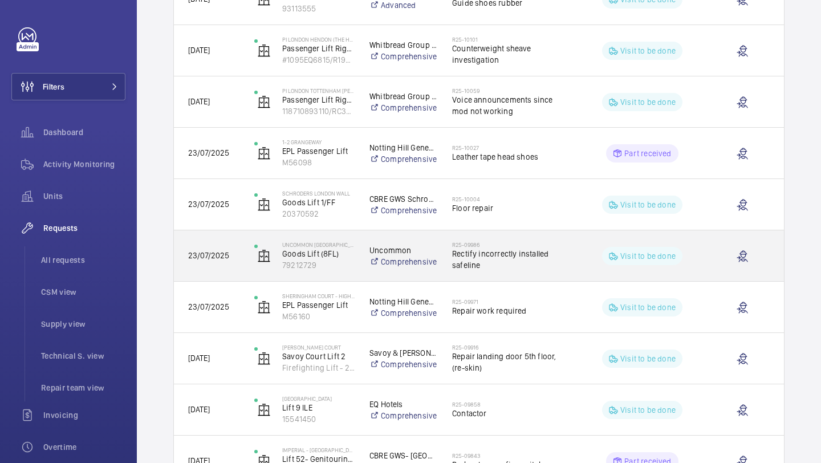
scroll to position [2768, 0]
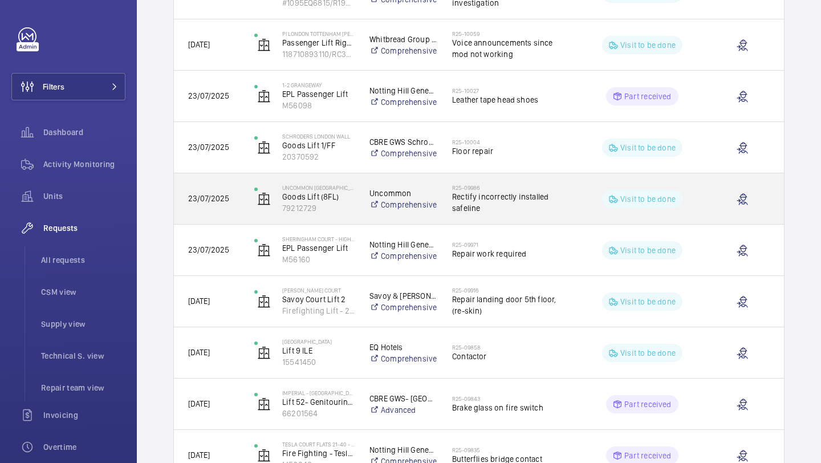
click at [478, 217] on div "R25-09986 Rectify incorrectly installed safeline" at bounding box center [503, 198] width 131 height 51
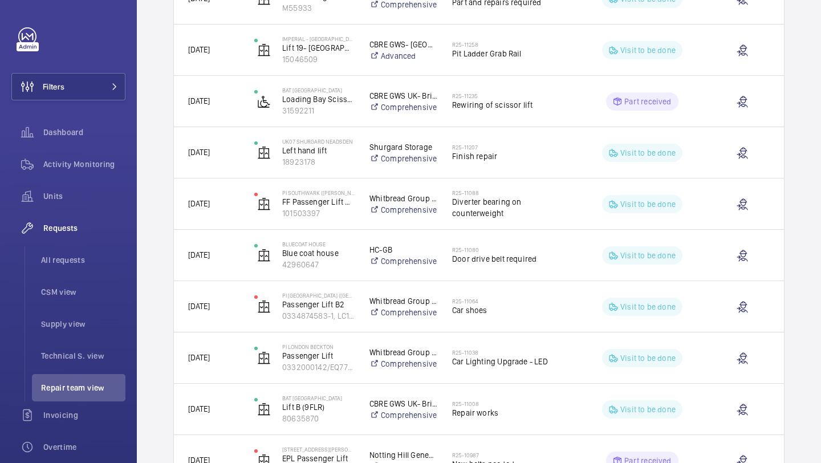
scroll to position [898, 0]
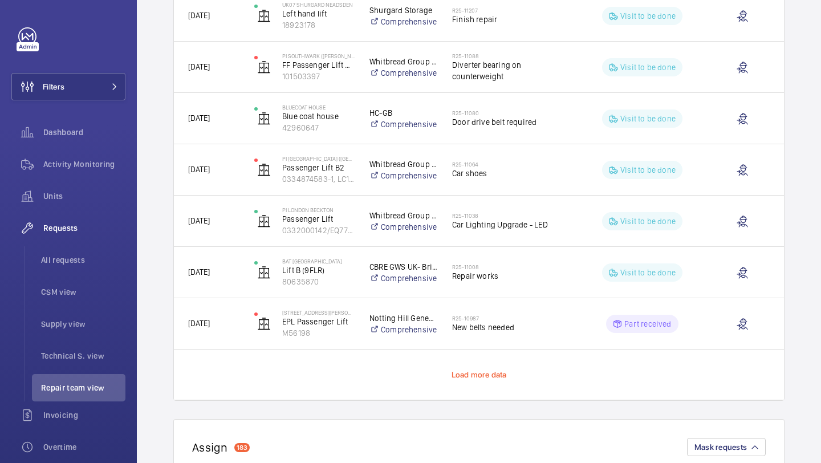
click at [469, 372] on span "Load more data" at bounding box center [479, 374] width 55 height 9
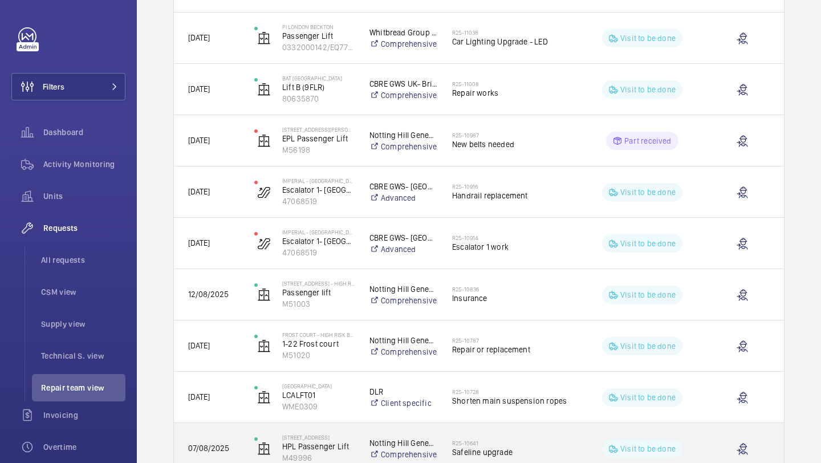
scroll to position [1342, 0]
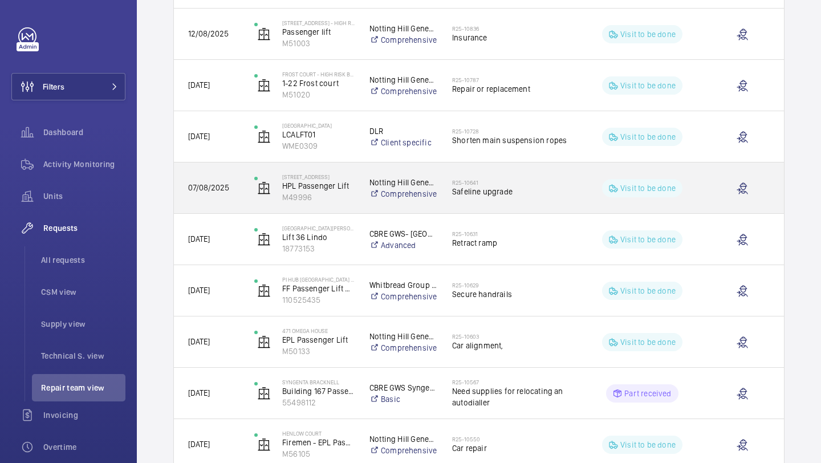
click at [494, 183] on h2 "R25-10641" at bounding box center [510, 182] width 117 height 7
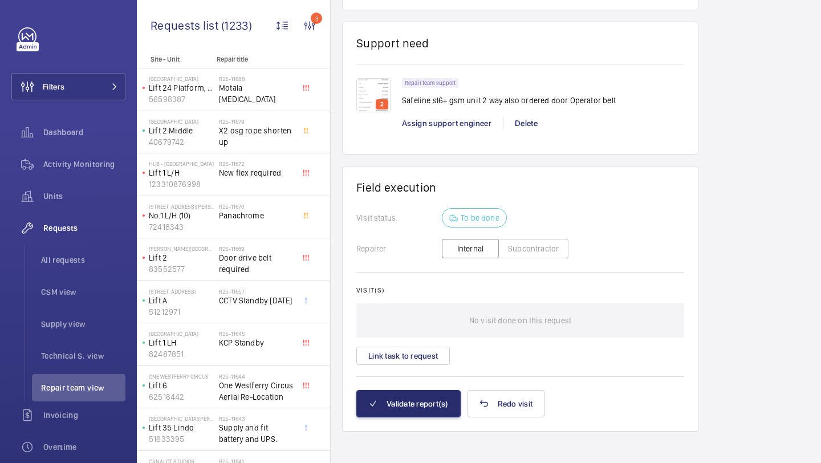
scroll to position [881, 0]
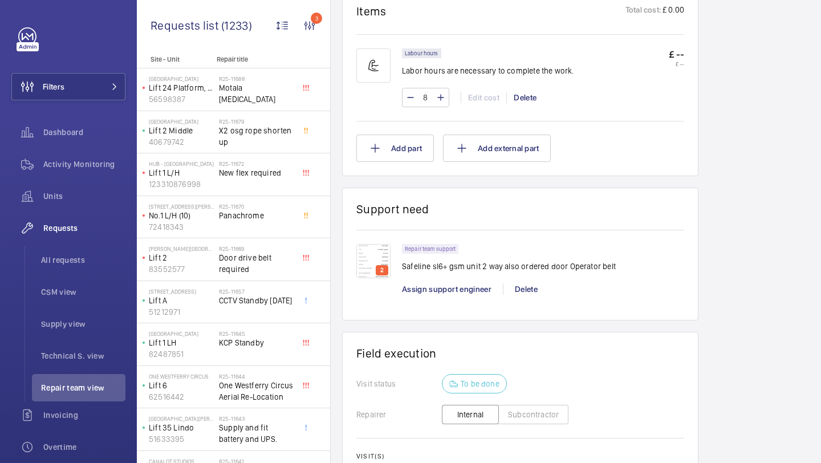
click at [380, 246] on img at bounding box center [373, 261] width 34 height 34
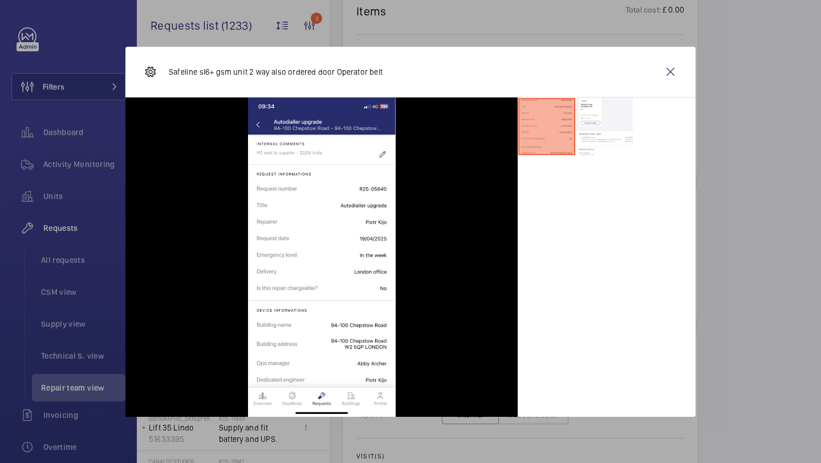
click at [673, 68] on wm-front-icon-button at bounding box center [670, 71] width 27 height 27
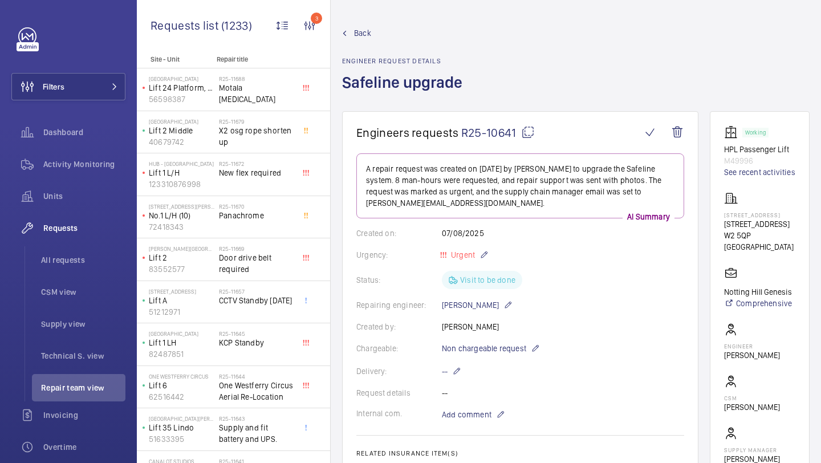
scroll to position [63, 0]
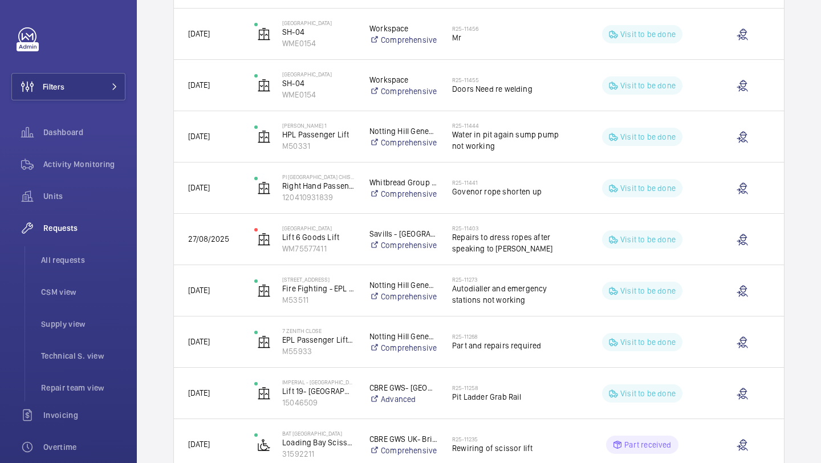
scroll to position [566, 0]
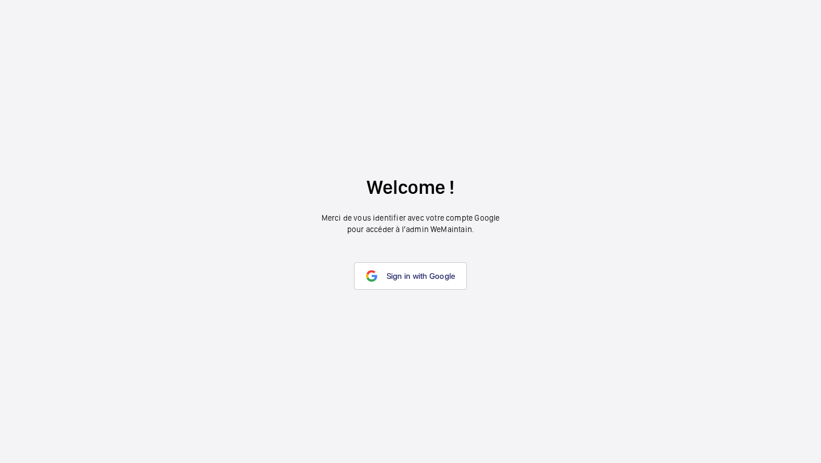
click at [425, 253] on wm-front-google-login "Welcome ! Merci de vous identifier avec votre compte Google pour accéder à l’ad…" at bounding box center [410, 231] width 821 height 463
click at [421, 268] on link "Sign in with Google" at bounding box center [410, 275] width 113 height 27
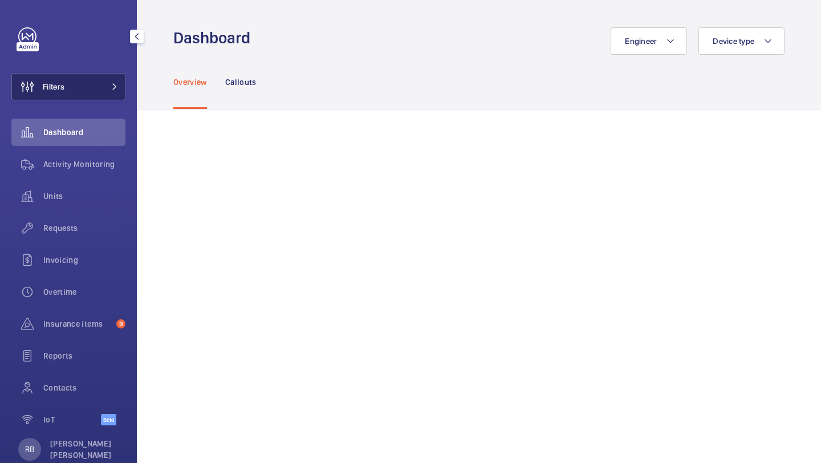
click at [115, 78] on button "Filters" at bounding box center [68, 86] width 114 height 27
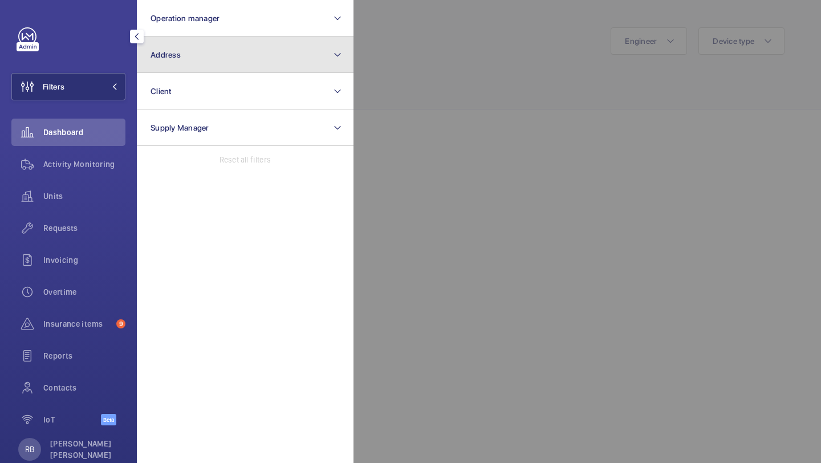
click at [157, 61] on button "Address" at bounding box center [245, 54] width 217 height 36
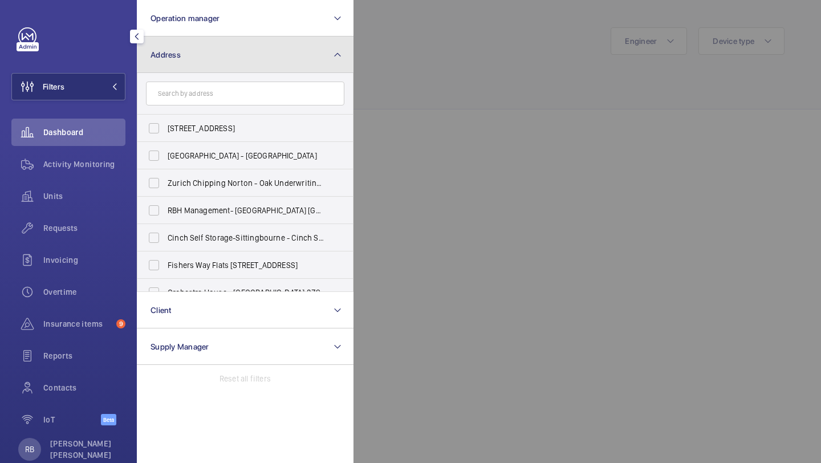
click at [178, 51] on span "Address" at bounding box center [166, 54] width 30 height 9
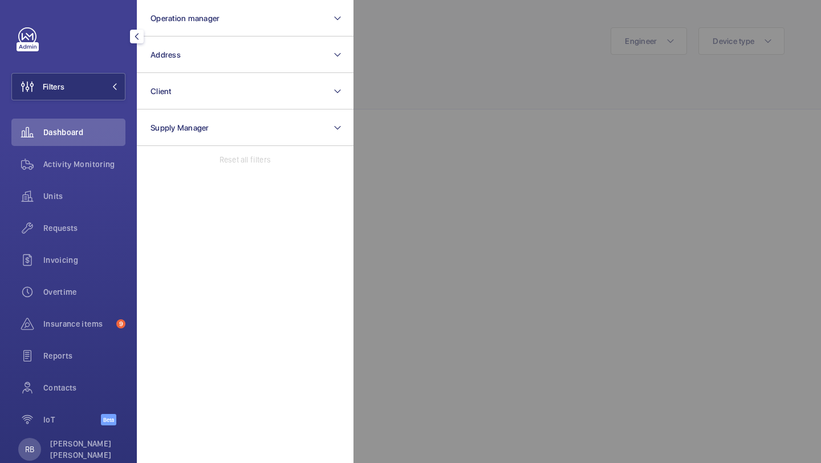
click at [428, 33] on div at bounding box center [763, 231] width 821 height 463
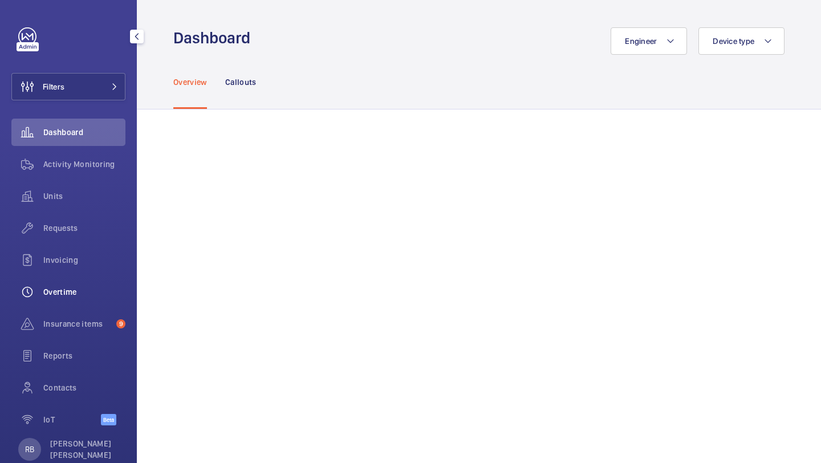
click at [44, 292] on span "Overtime" at bounding box center [84, 291] width 82 height 11
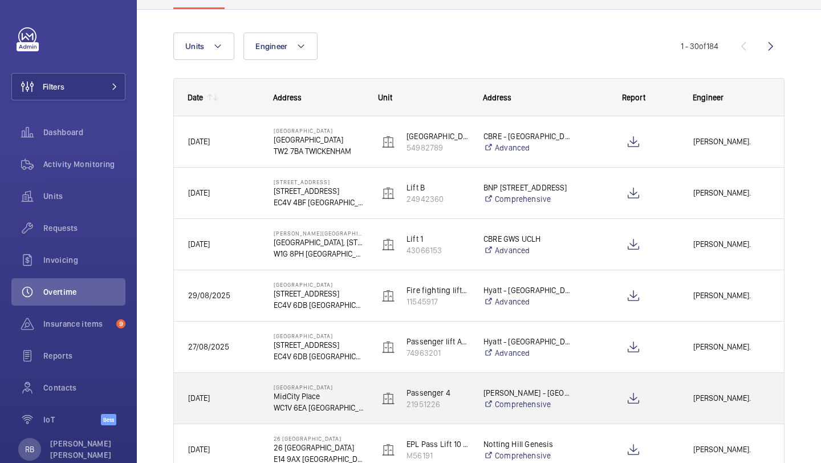
scroll to position [76, 0]
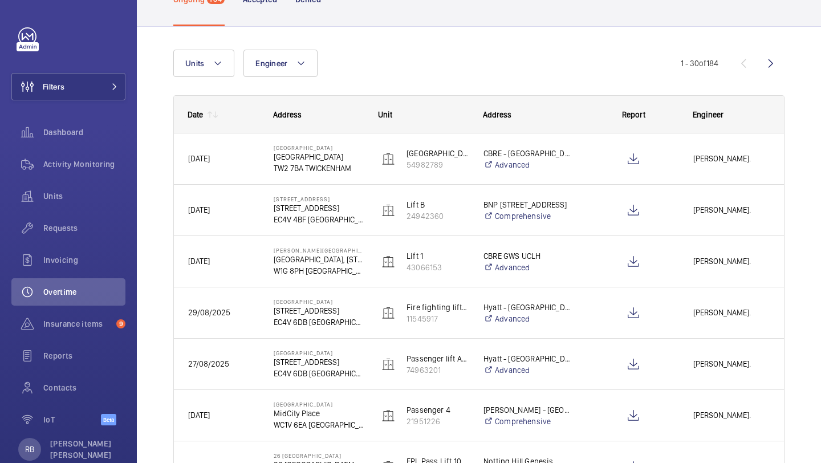
click at [710, 119] on div "Engineer" at bounding box center [731, 114] width 105 height 36
click at [713, 115] on span "Engineer" at bounding box center [708, 114] width 31 height 9
click at [712, 114] on span "Engineer" at bounding box center [708, 114] width 31 height 9
click at [726, 113] on div "Engineer" at bounding box center [732, 114] width 78 height 9
click at [268, 59] on span "Engineer" at bounding box center [271, 63] width 32 height 9
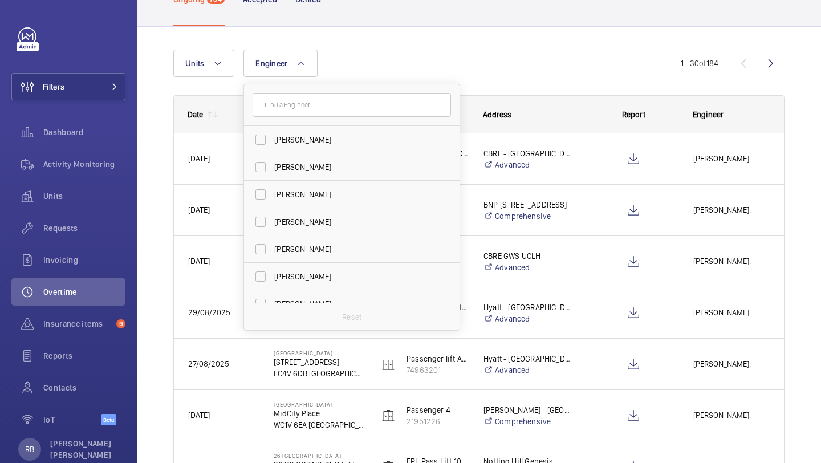
click at [306, 105] on input "text" at bounding box center [352, 105] width 198 height 24
click at [342, 63] on div "Units Engineer [PERSON_NAME] [PERSON_NAME] [PERSON_NAME][DEMOGRAPHIC_DATA] [PER…" at bounding box center [426, 63] width 507 height 27
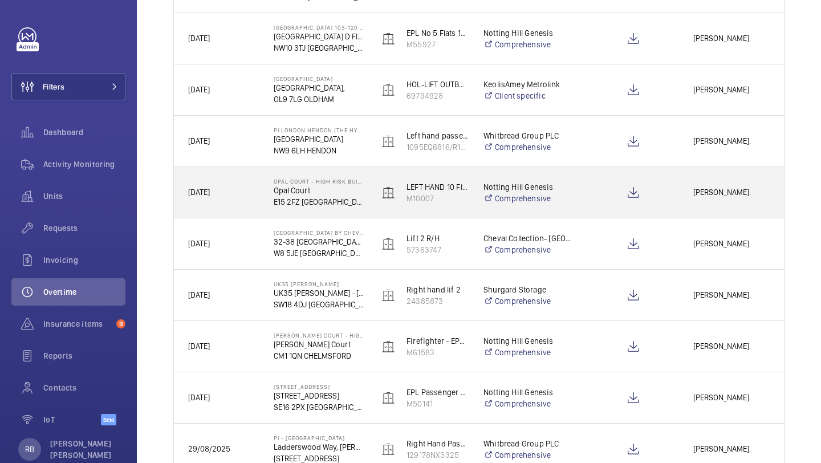
scroll to position [611, 0]
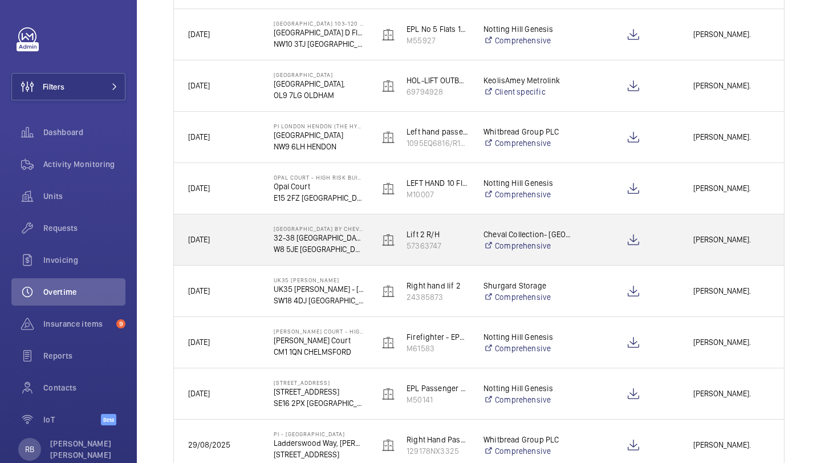
click at [579, 238] on div at bounding box center [627, 239] width 104 height 51
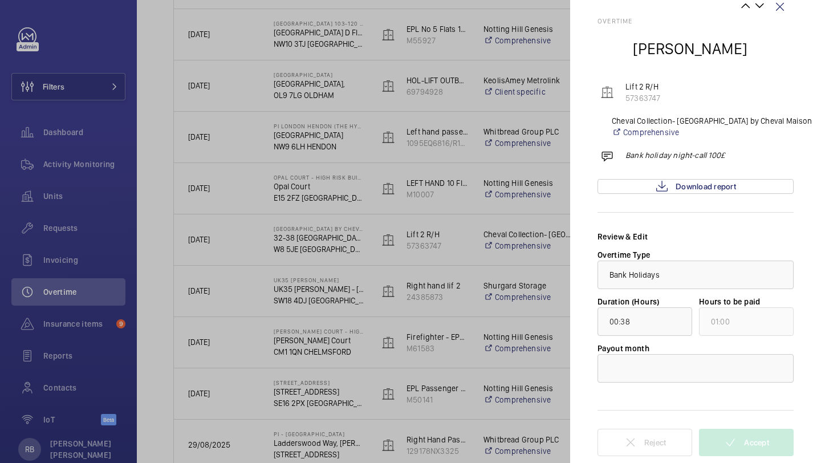
scroll to position [14, 0]
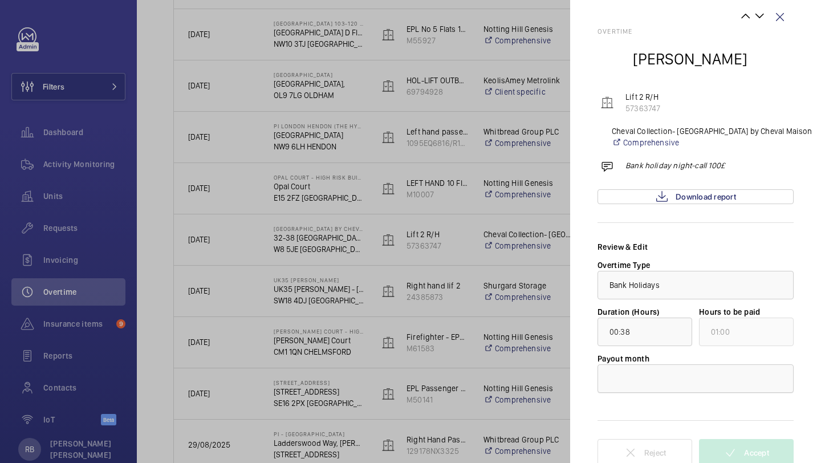
click at [663, 372] on div at bounding box center [695, 378] width 195 height 27
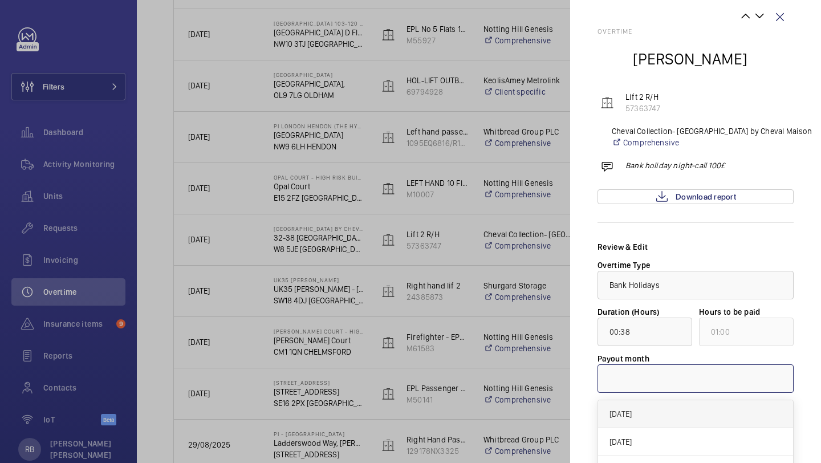
click at [664, 405] on div "[DATE]" at bounding box center [695, 414] width 195 height 28
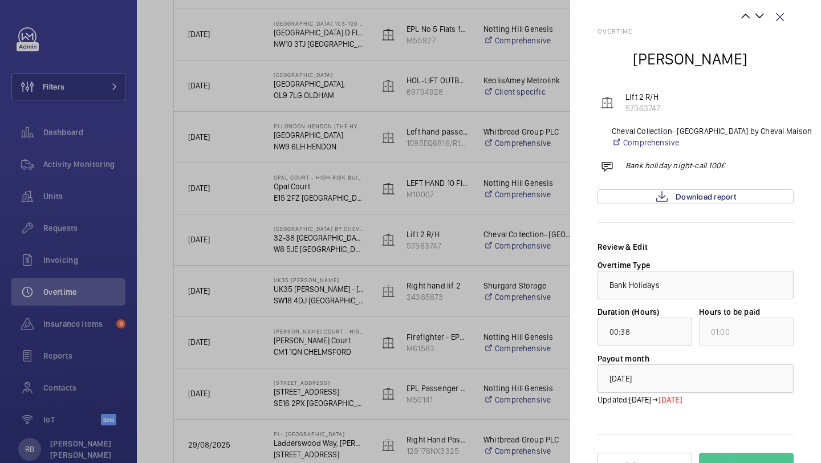
scroll to position [38, 0]
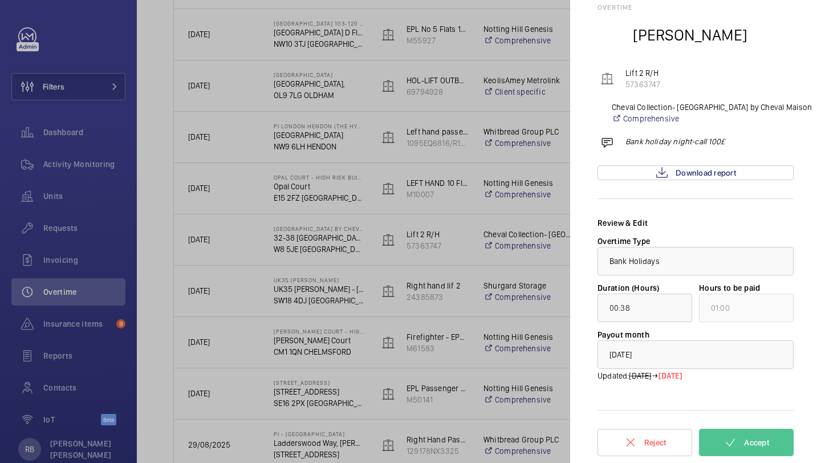
click at [682, 338] on div "Payout month × [DATE] × Updated: [DATE] [DATE]" at bounding box center [695, 356] width 196 height 54
click at [658, 370] on mat-icon at bounding box center [655, 376] width 7 height 14
click at [679, 361] on div at bounding box center [695, 354] width 195 height 27
click at [680, 334] on div "Payout month × [DATE] × Updated: [DATE] [DATE]" at bounding box center [695, 356] width 196 height 54
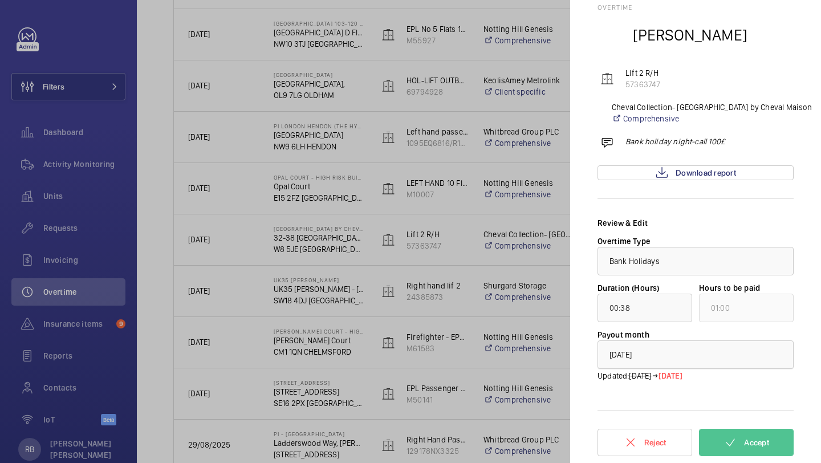
click at [683, 347] on div at bounding box center [695, 354] width 195 height 27
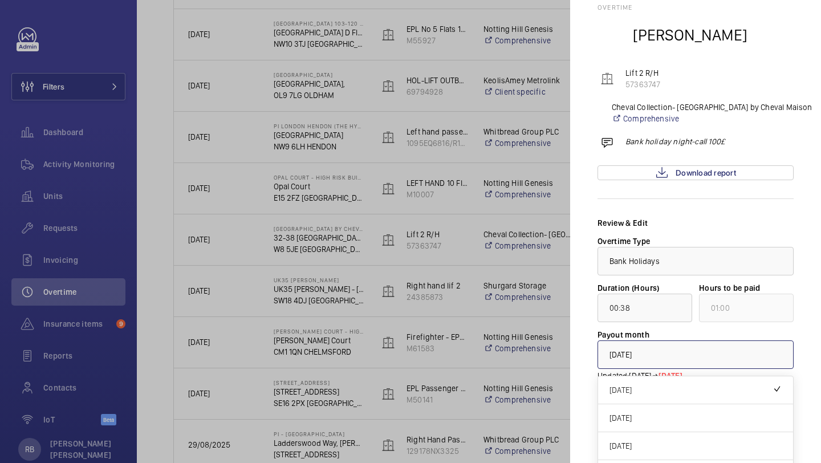
click at [683, 347] on div at bounding box center [695, 354] width 195 height 27
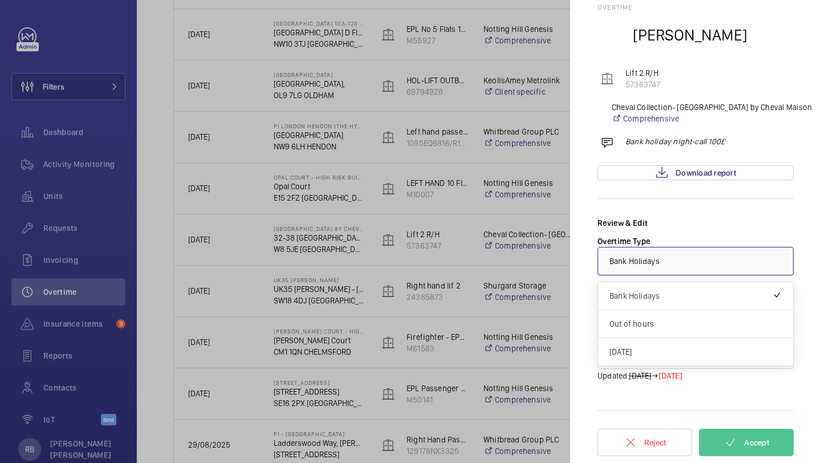
click at [668, 258] on div "× Bank Holidays" at bounding box center [648, 260] width 79 height 11
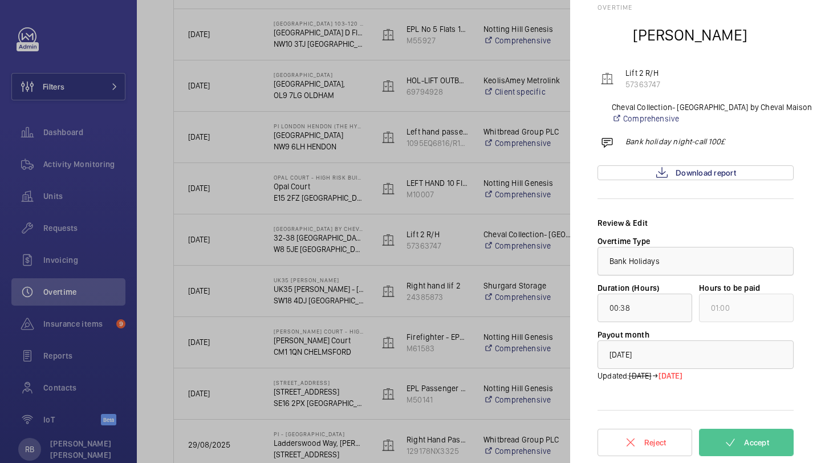
click at [668, 258] on div "× Bank Holidays" at bounding box center [648, 260] width 79 height 11
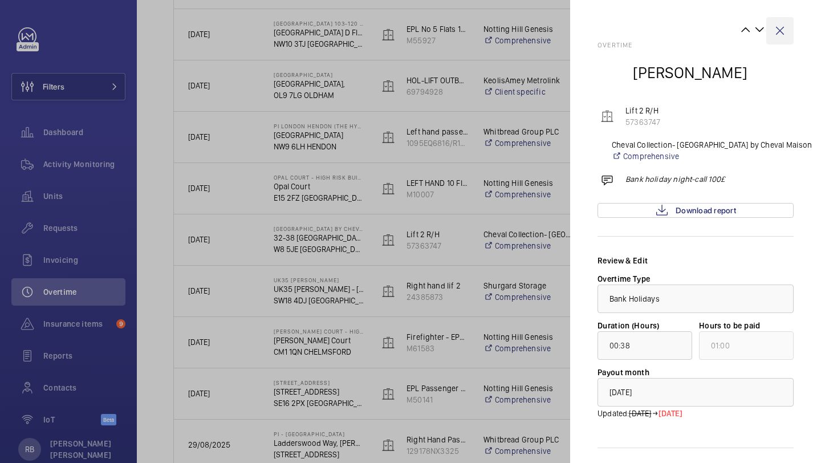
click at [791, 30] on wm-front-icon-button at bounding box center [779, 30] width 27 height 27
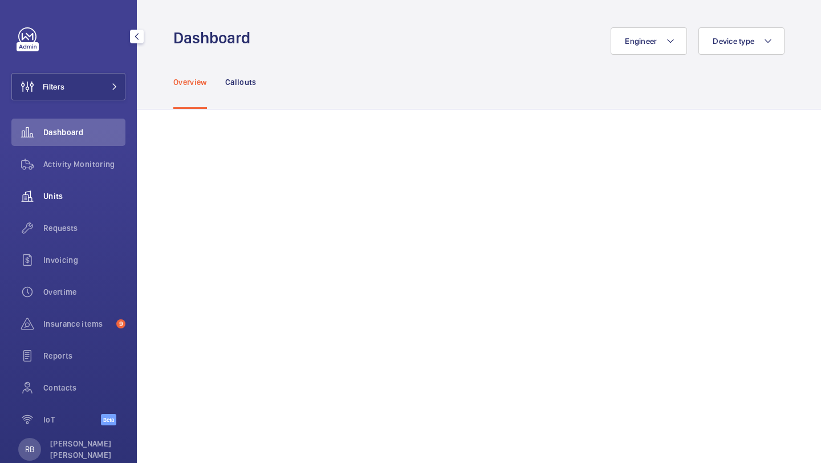
click at [103, 185] on div "Units" at bounding box center [68, 195] width 114 height 27
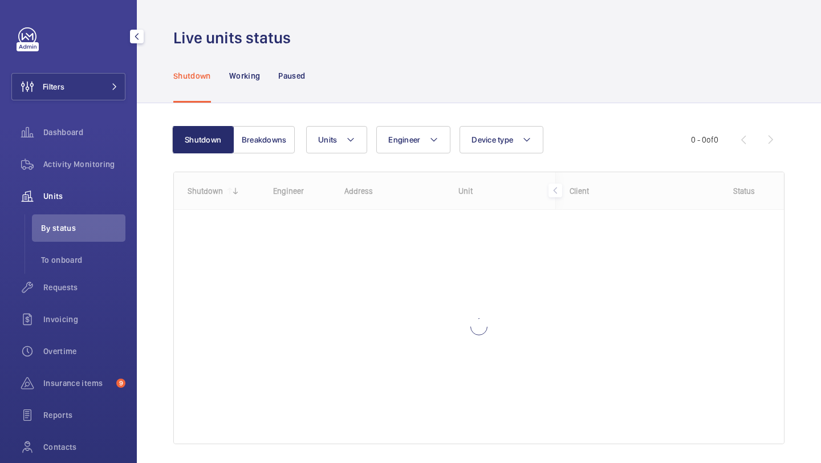
click at [110, 107] on div "Filters Dashboard Activity Monitoring Units By status To onboard Requests Invoi…" at bounding box center [68, 262] width 114 height 470
click at [110, 87] on span at bounding box center [111, 86] width 14 height 7
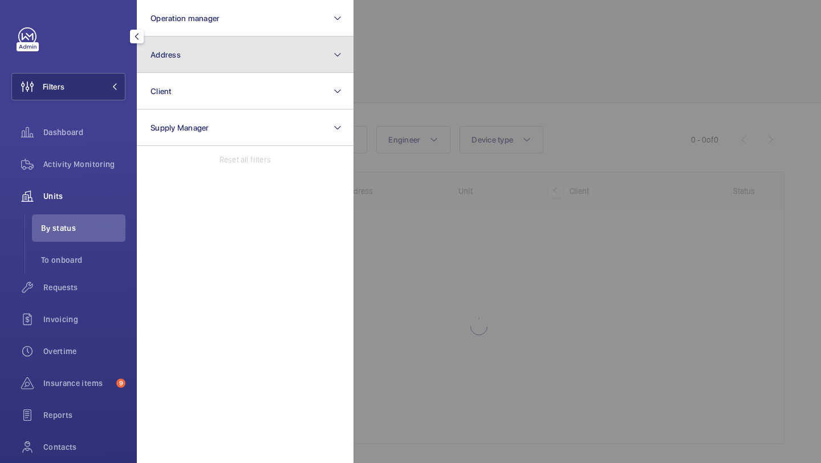
click at [149, 72] on button "Address" at bounding box center [245, 54] width 217 height 36
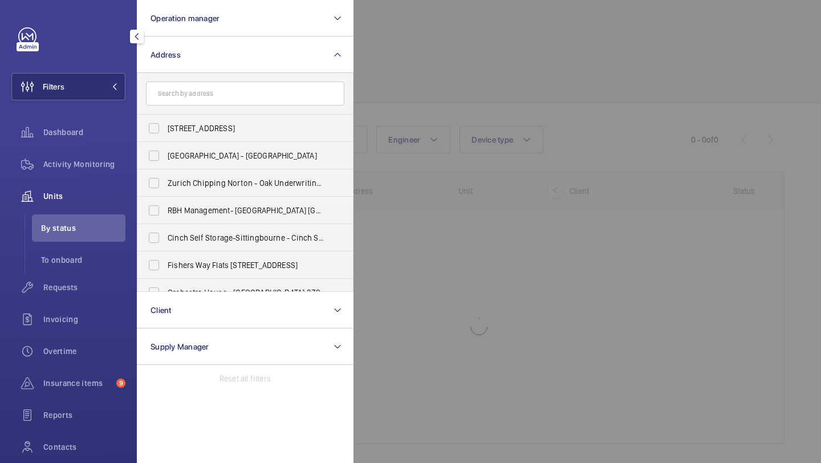
click at [429, 70] on div at bounding box center [763, 231] width 821 height 463
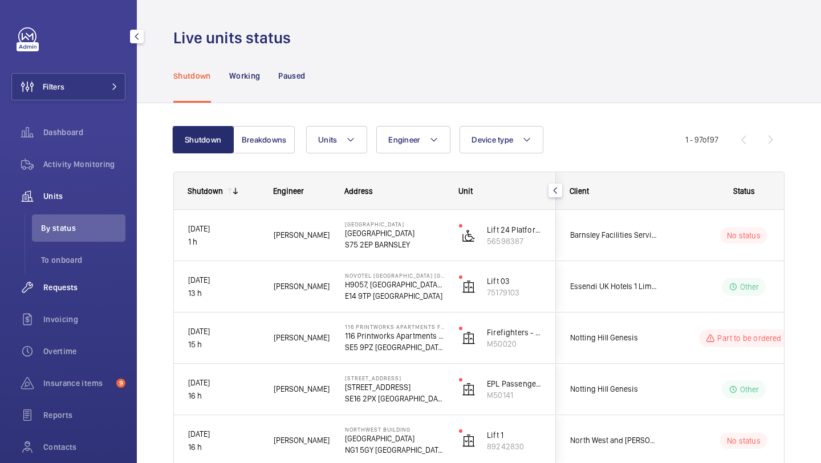
click at [68, 282] on span "Requests" at bounding box center [84, 287] width 82 height 11
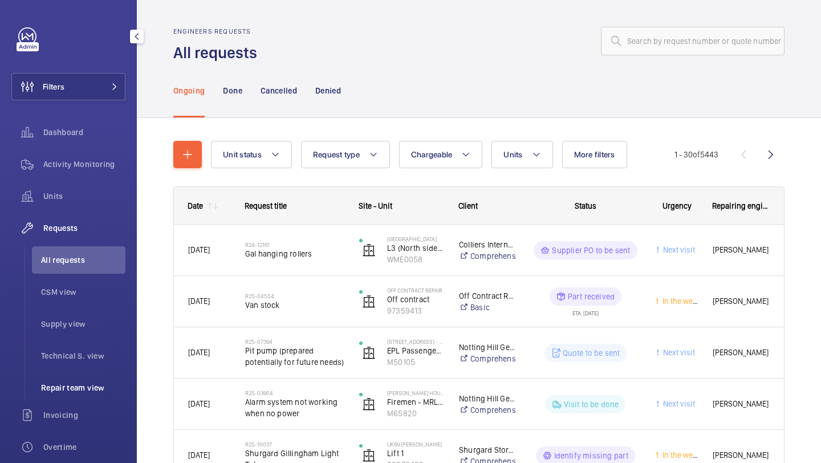
click at [101, 398] on li "Repair team view" at bounding box center [78, 387] width 93 height 27
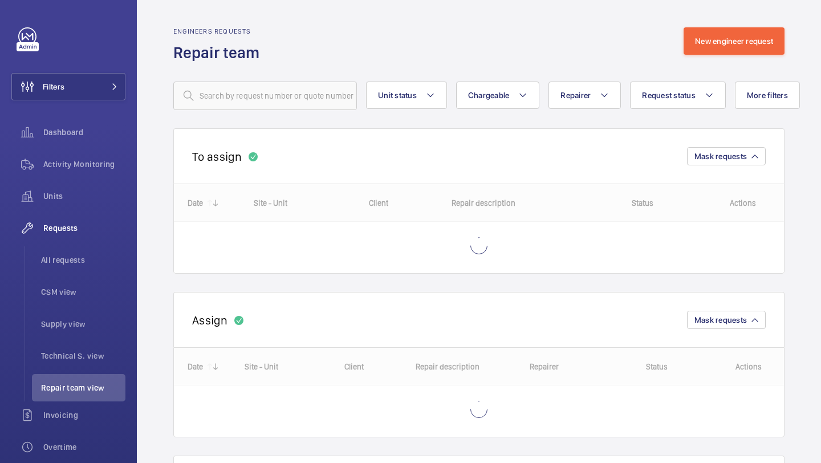
click at [715, 80] on wm-front-routed-filters "Unit status Chargeable Repairer Request status More filters Device type Reset a…" at bounding box center [478, 86] width 611 height 47
click at [684, 99] on span "Request status" at bounding box center [669, 95] width 54 height 9
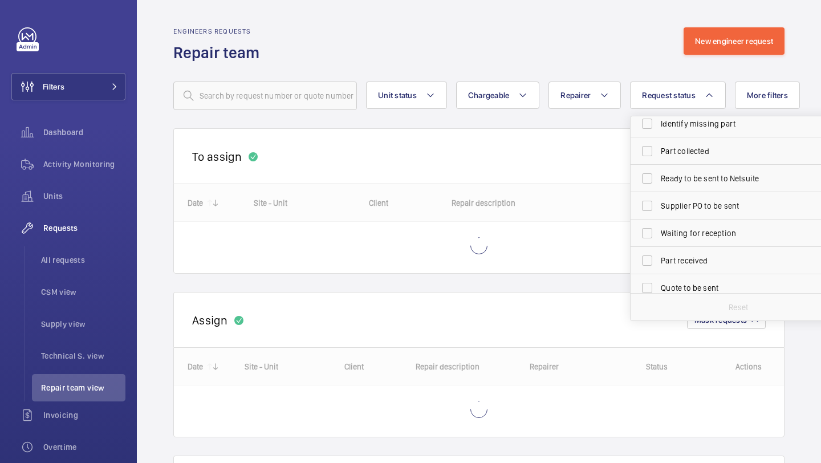
scroll to position [64, 0]
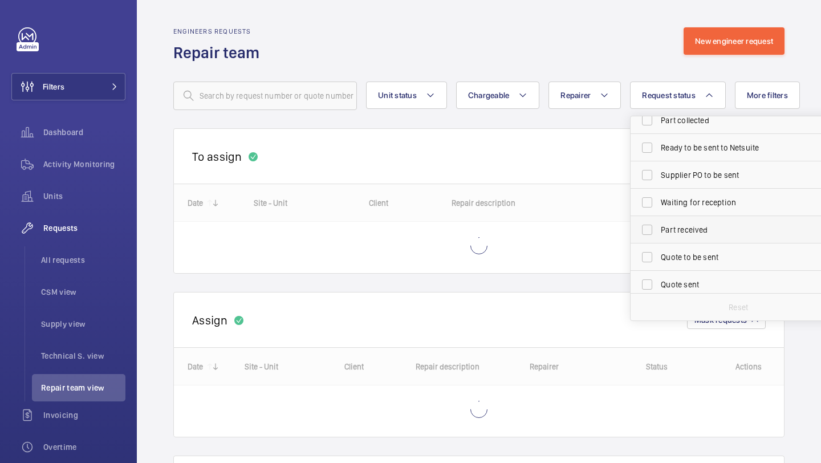
click at [674, 235] on label "Part received" at bounding box center [730, 229] width 198 height 27
click at [658, 235] on input "Part received" at bounding box center [647, 229] width 23 height 23
click at [674, 235] on label "Part received" at bounding box center [730, 229] width 198 height 27
click at [658, 235] on input "Part received" at bounding box center [647, 229] width 23 height 23
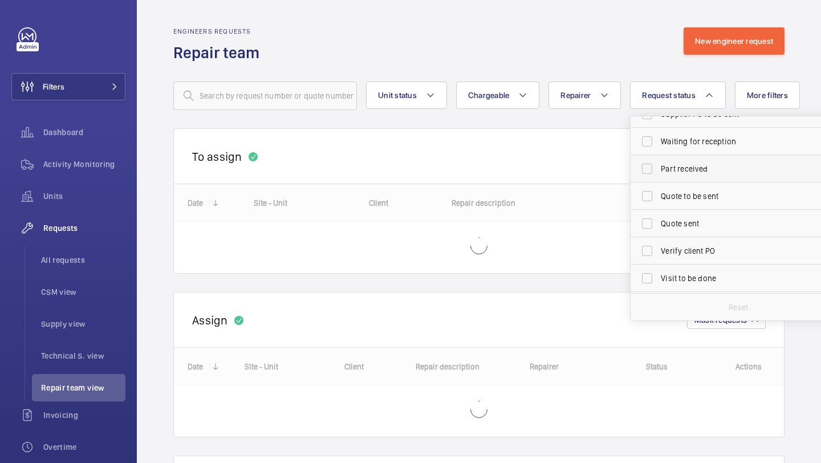
click at [674, 176] on label "Part received" at bounding box center [730, 168] width 198 height 27
click at [658, 176] on input "Part received" at bounding box center [647, 168] width 23 height 23
checkbox input "true"
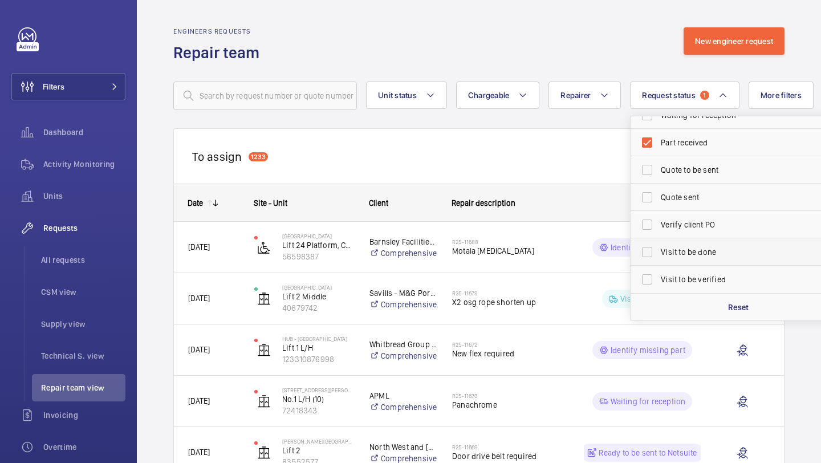
click at [682, 253] on span "Visit to be done" at bounding box center [739, 251] width 157 height 11
click at [658, 253] on input "Visit to be done" at bounding box center [647, 252] width 23 height 23
checkbox input "true"
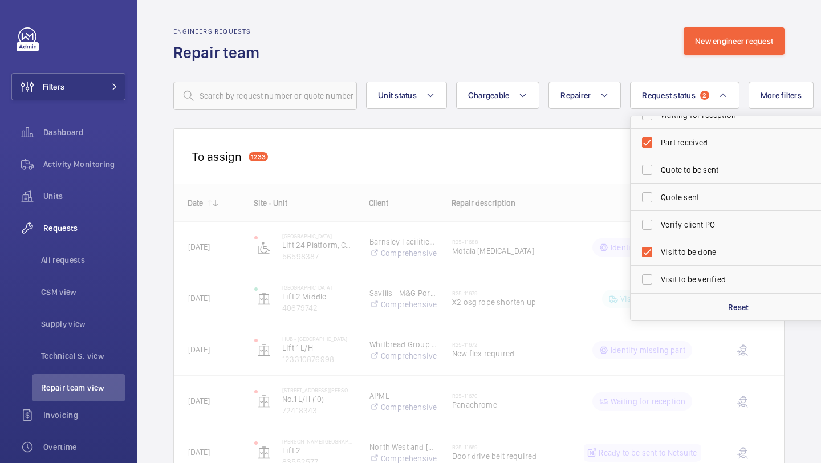
click at [524, 174] on div "To assign 1233 Mask requests" at bounding box center [478, 155] width 611 height 55
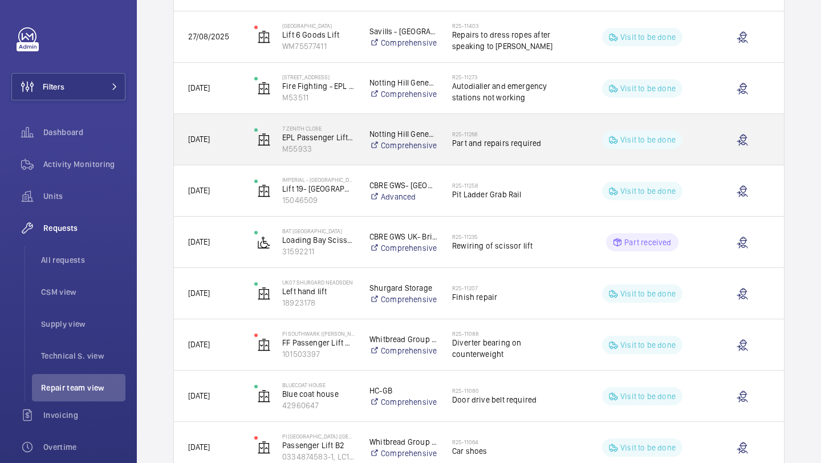
scroll to position [627, 0]
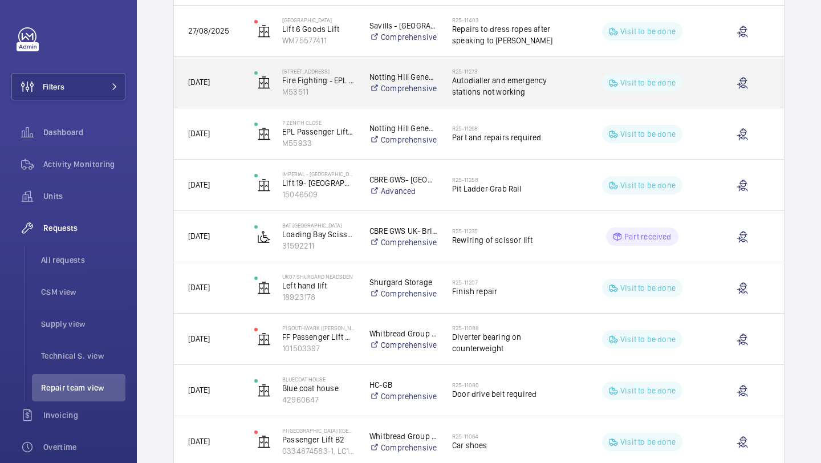
click at [493, 85] on span "Autodialler and emergency stations not working" at bounding box center [510, 86] width 117 height 23
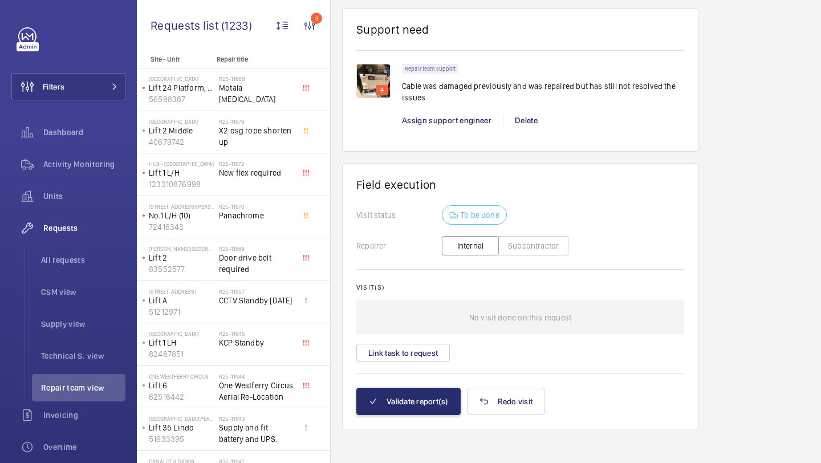
scroll to position [851, 0]
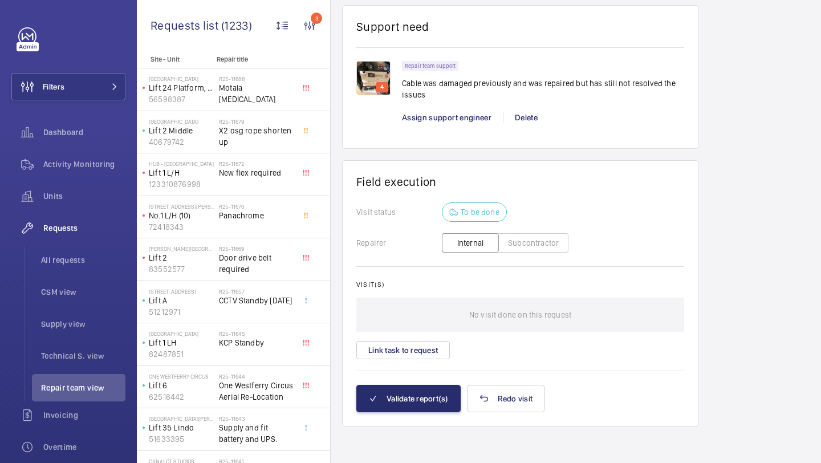
click at [372, 72] on img at bounding box center [373, 78] width 34 height 34
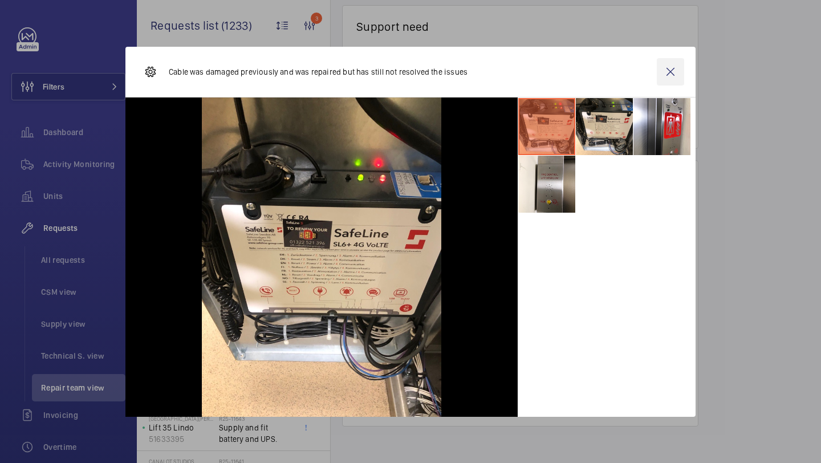
click at [672, 74] on wm-front-icon-button at bounding box center [670, 71] width 27 height 27
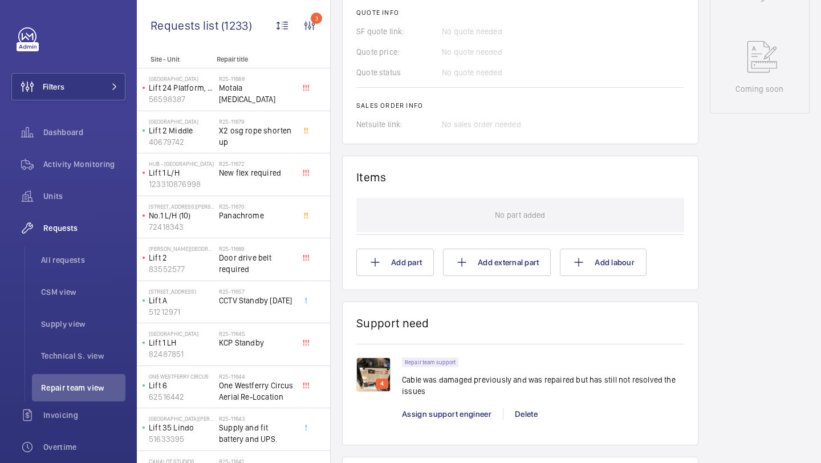
scroll to position [280, 0]
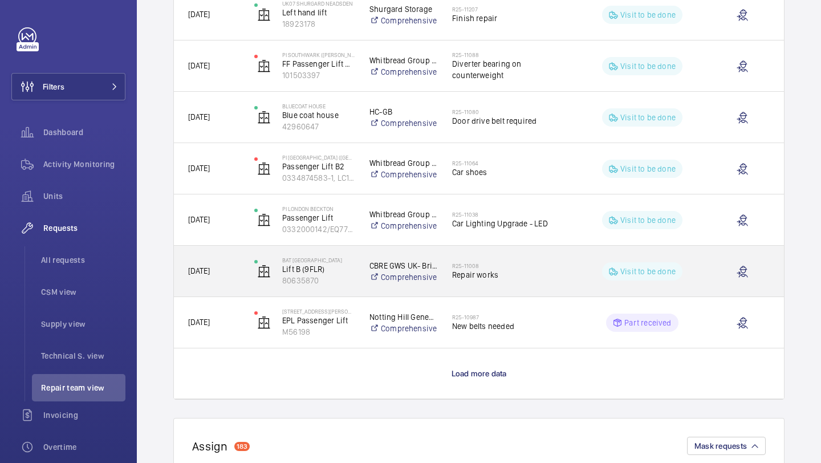
scroll to position [899, 0]
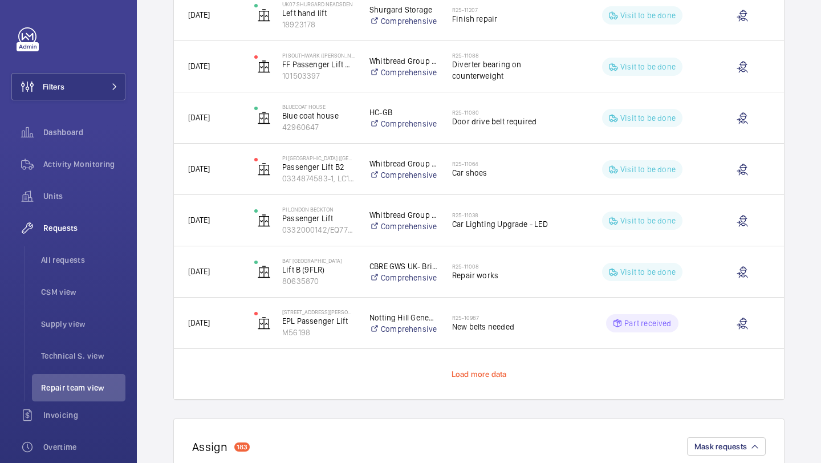
click at [473, 375] on span "Load more data" at bounding box center [479, 373] width 55 height 9
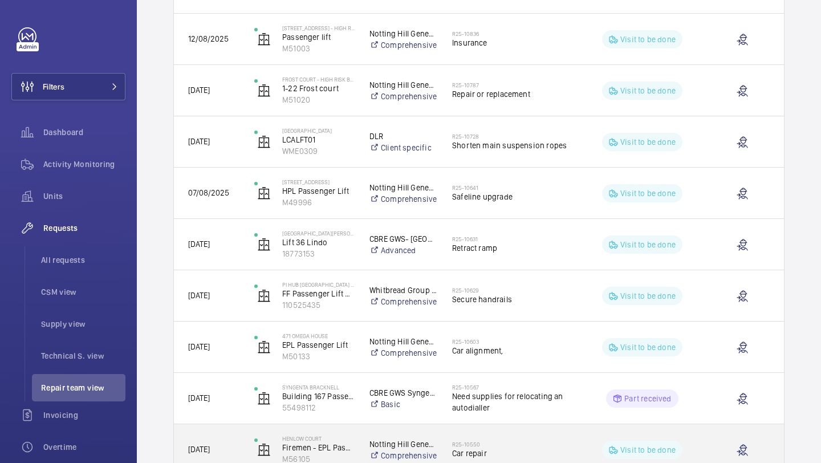
scroll to position [1473, 0]
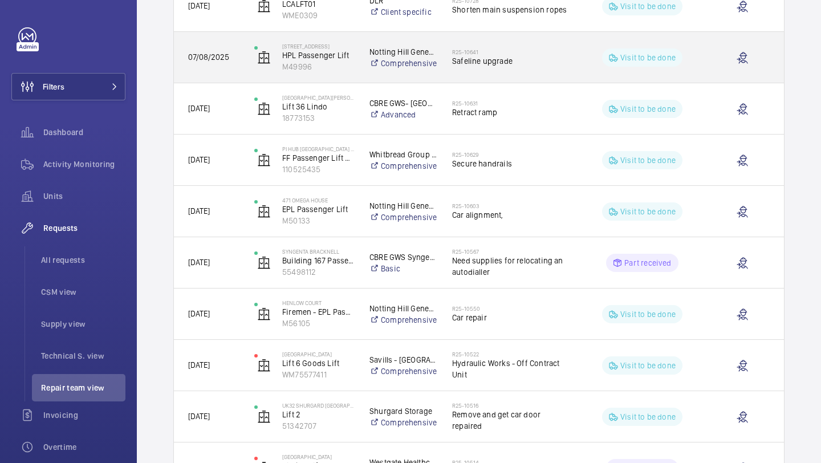
click at [499, 62] on span "Safeline upgrade" at bounding box center [510, 60] width 117 height 11
